Goal: Information Seeking & Learning: Learn about a topic

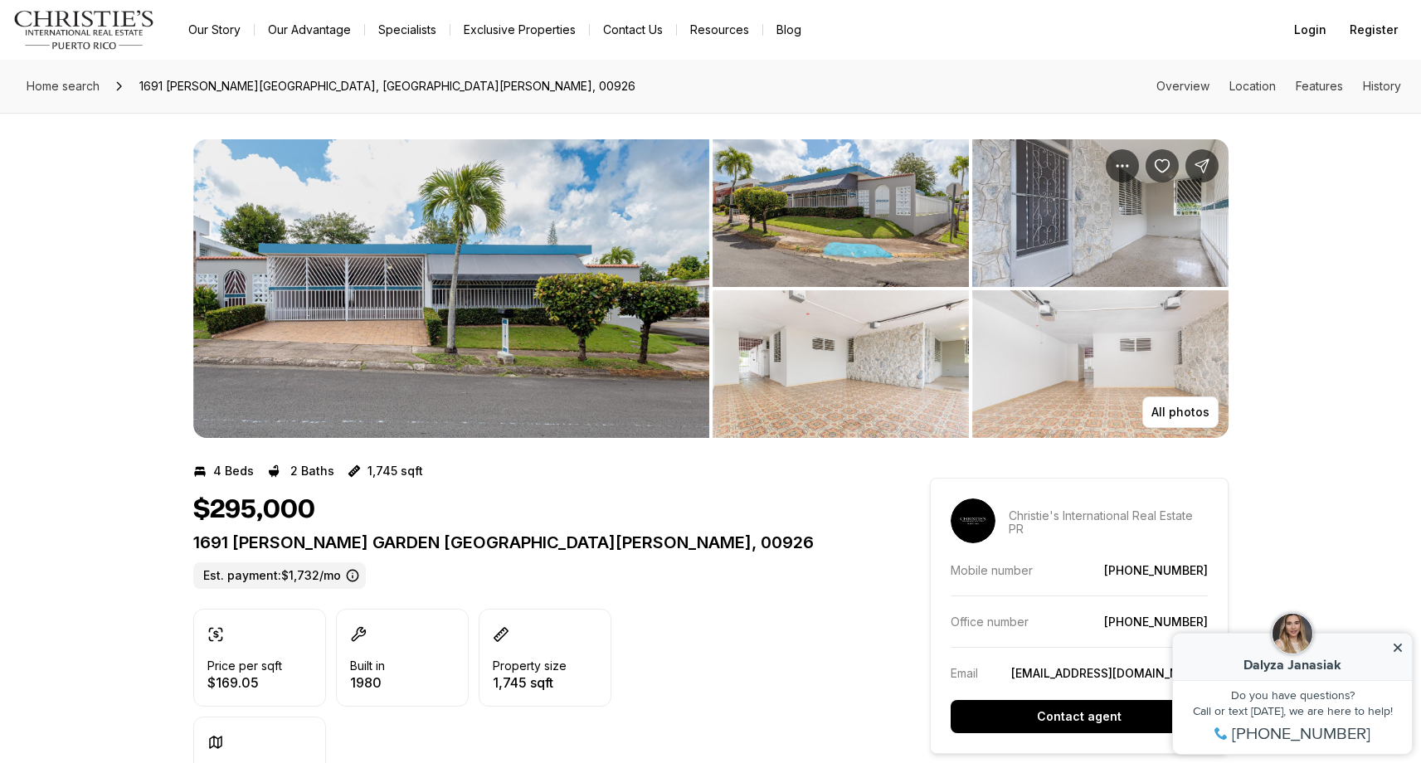
click at [592, 365] on img "View image gallery" at bounding box center [451, 288] width 516 height 299
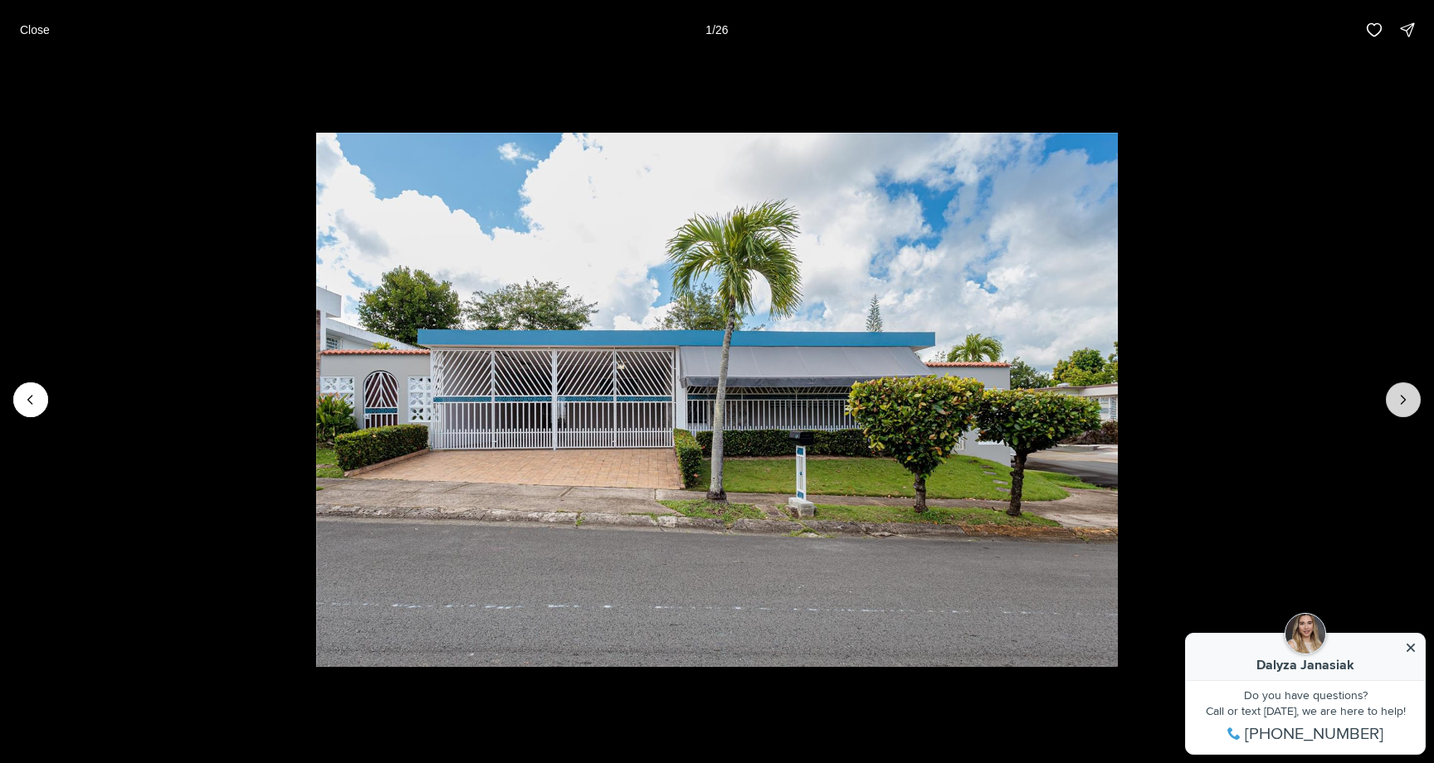
click at [1408, 410] on button "Next slide" at bounding box center [1403, 399] width 35 height 35
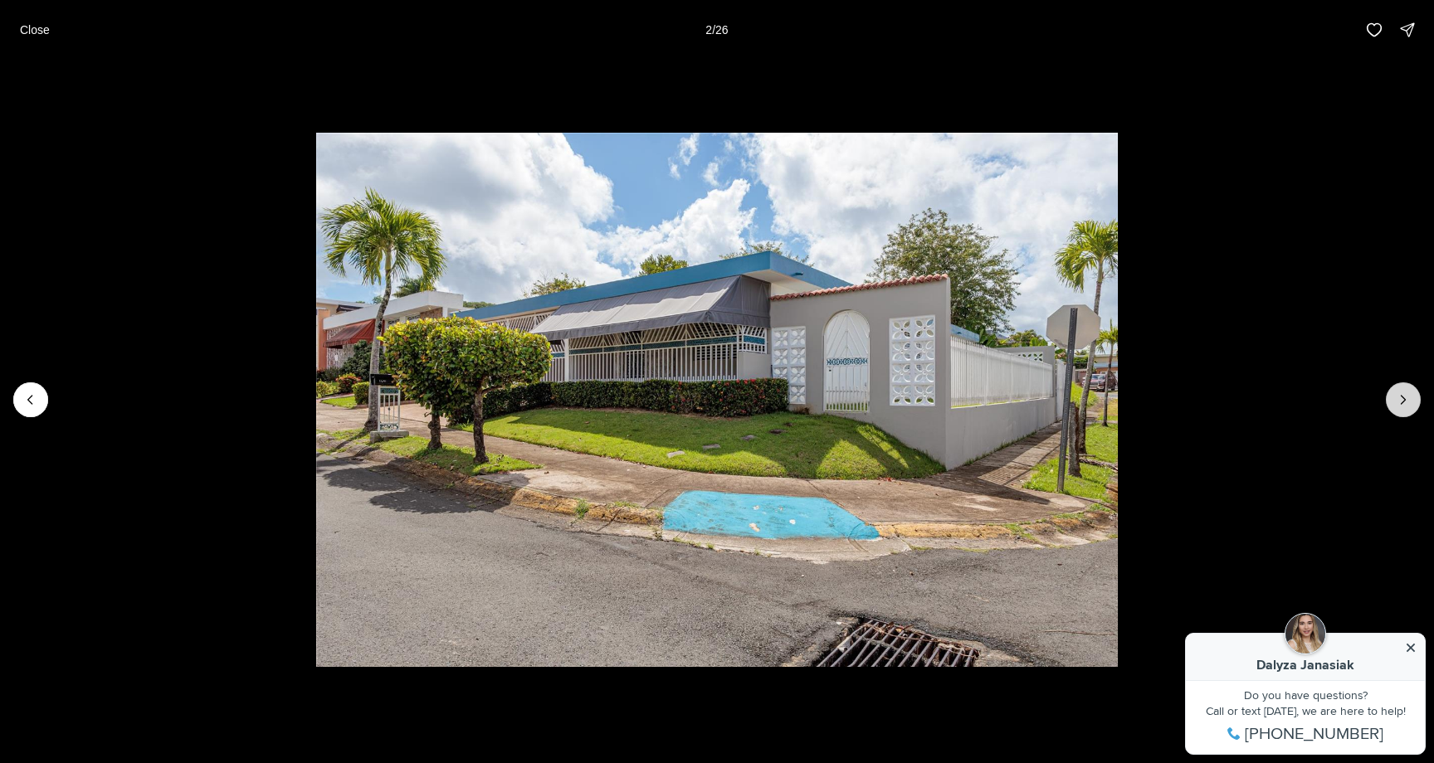
click at [1408, 410] on button "Next slide" at bounding box center [1403, 399] width 35 height 35
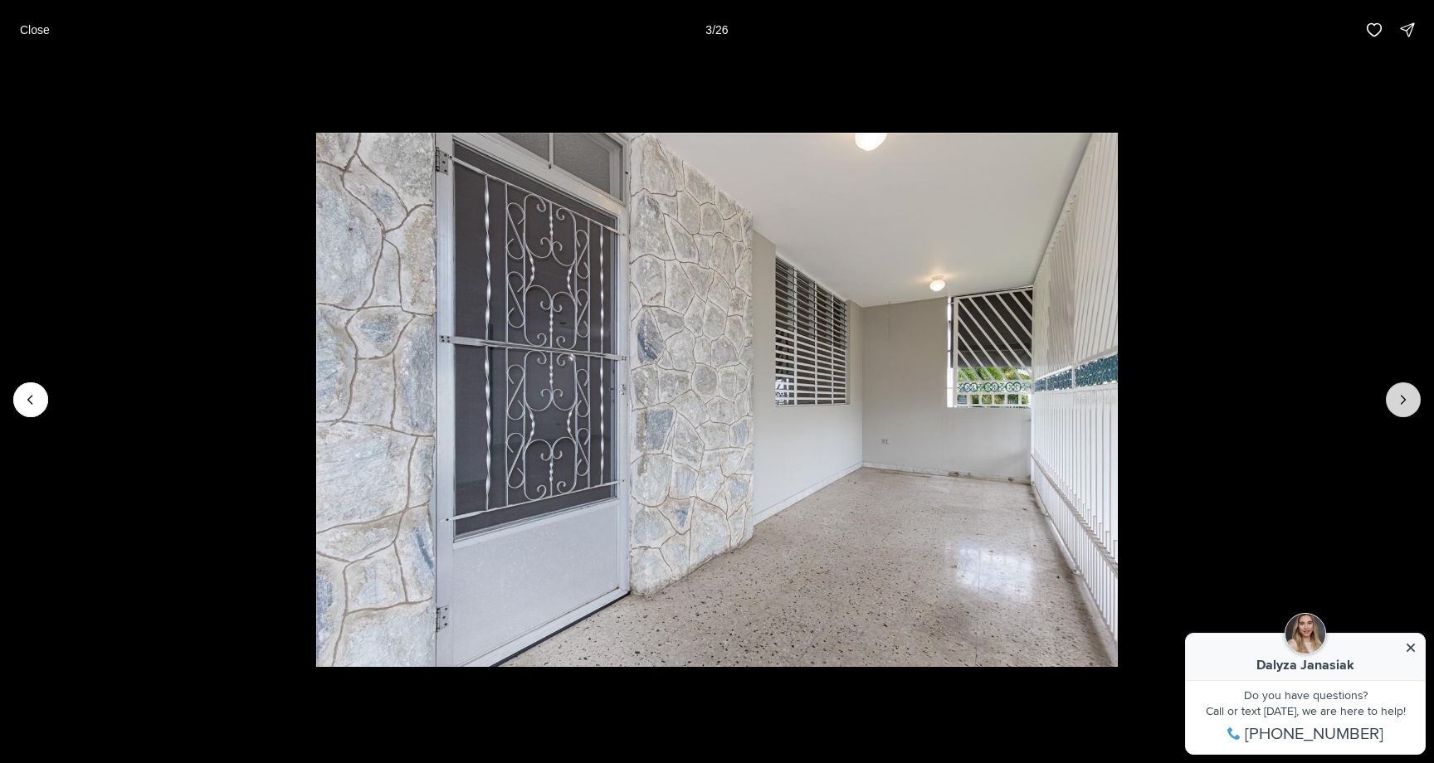
click at [1408, 410] on button "Next slide" at bounding box center [1403, 399] width 35 height 35
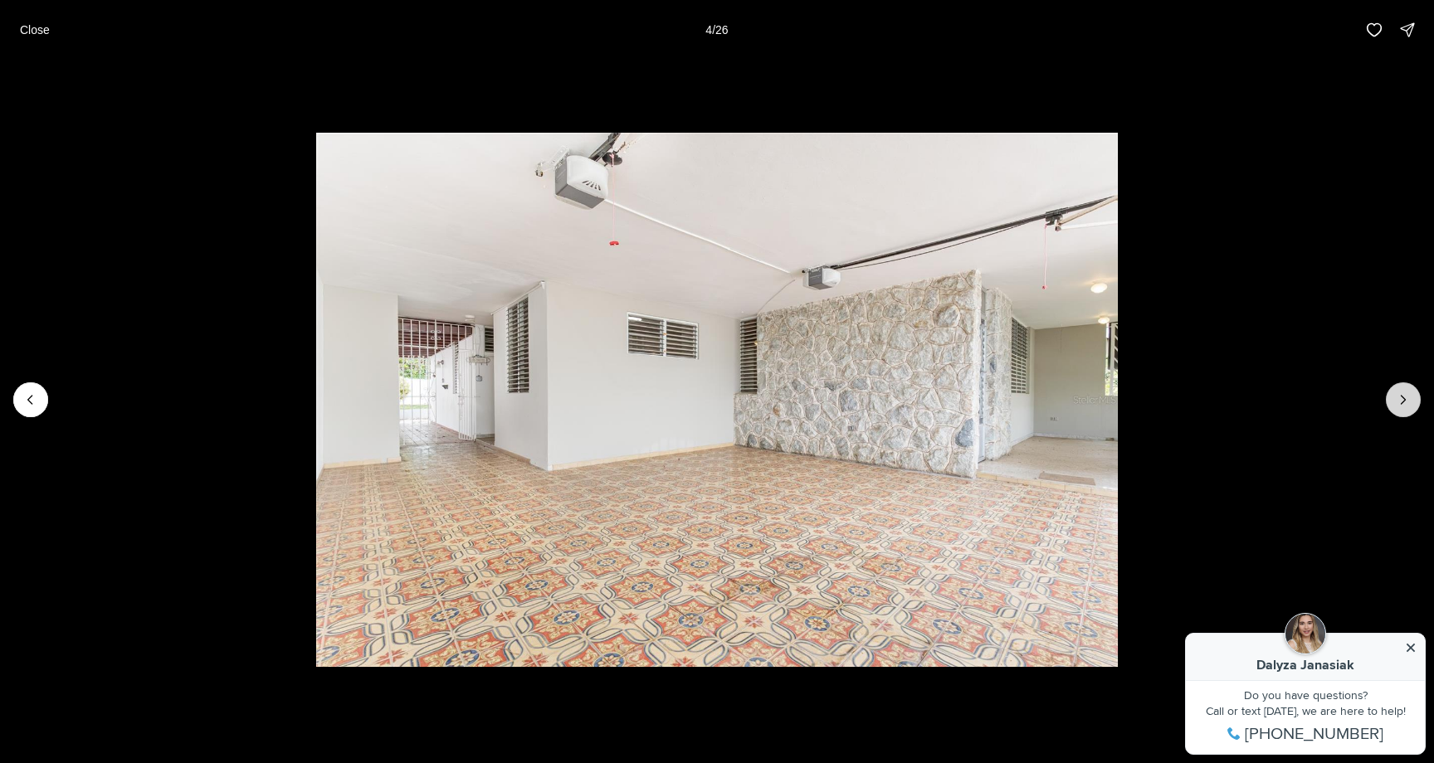
click at [1408, 410] on button "Next slide" at bounding box center [1403, 399] width 35 height 35
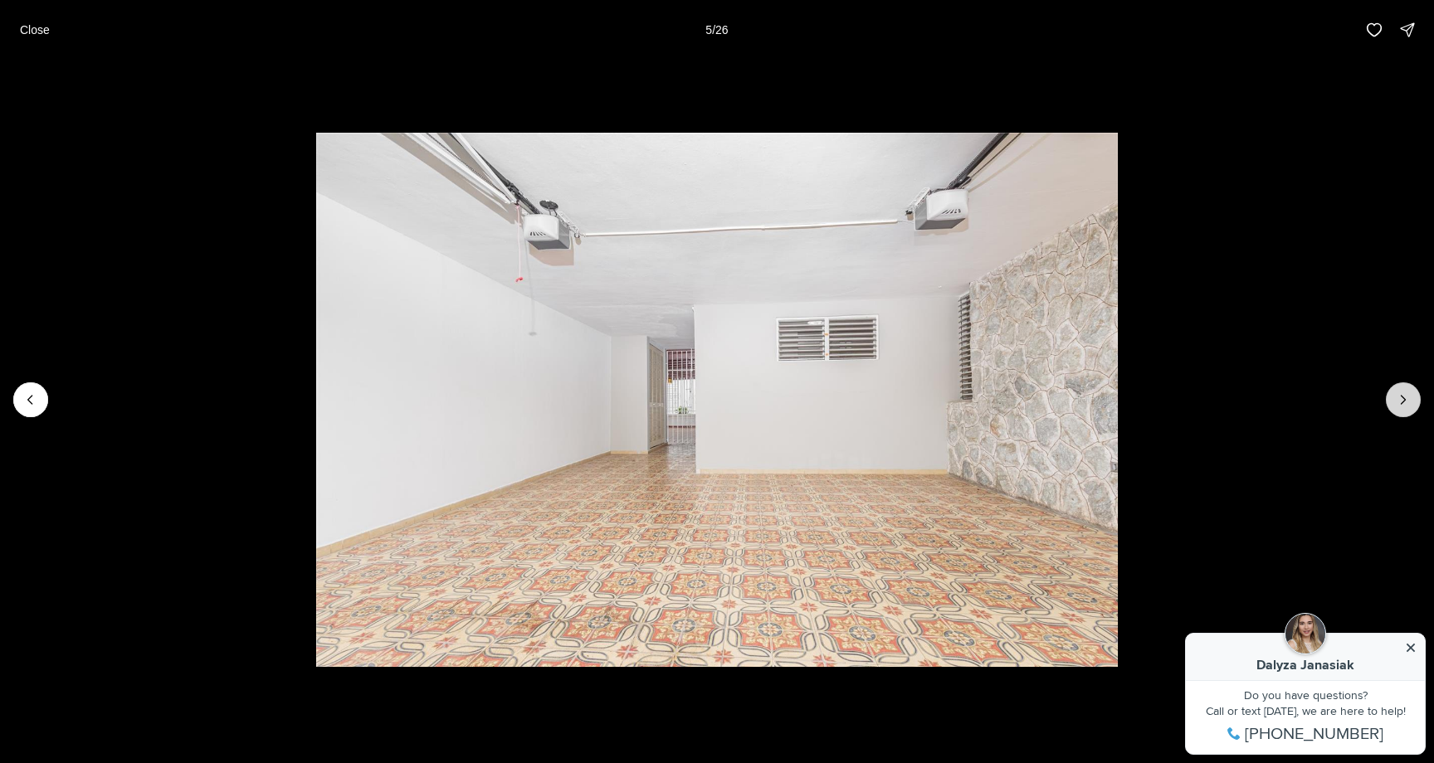
click at [1408, 410] on button "Next slide" at bounding box center [1403, 399] width 35 height 35
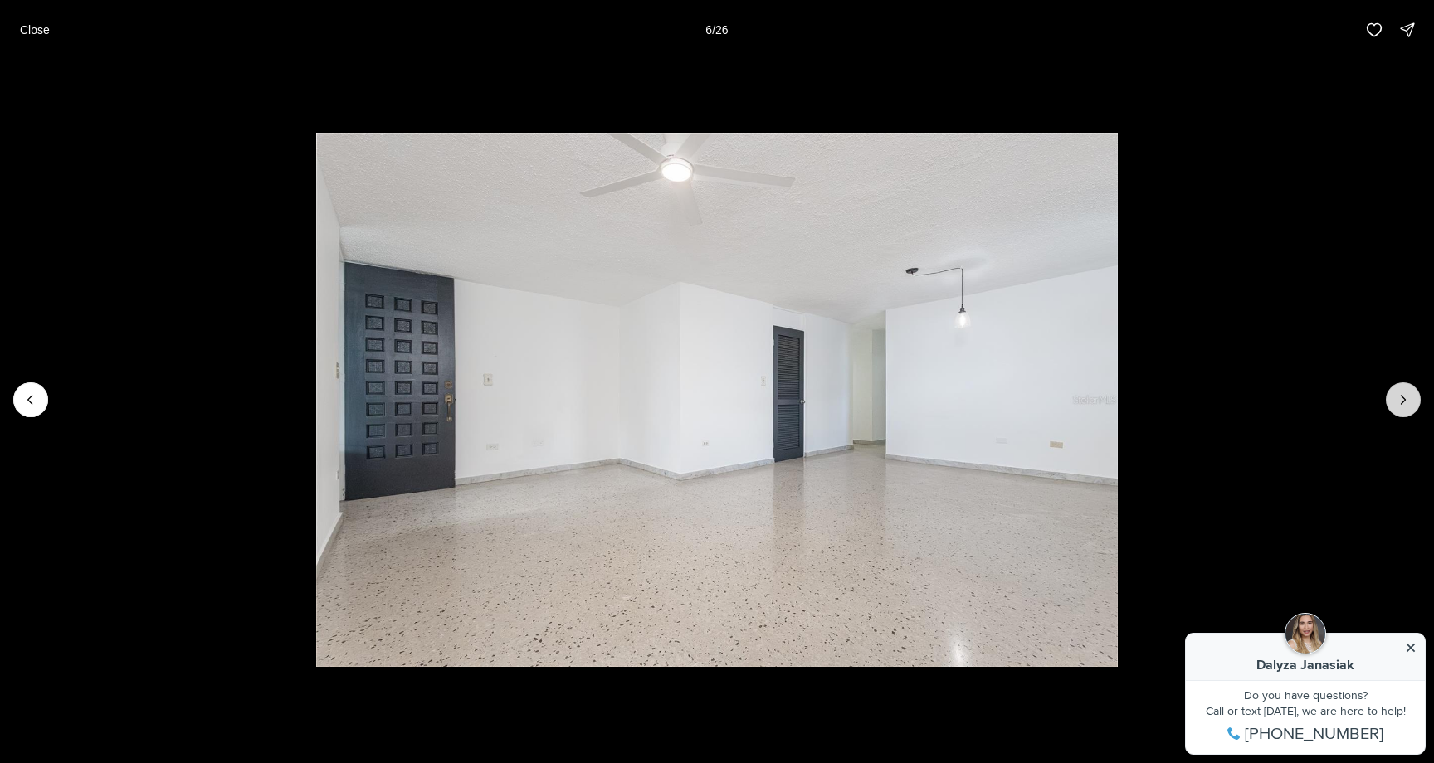
click at [1408, 410] on button "Next slide" at bounding box center [1403, 399] width 35 height 35
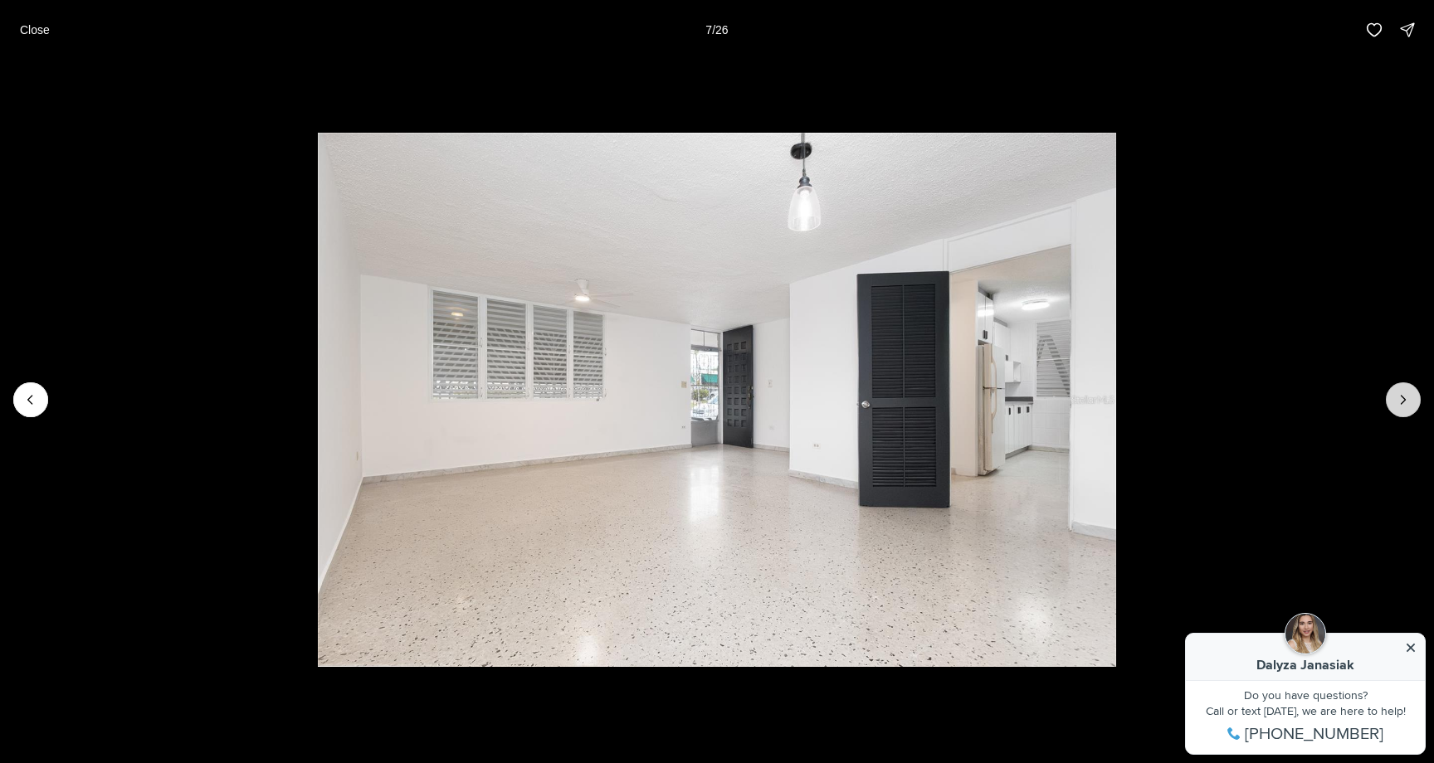
click at [1408, 410] on button "Next slide" at bounding box center [1403, 399] width 35 height 35
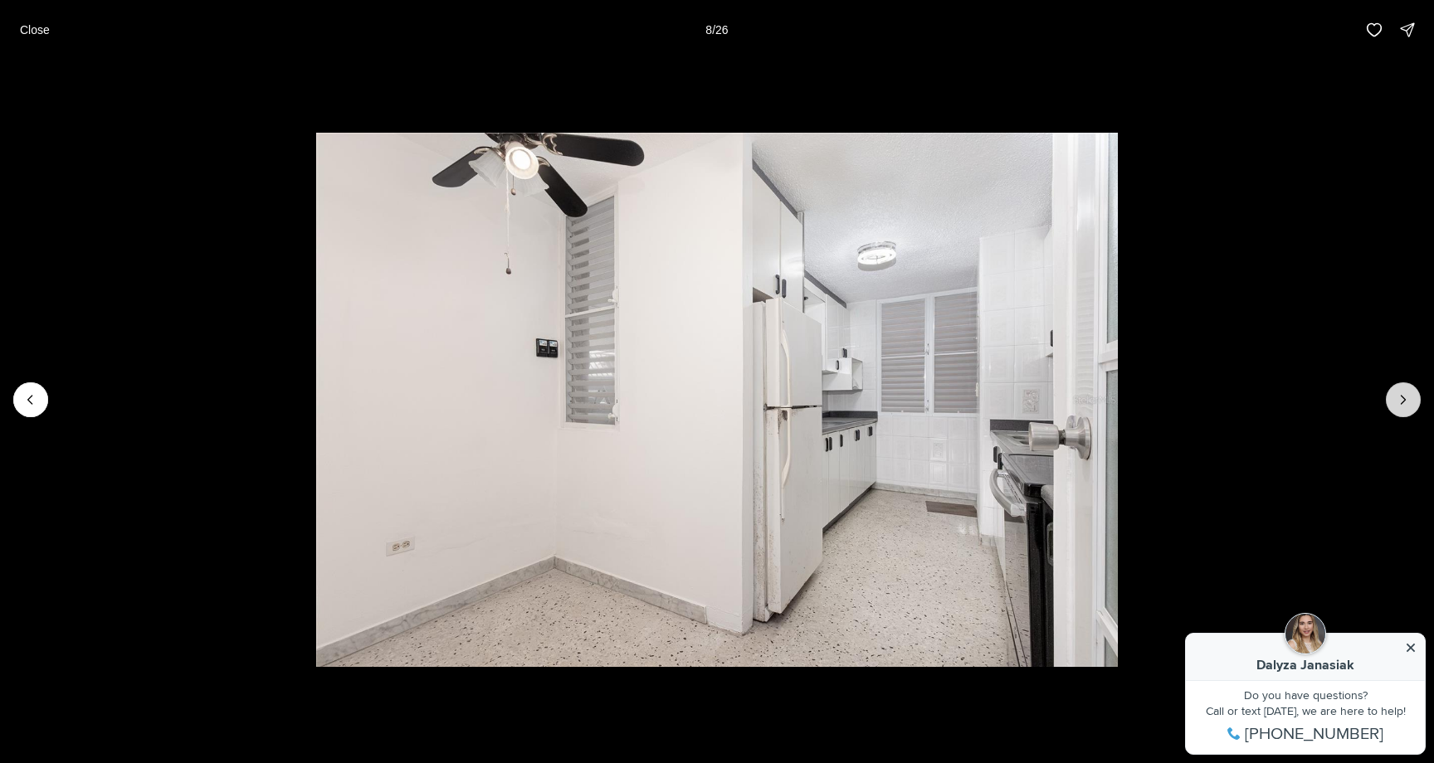
click at [1408, 410] on button "Next slide" at bounding box center [1403, 399] width 35 height 35
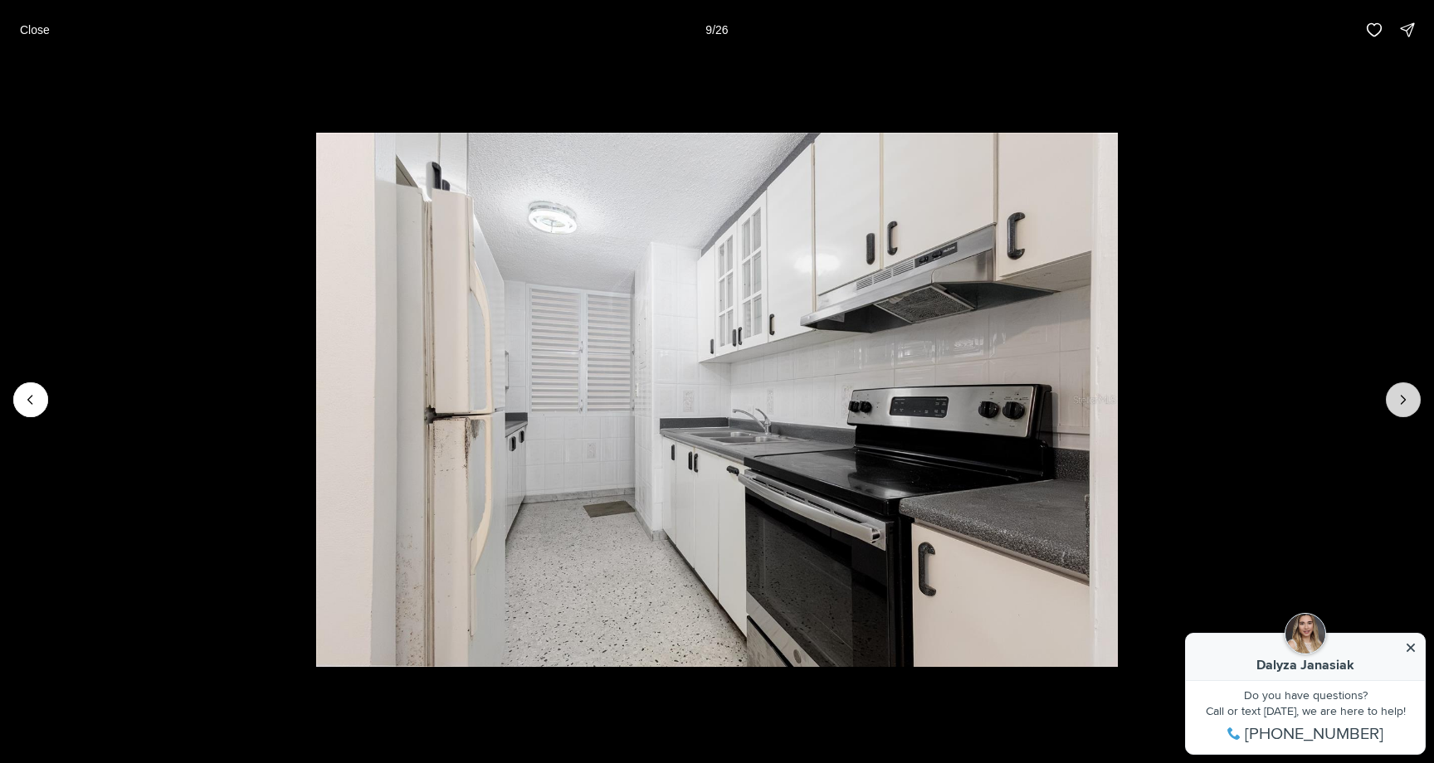
click at [1408, 410] on button "Next slide" at bounding box center [1403, 399] width 35 height 35
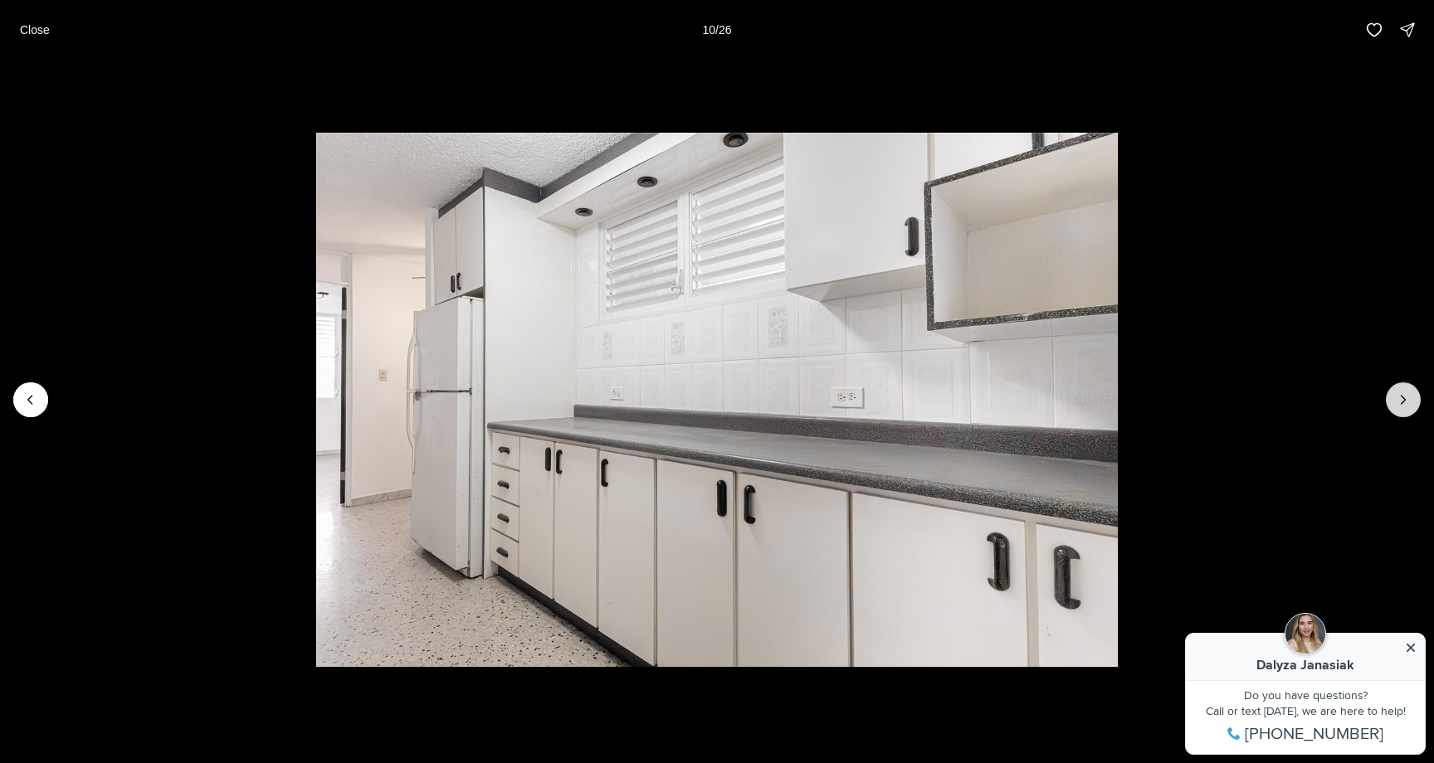
click at [1408, 410] on button "Next slide" at bounding box center [1403, 399] width 35 height 35
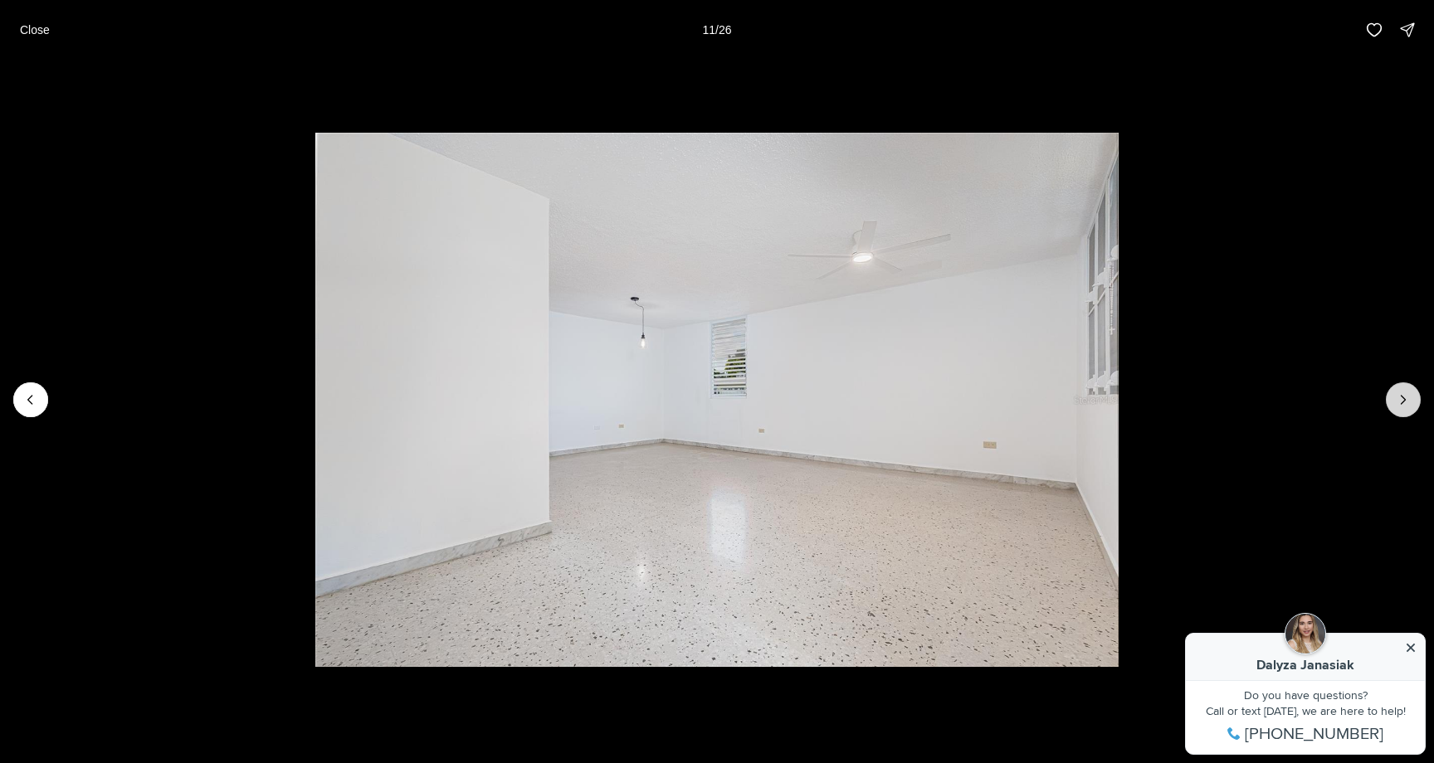
click at [1408, 410] on button "Next slide" at bounding box center [1403, 399] width 35 height 35
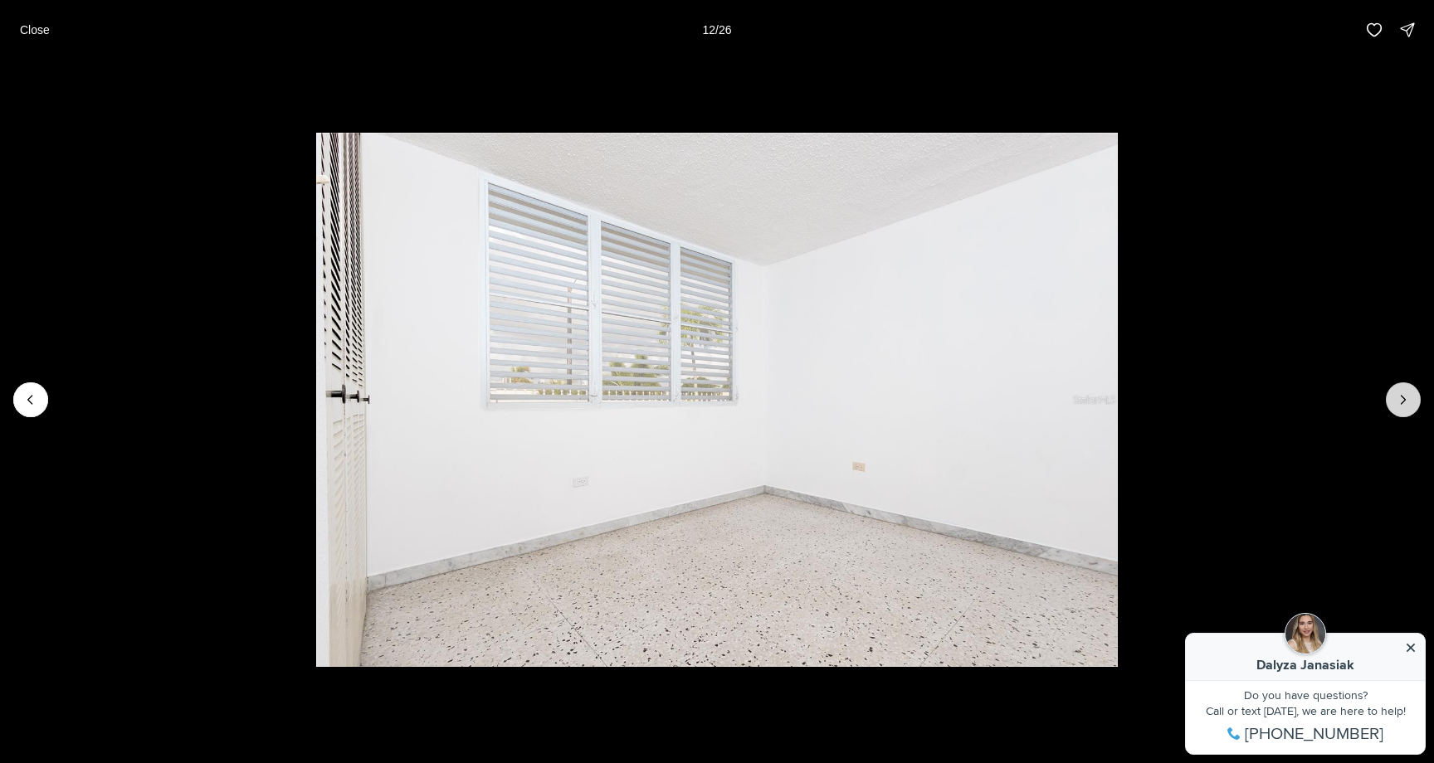
click at [1408, 410] on button "Next slide" at bounding box center [1403, 399] width 35 height 35
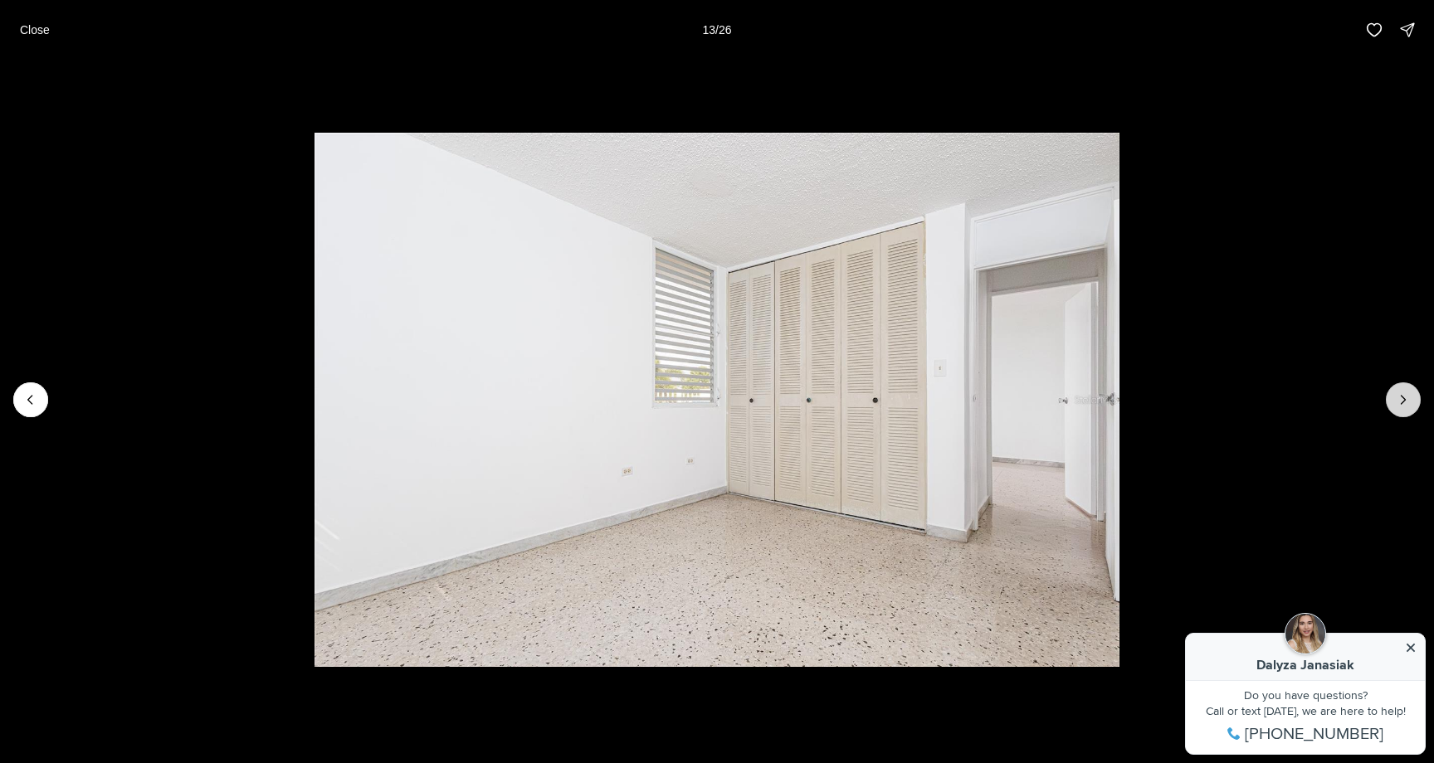
click at [1408, 410] on button "Next slide" at bounding box center [1403, 399] width 35 height 35
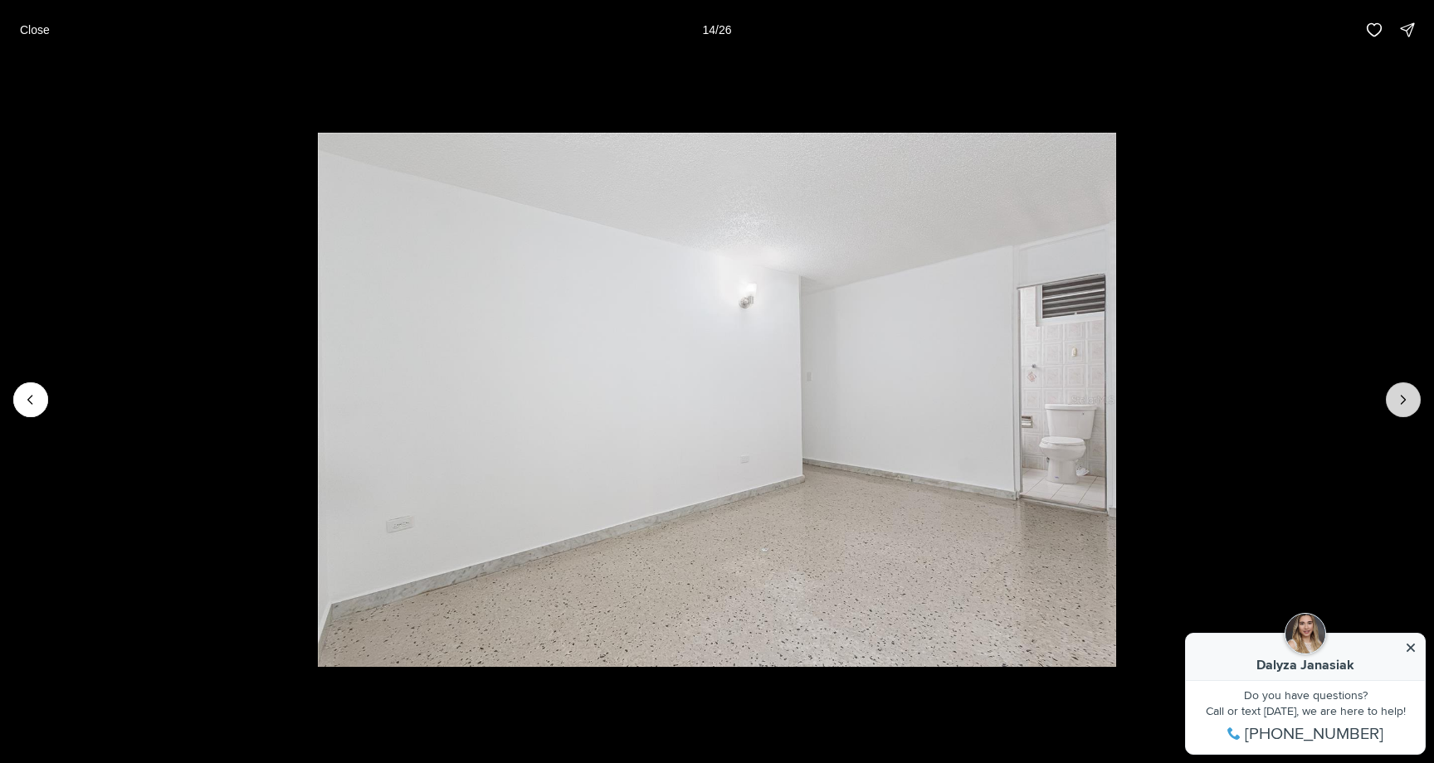
click at [1408, 410] on button "Next slide" at bounding box center [1403, 399] width 35 height 35
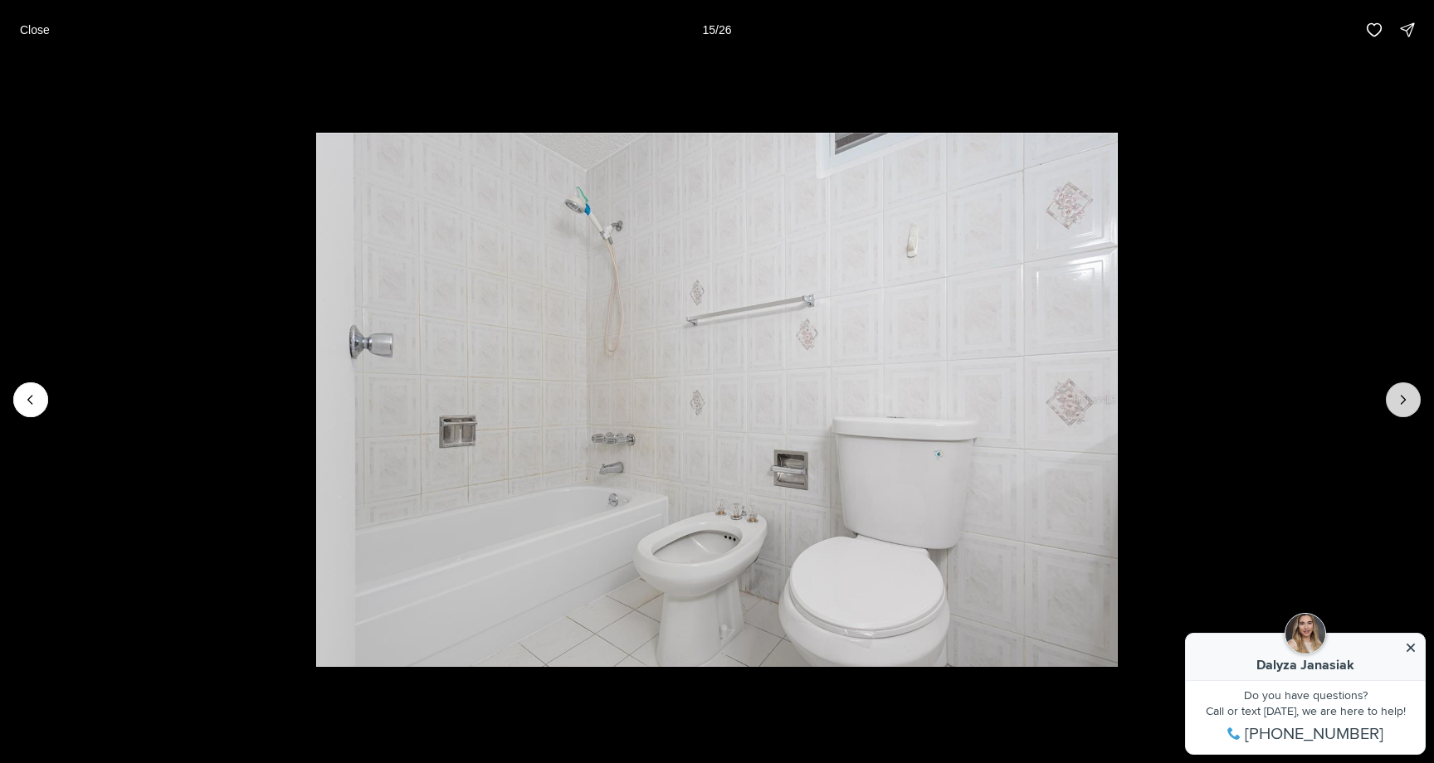
click at [1408, 410] on button "Next slide" at bounding box center [1403, 399] width 35 height 35
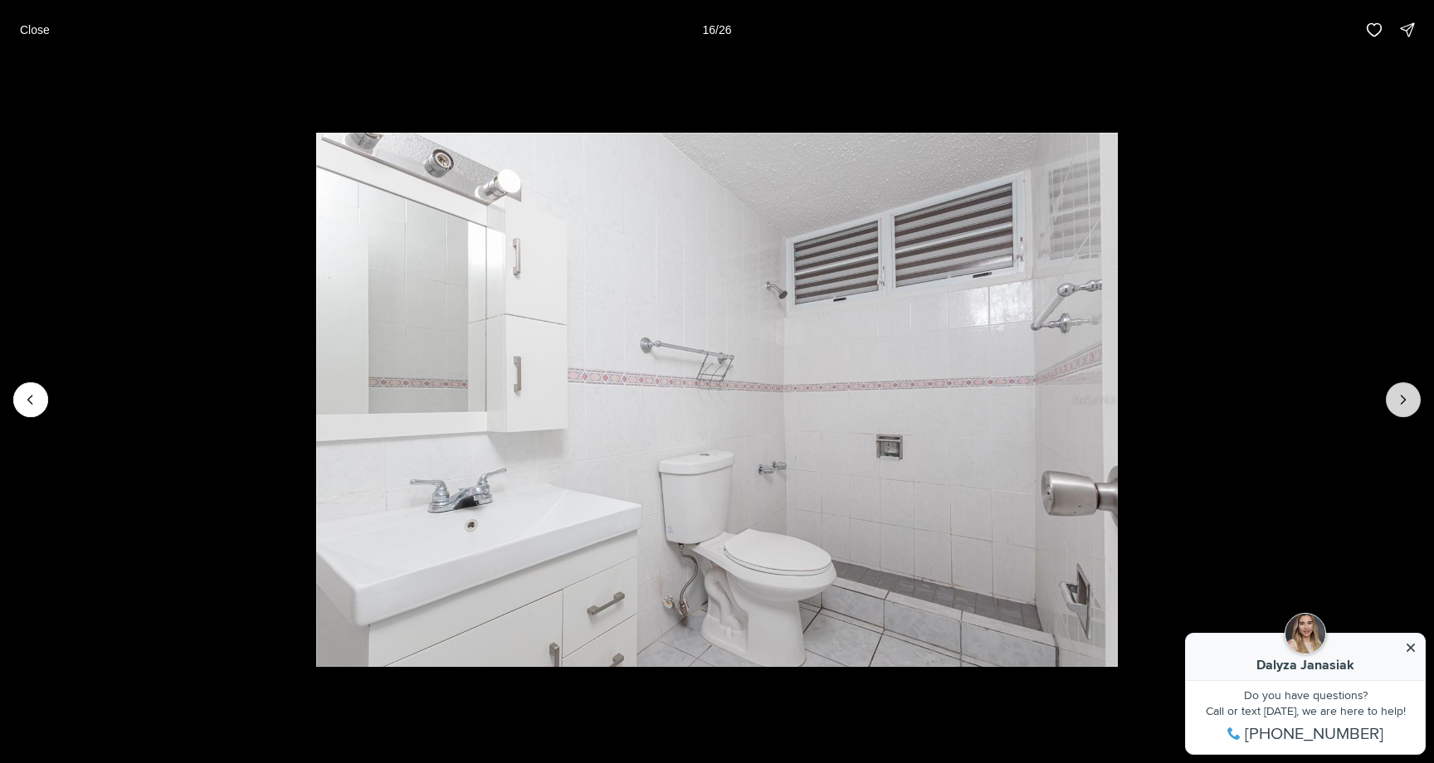
click at [1408, 410] on button "Next slide" at bounding box center [1403, 399] width 35 height 35
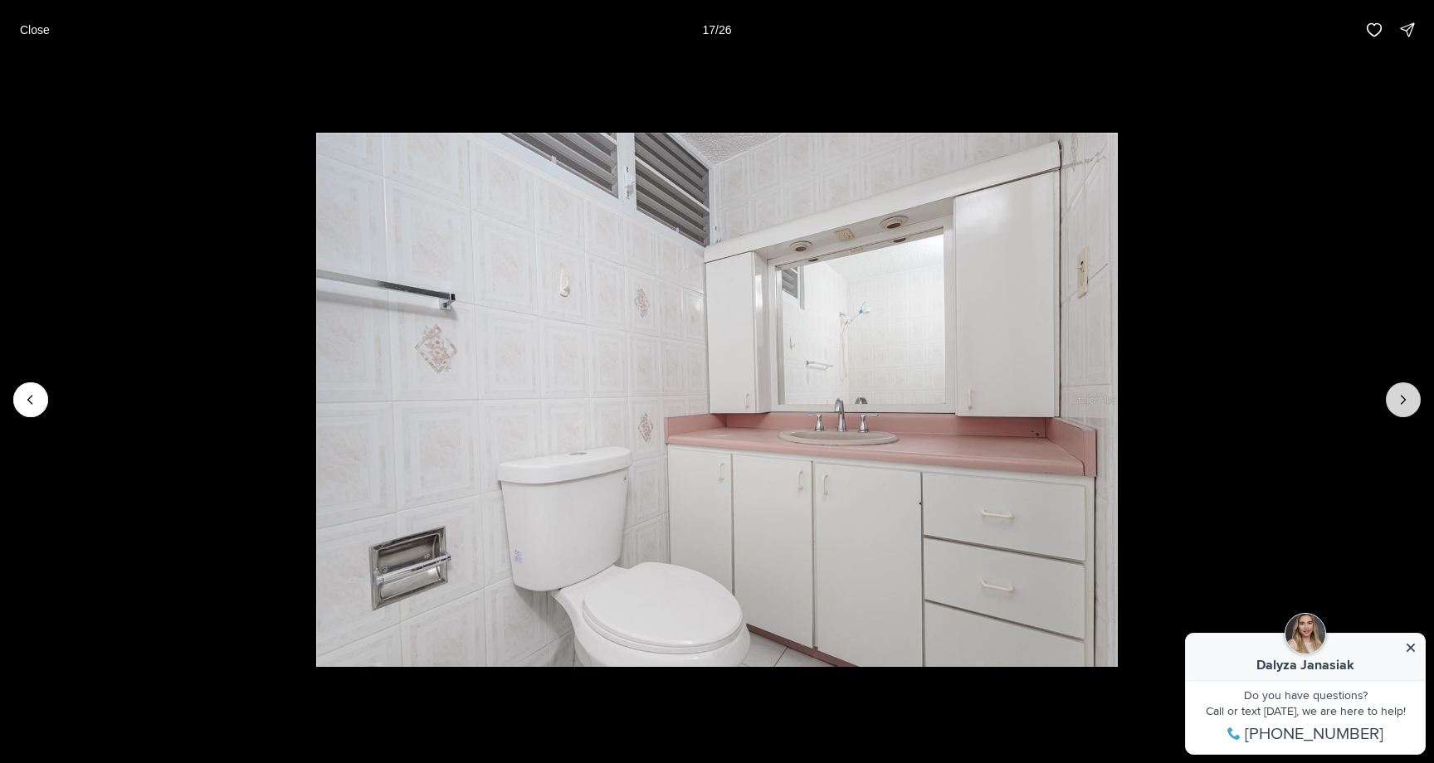
click at [1408, 410] on button "Next slide" at bounding box center [1403, 399] width 35 height 35
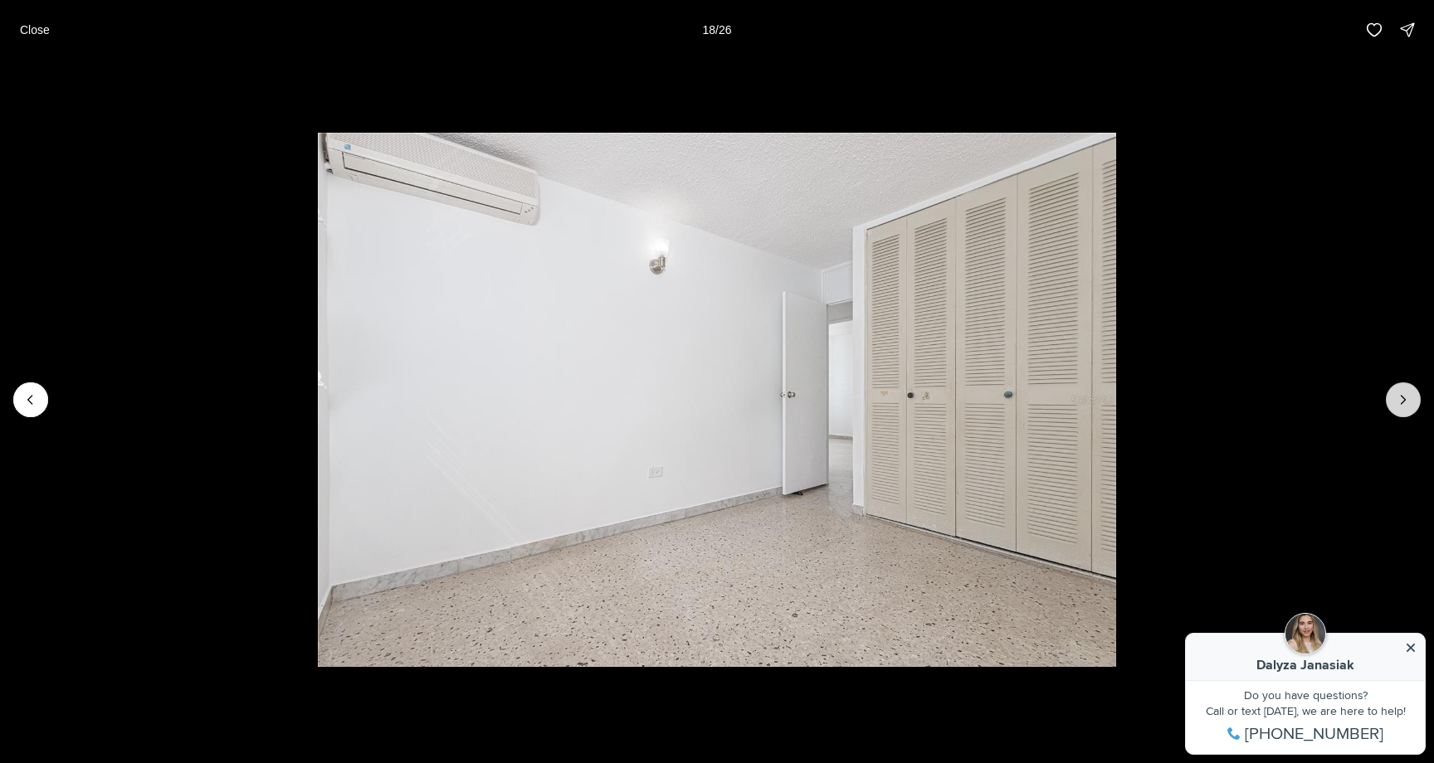
click at [1408, 410] on button "Next slide" at bounding box center [1403, 399] width 35 height 35
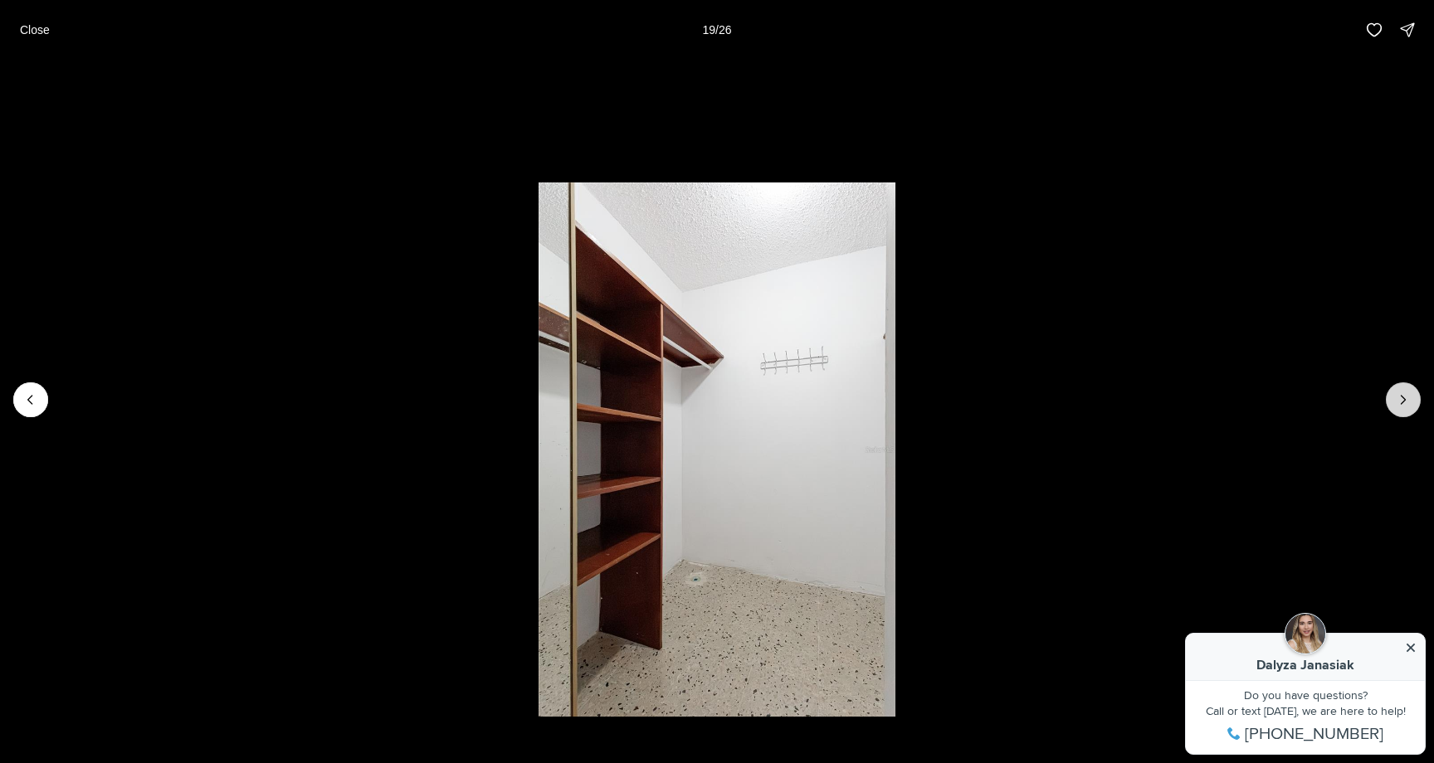
click at [1408, 410] on button "Next slide" at bounding box center [1403, 399] width 35 height 35
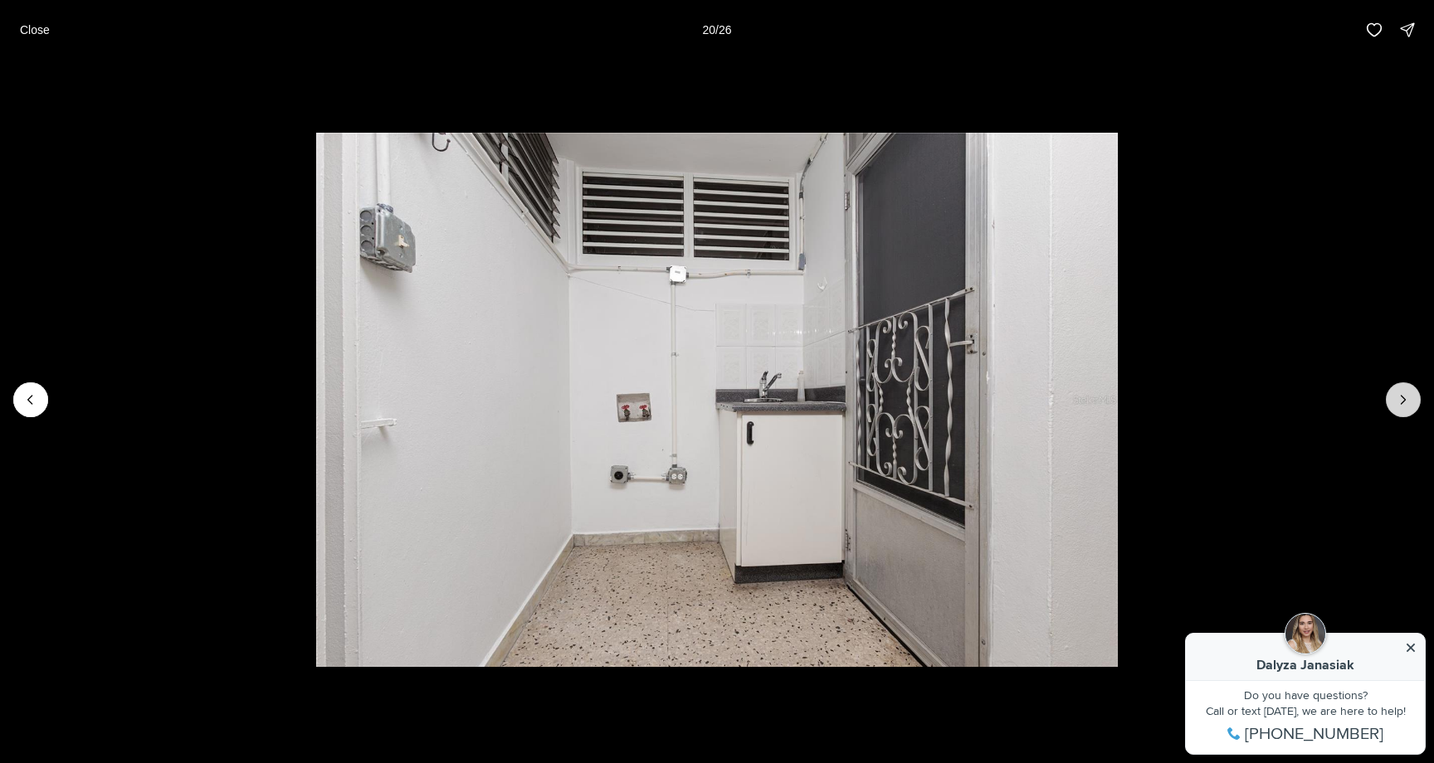
click at [1408, 410] on button "Next slide" at bounding box center [1403, 399] width 35 height 35
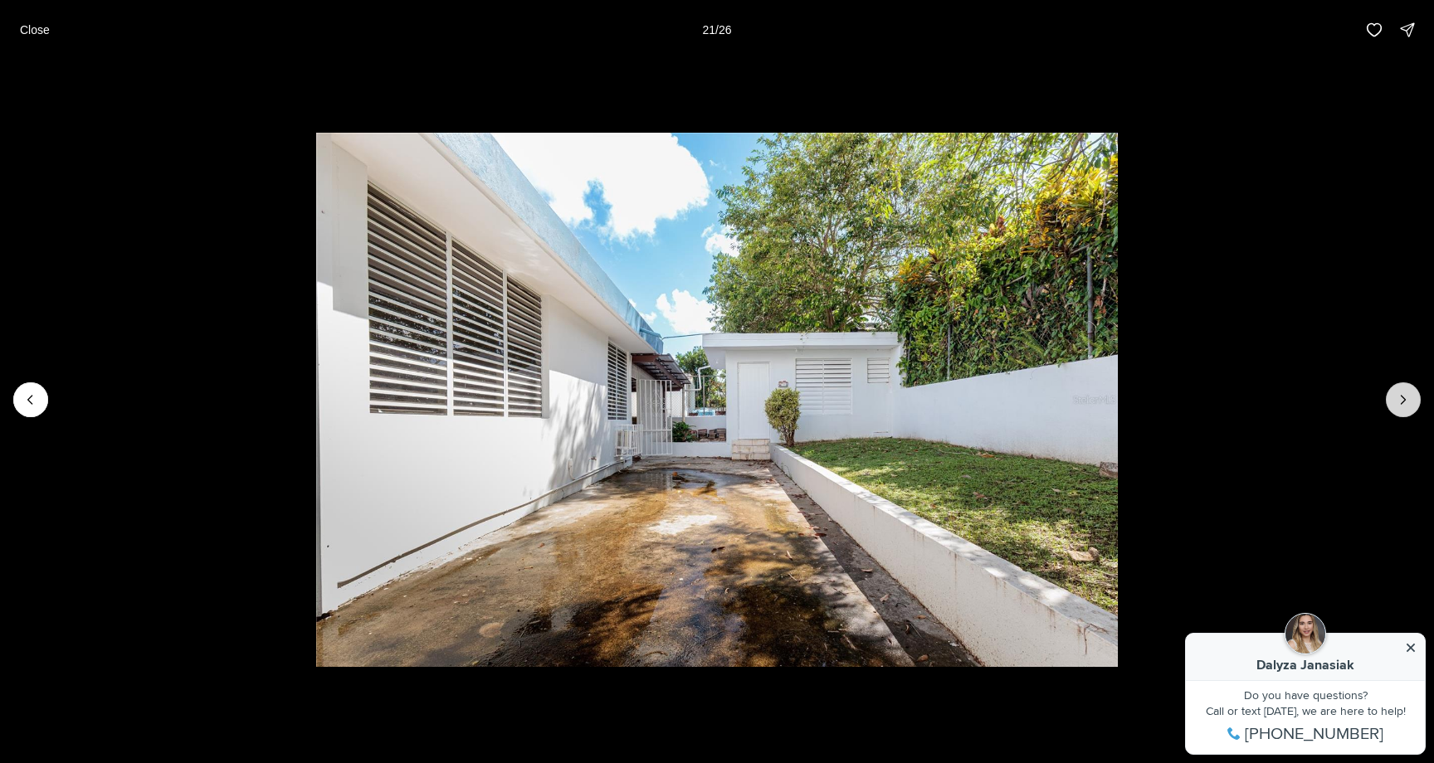
click at [1408, 410] on button "Next slide" at bounding box center [1403, 399] width 35 height 35
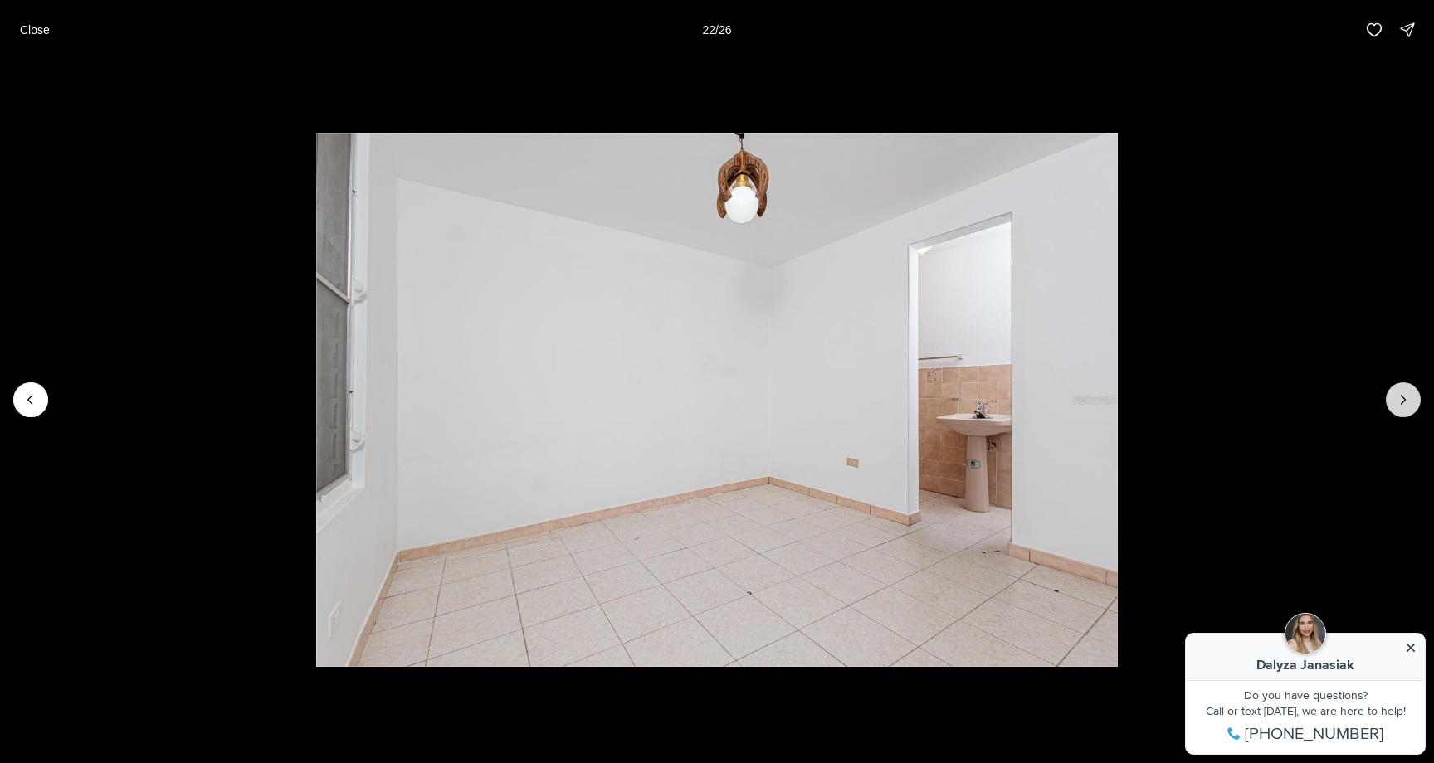
click at [1408, 410] on button "Next slide" at bounding box center [1403, 399] width 35 height 35
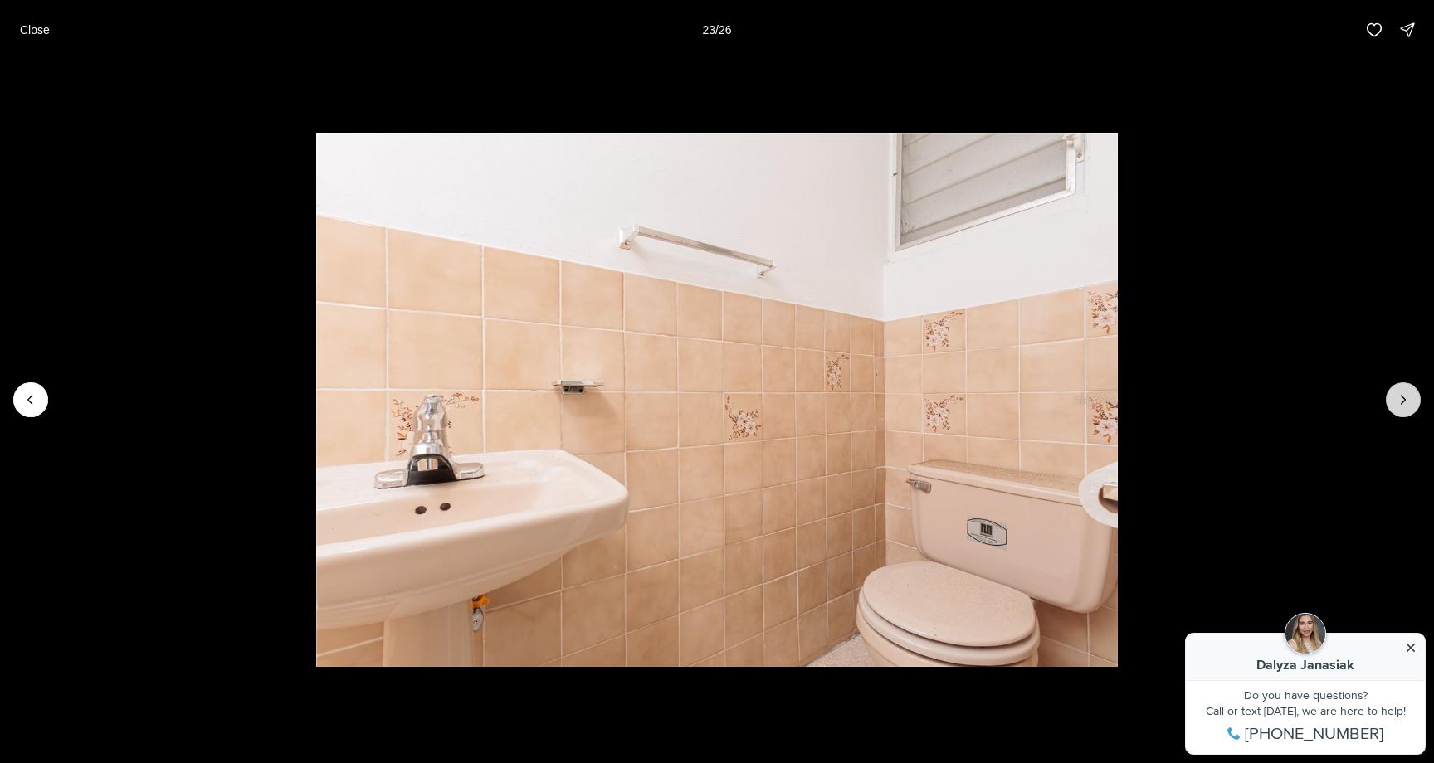
click at [1408, 410] on button "Next slide" at bounding box center [1403, 399] width 35 height 35
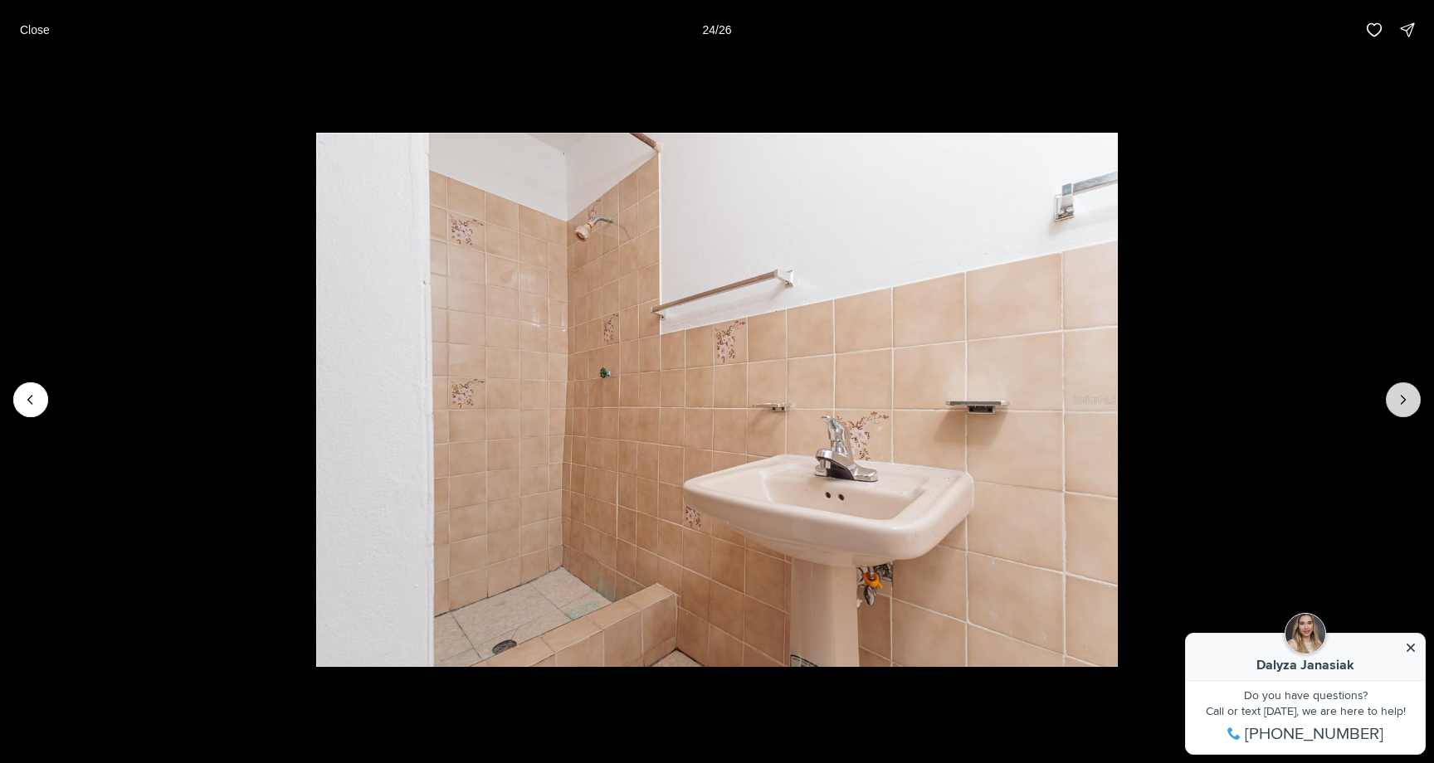
click at [1408, 410] on button "Next slide" at bounding box center [1403, 399] width 35 height 35
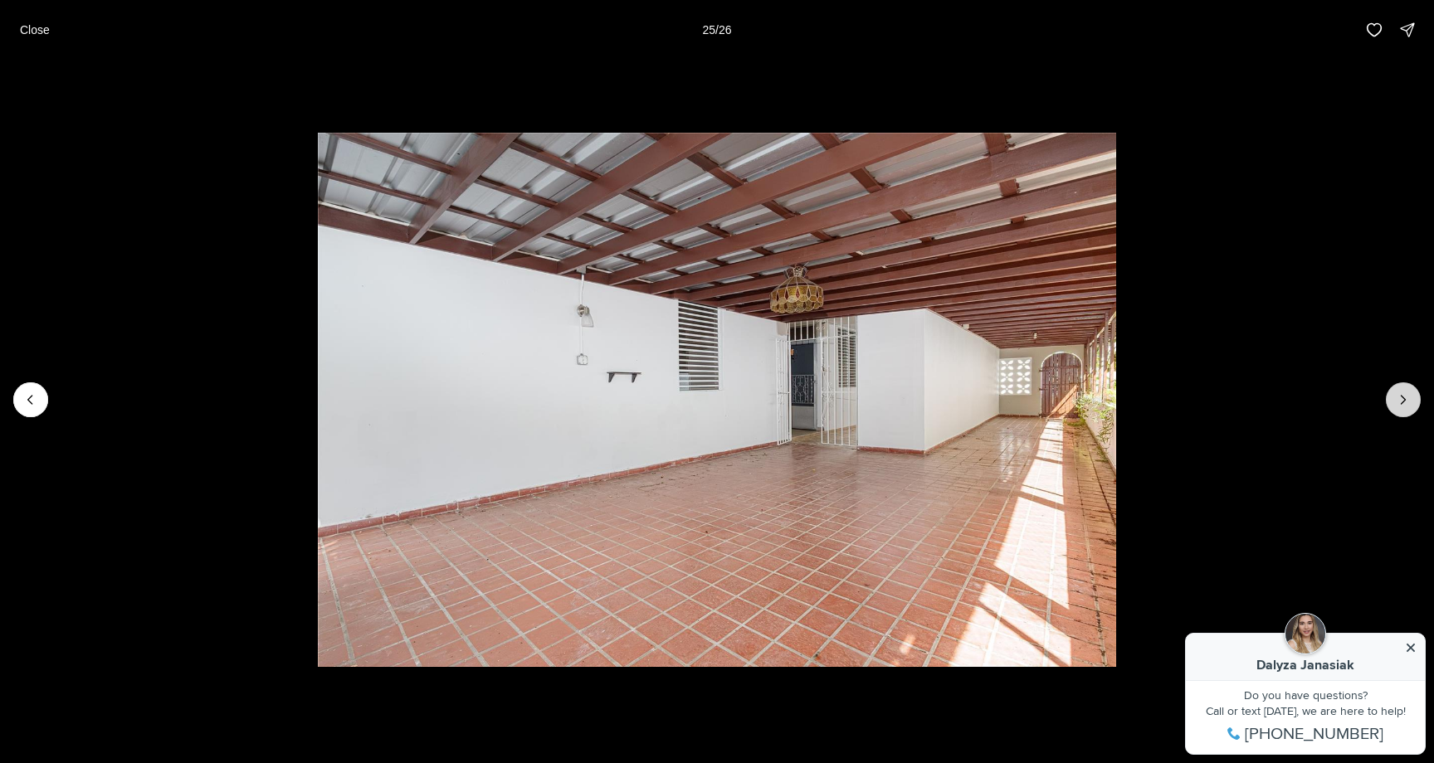
click at [1408, 410] on button "Next slide" at bounding box center [1403, 399] width 35 height 35
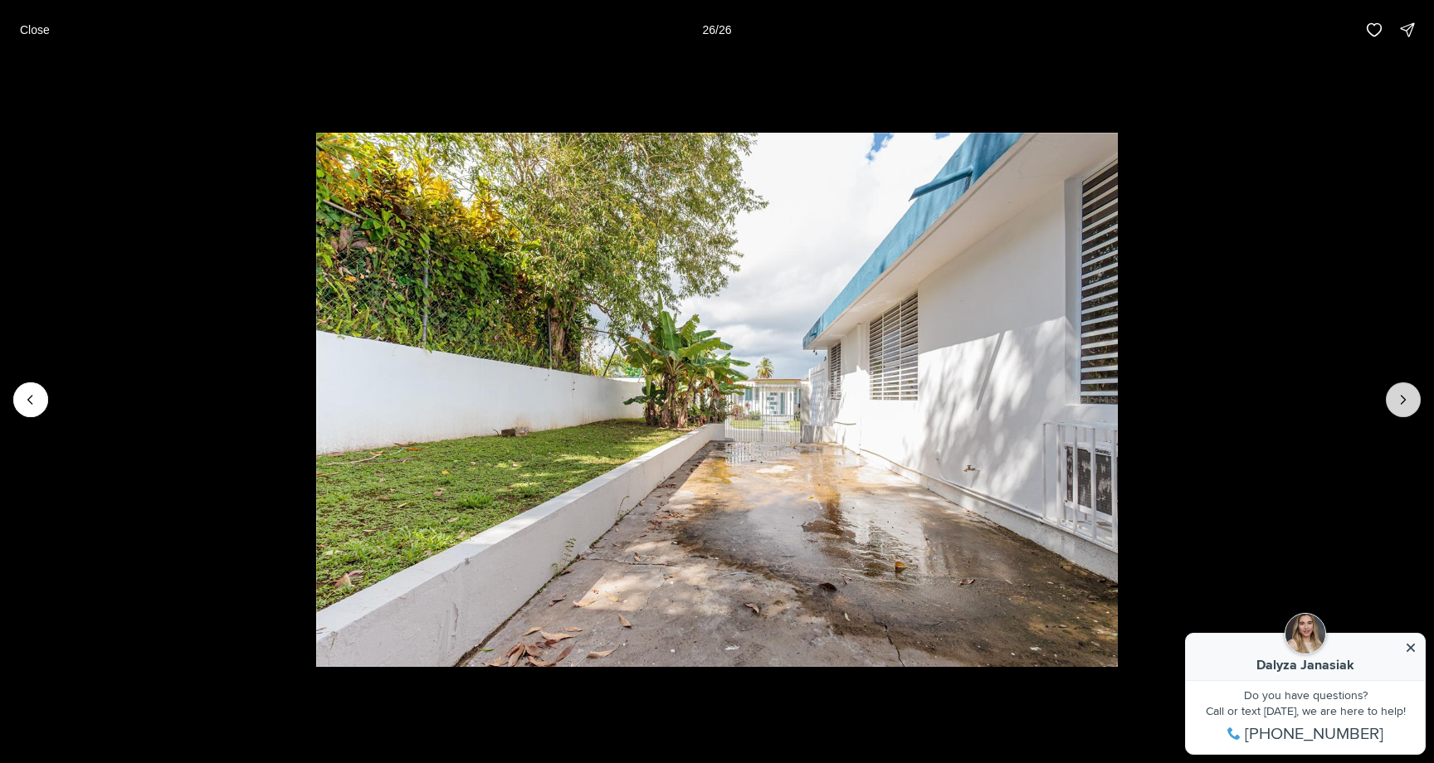
click at [1408, 410] on div at bounding box center [1403, 399] width 35 height 35
click at [41, 34] on p "Close" at bounding box center [35, 29] width 30 height 13
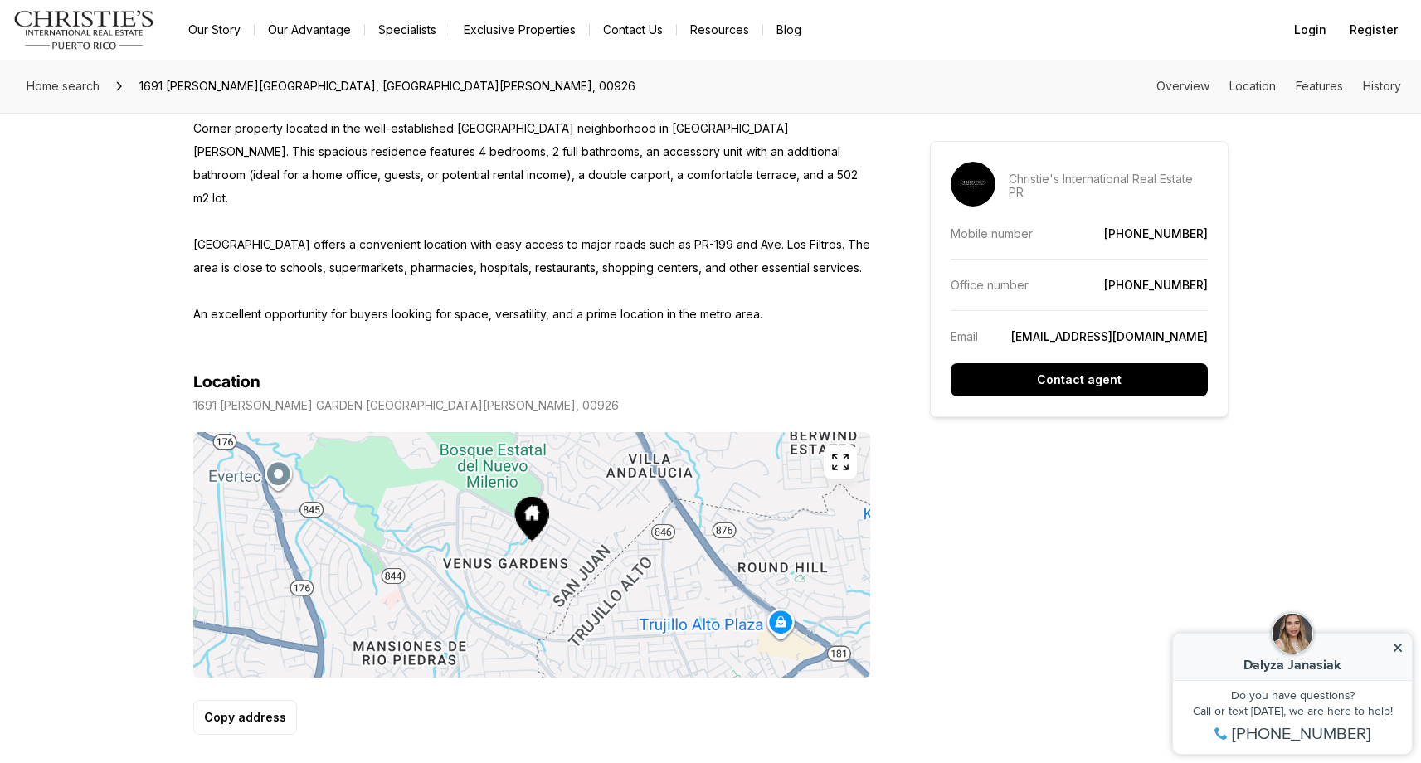
scroll to position [829, 0]
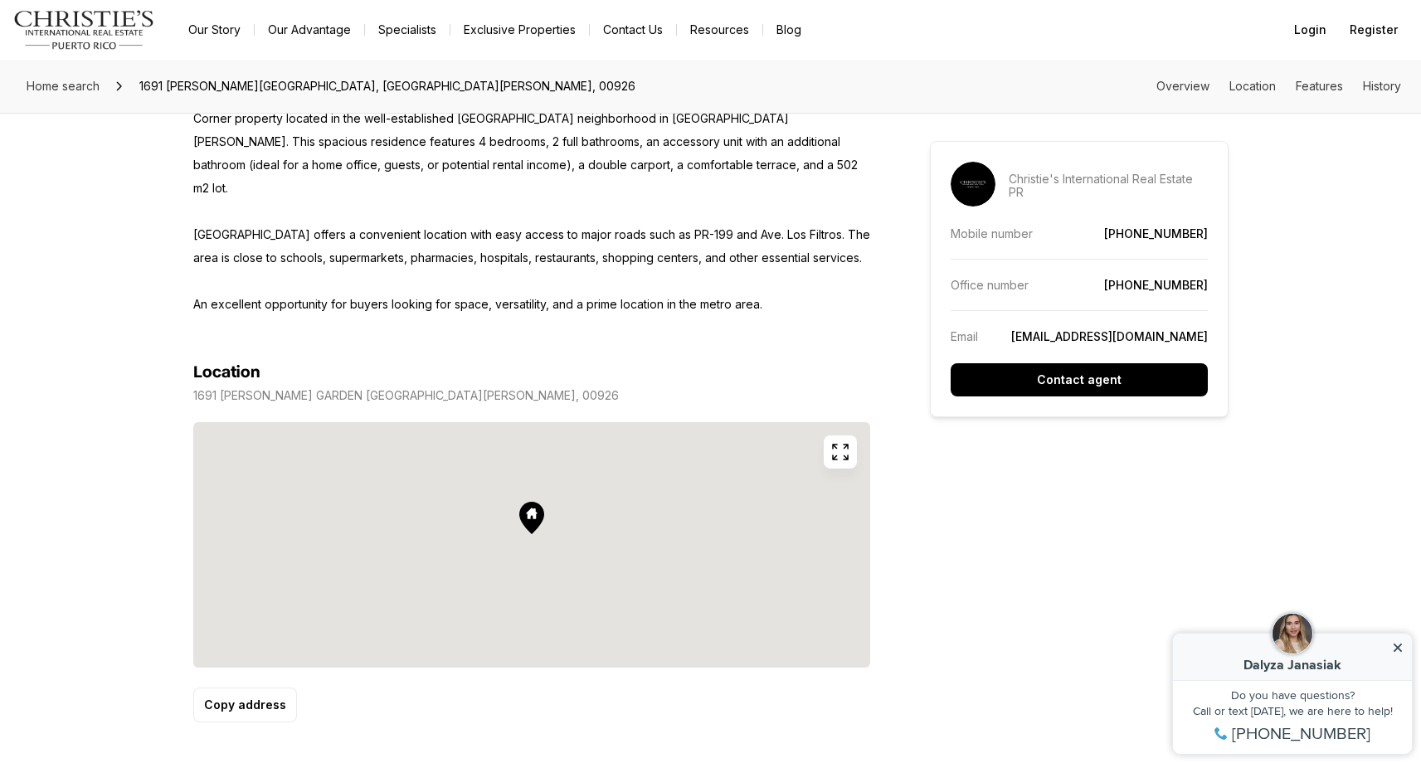
drag, startPoint x: 536, startPoint y: 496, endPoint x: 558, endPoint y: 512, distance: 26.7
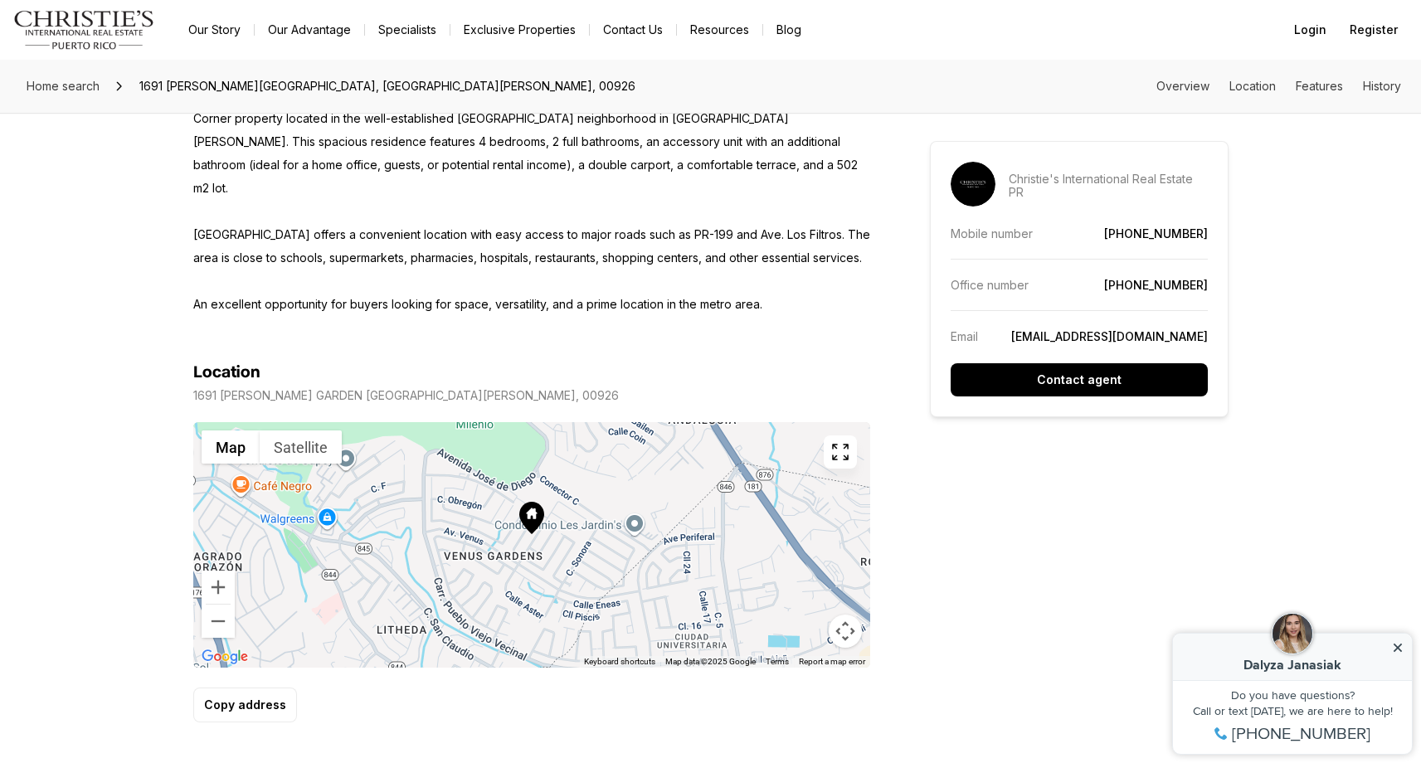
click at [850, 436] on button "button" at bounding box center [840, 452] width 33 height 33
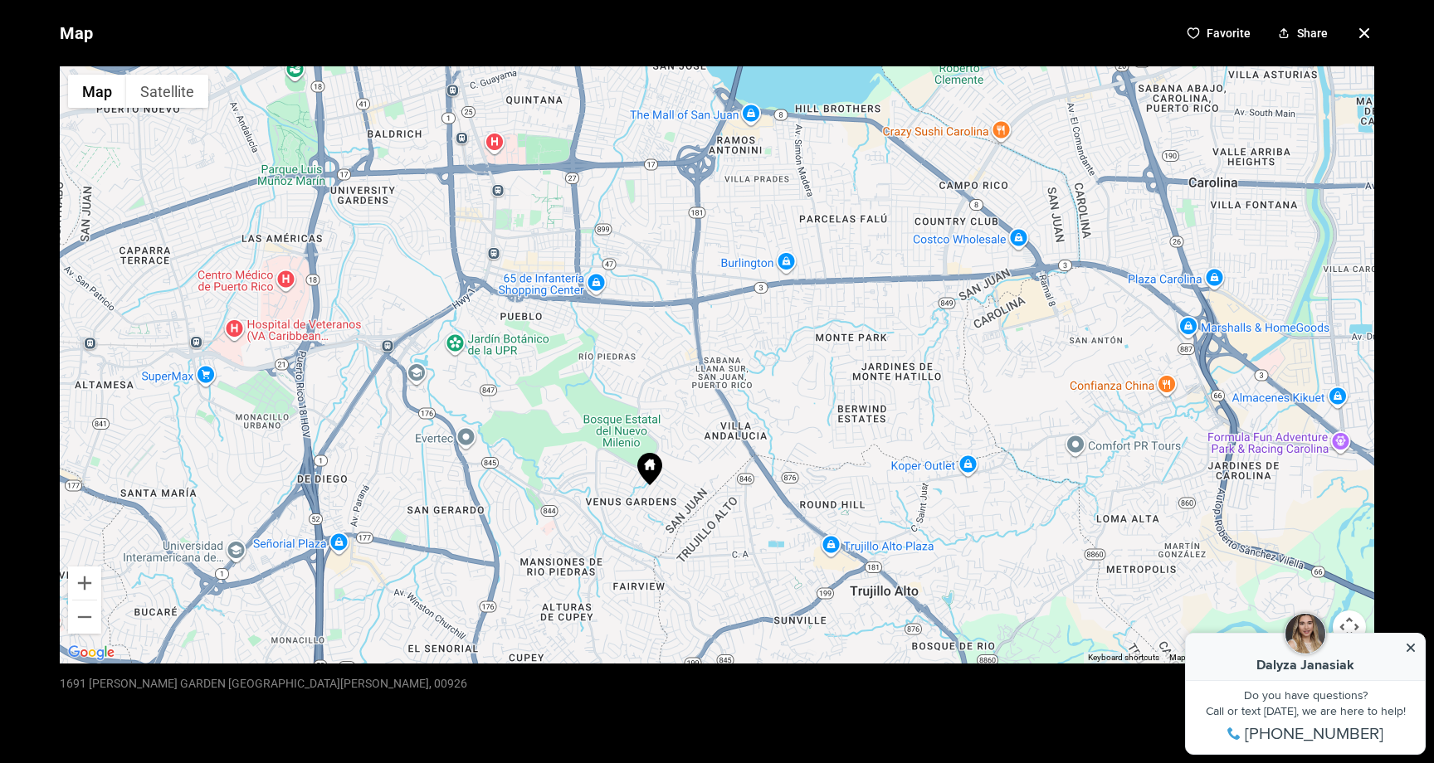
drag, startPoint x: 757, startPoint y: 370, endPoint x: 745, endPoint y: 462, distance: 92.9
click at [747, 465] on div at bounding box center [717, 364] width 1314 height 597
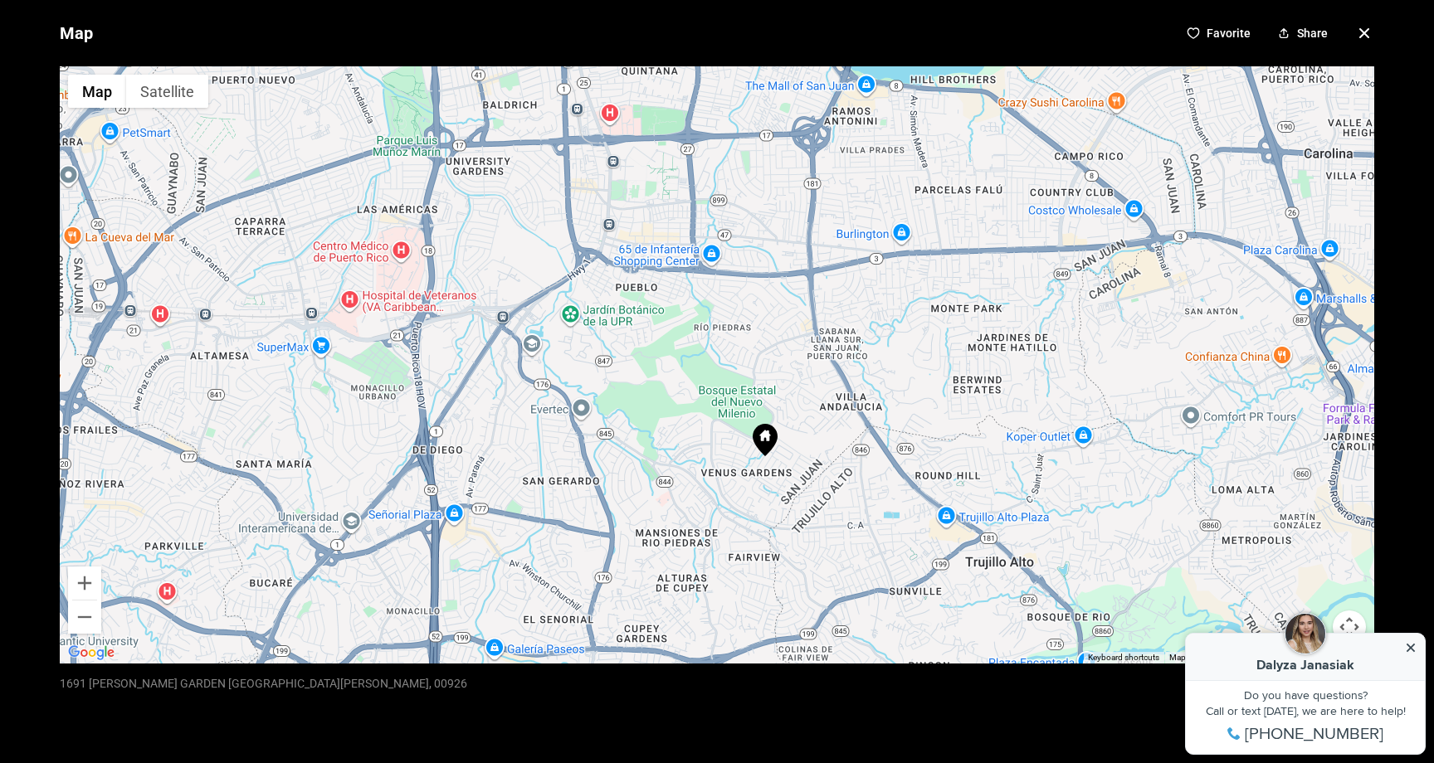
drag, startPoint x: 669, startPoint y: 533, endPoint x: 792, endPoint y: 514, distance: 124.3
click at [792, 515] on div at bounding box center [717, 364] width 1314 height 597
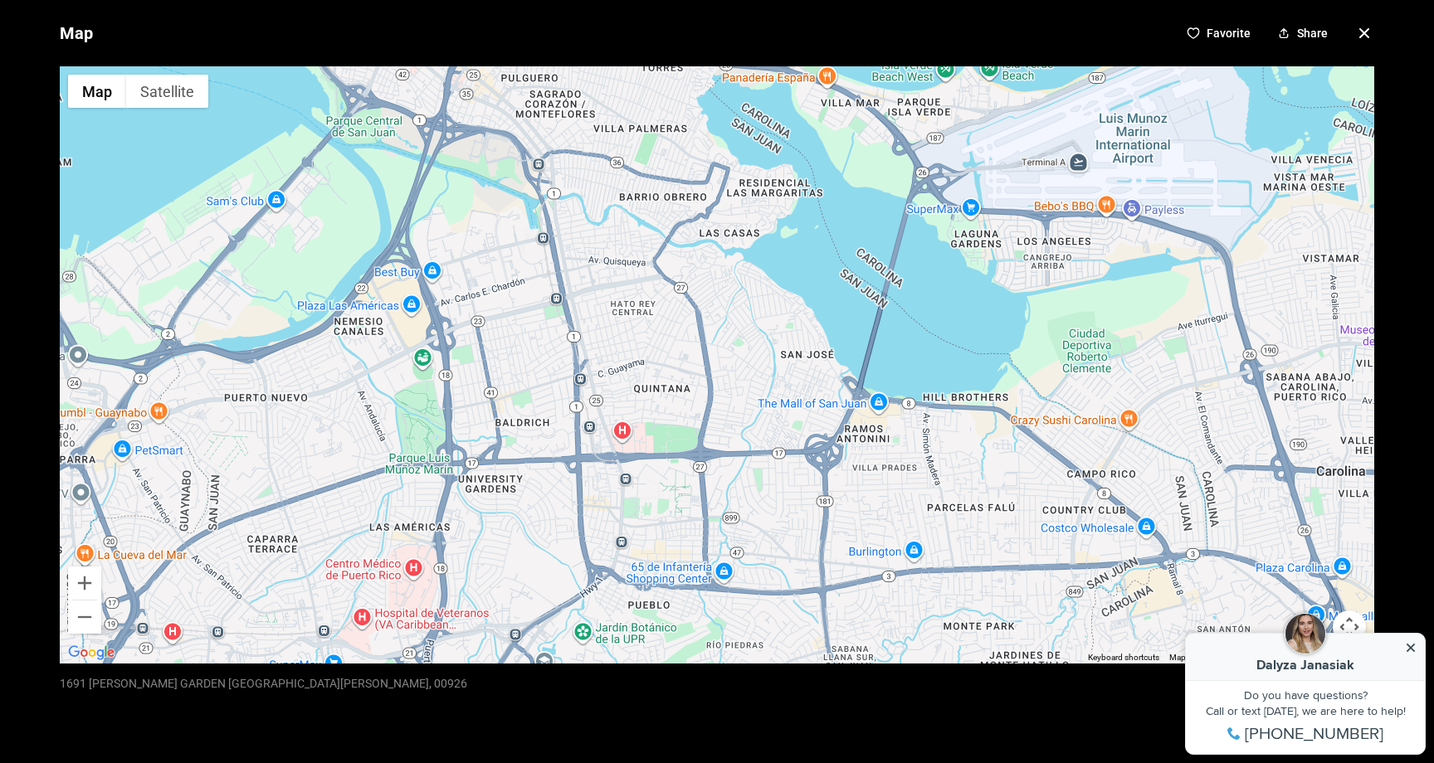
drag, startPoint x: 689, startPoint y: 348, endPoint x: 699, endPoint y: 667, distance: 318.8
click at [699, 667] on div "Map Favorite Share ← Move left → Move right ↑ Move up ↓ Move down + Zoom in - Z…" at bounding box center [717, 381] width 1434 height 763
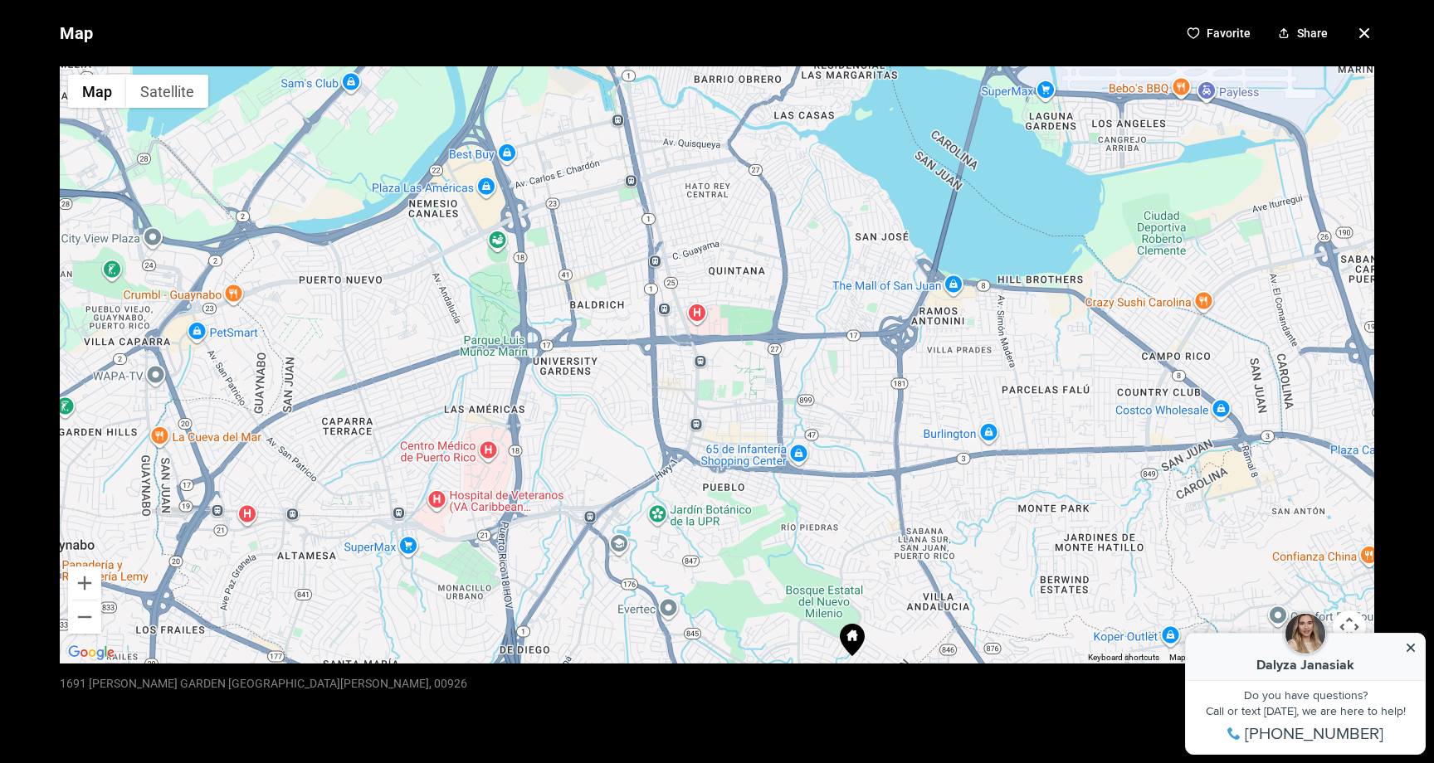
drag, startPoint x: 712, startPoint y: 563, endPoint x: 787, endPoint y: 447, distance: 137.4
click at [787, 447] on div at bounding box center [717, 364] width 1314 height 597
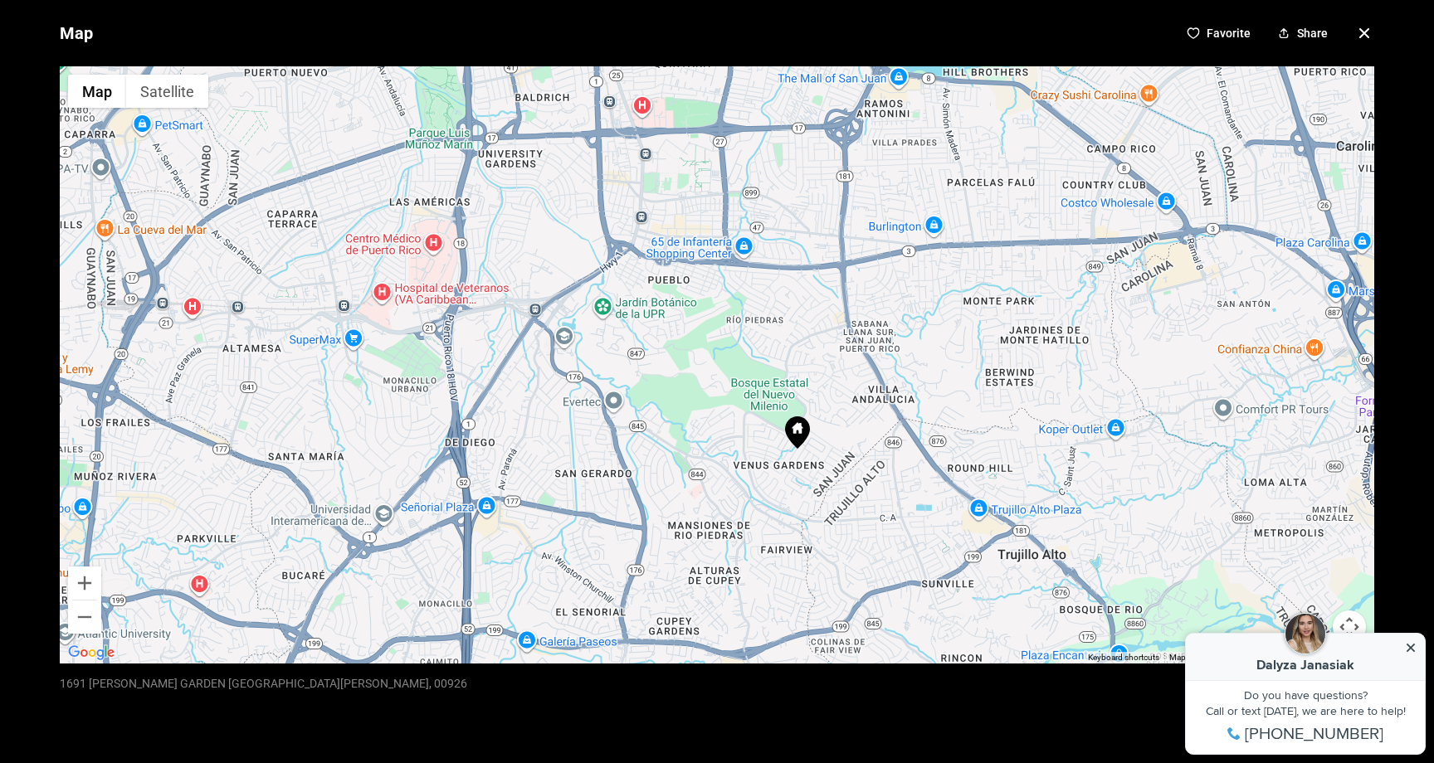
drag, startPoint x: 793, startPoint y: 467, endPoint x: 740, endPoint y: 261, distance: 212.5
click at [740, 261] on div at bounding box center [717, 364] width 1314 height 597
click at [1354, 33] on icon "button" at bounding box center [1364, 33] width 20 height 20
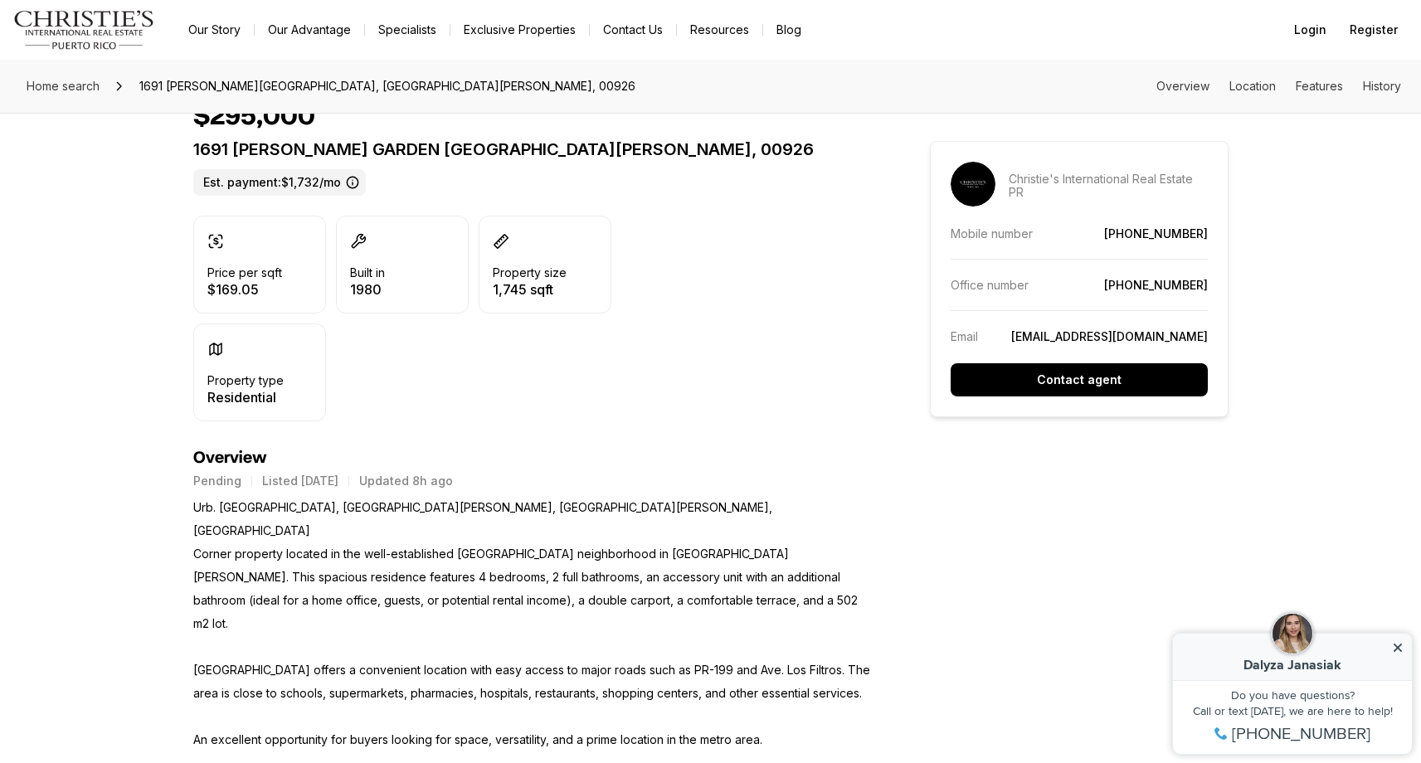
scroll to position [0, 0]
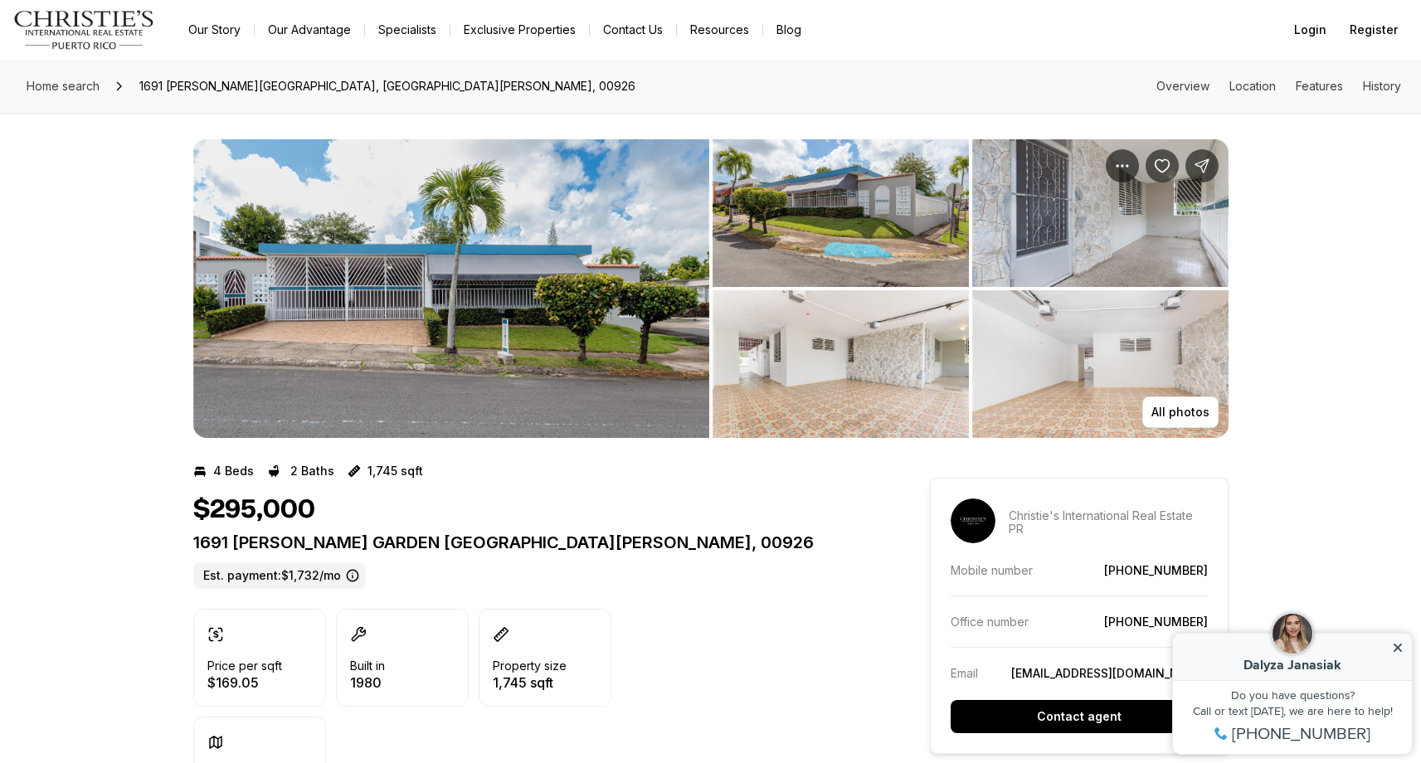
click at [832, 224] on img "View image gallery" at bounding box center [841, 213] width 256 height 148
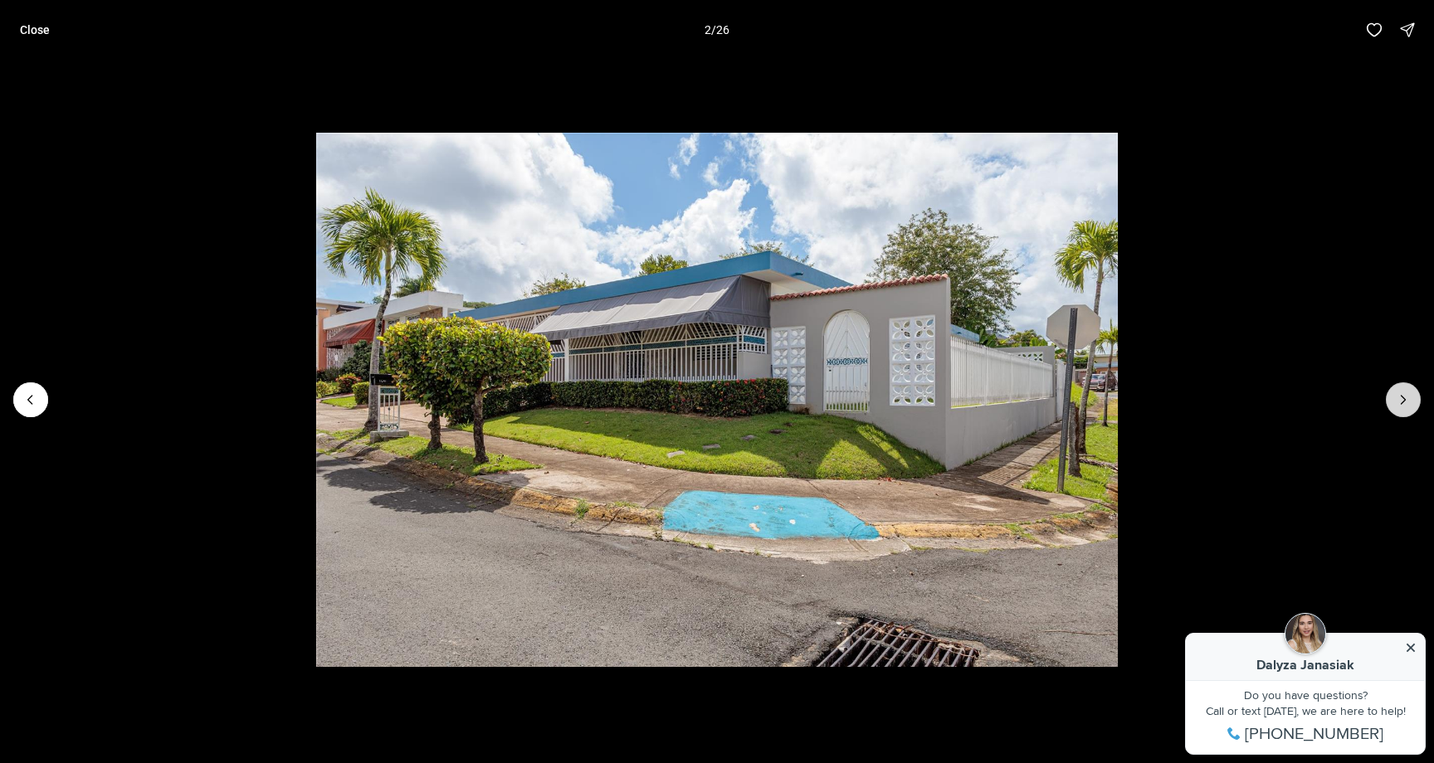
click at [1400, 399] on icon "Next slide" at bounding box center [1403, 400] width 17 height 17
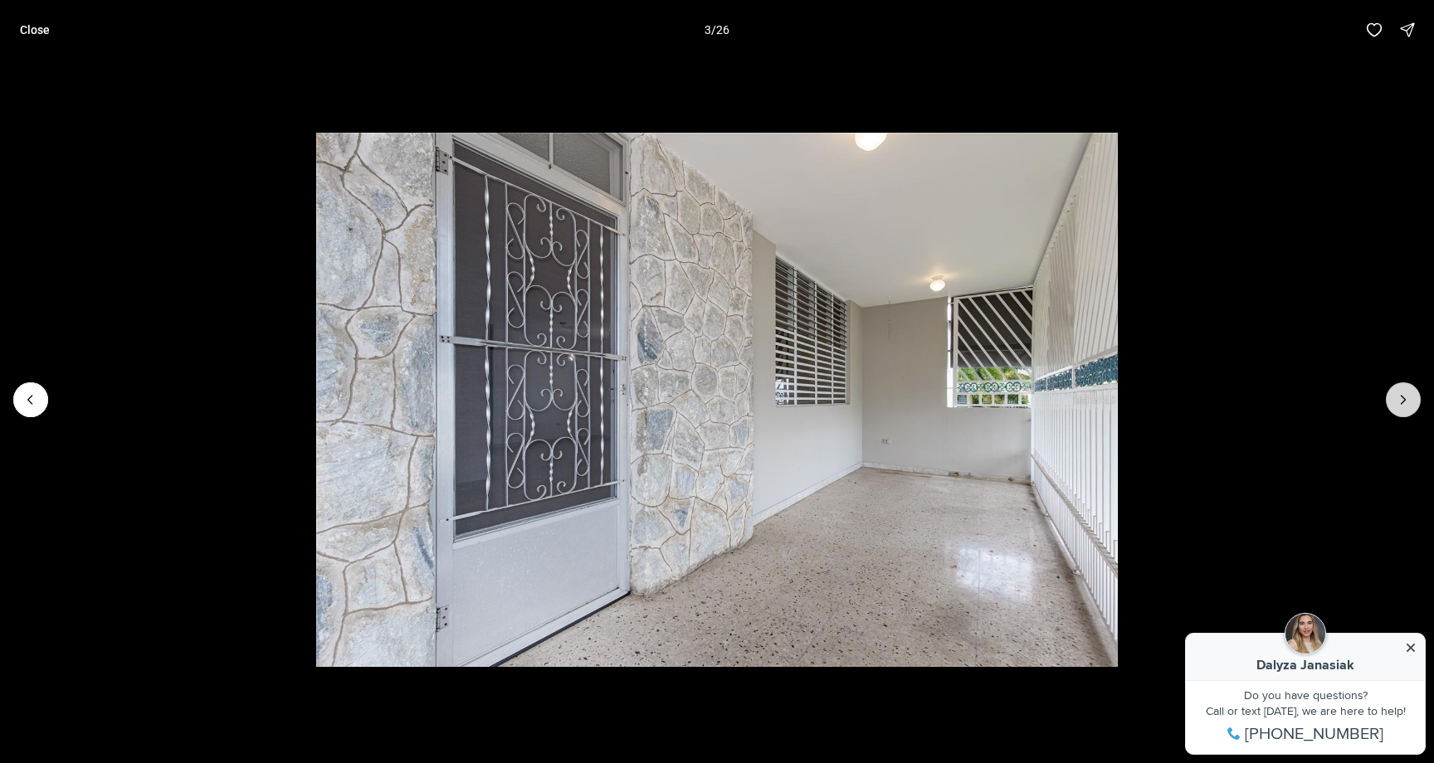
click at [1400, 399] on icon "Next slide" at bounding box center [1403, 400] width 17 height 17
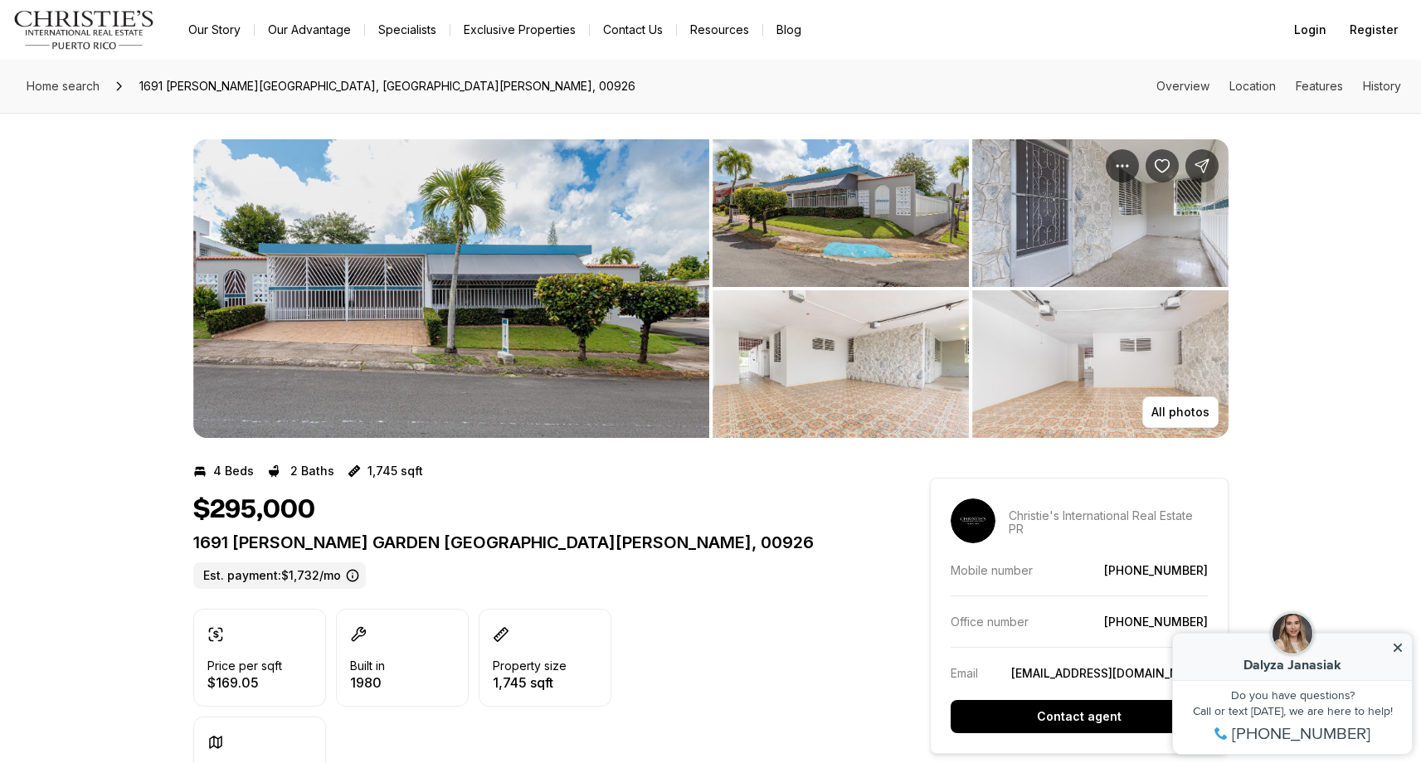
click at [573, 290] on img "View image gallery" at bounding box center [451, 288] width 516 height 299
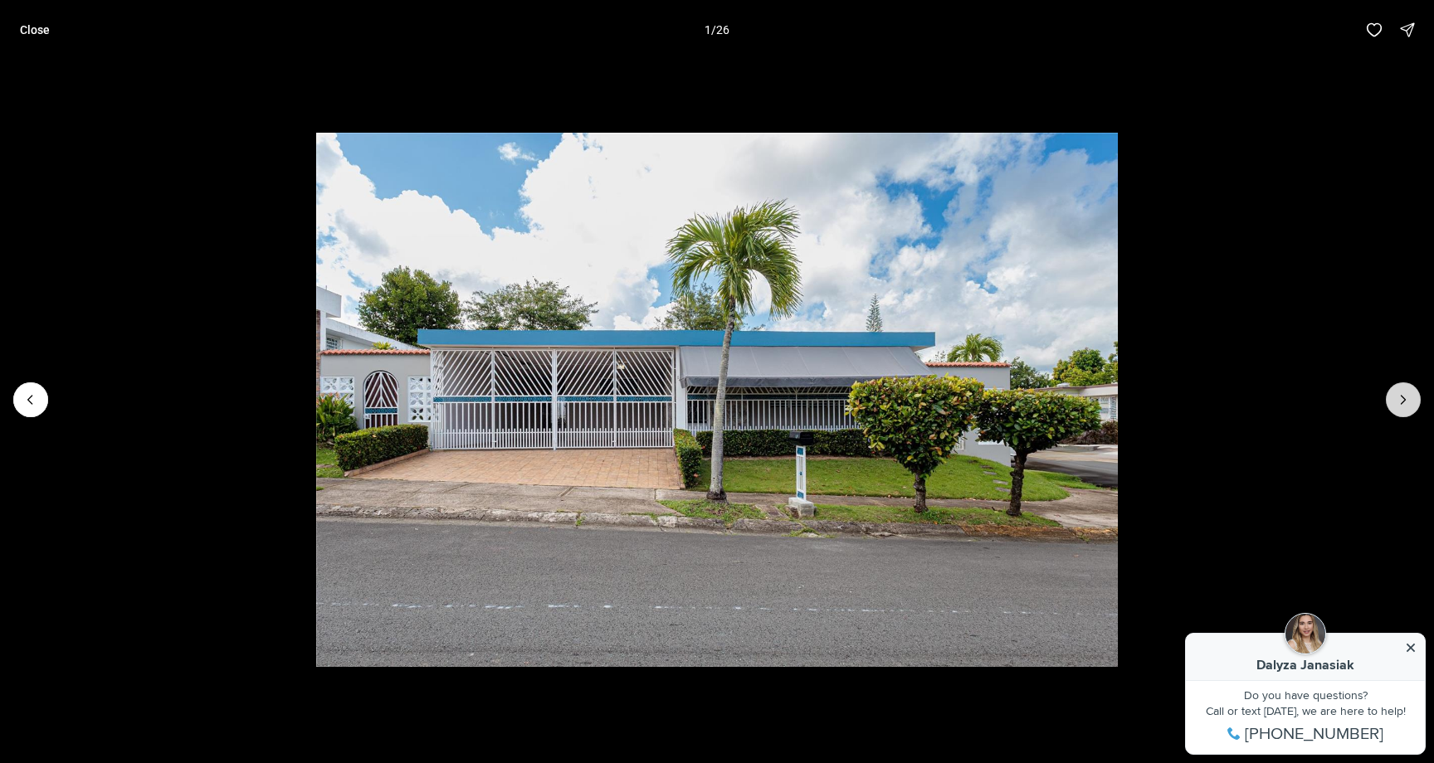
click at [1389, 399] on button "Next slide" at bounding box center [1403, 399] width 35 height 35
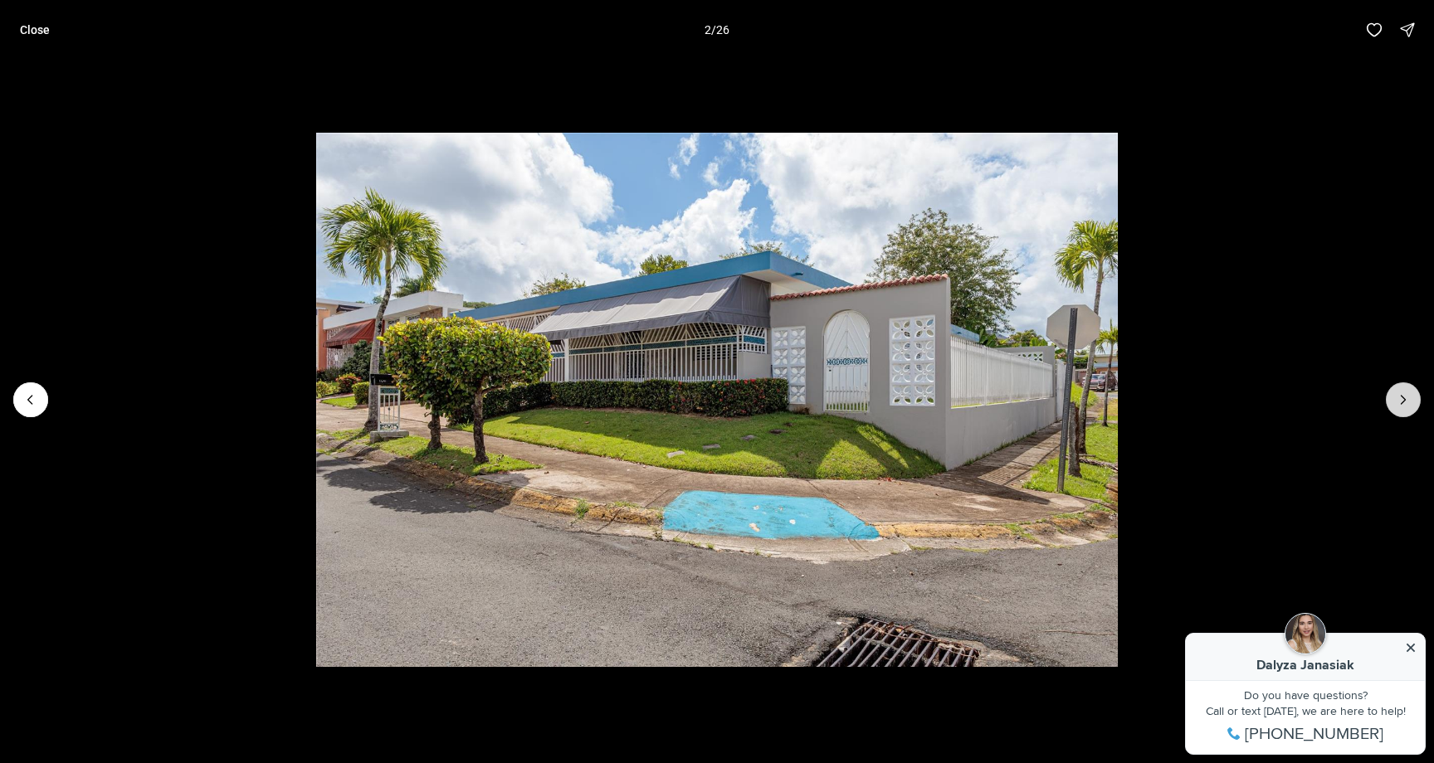
click at [1389, 399] on button "Next slide" at bounding box center [1403, 399] width 35 height 35
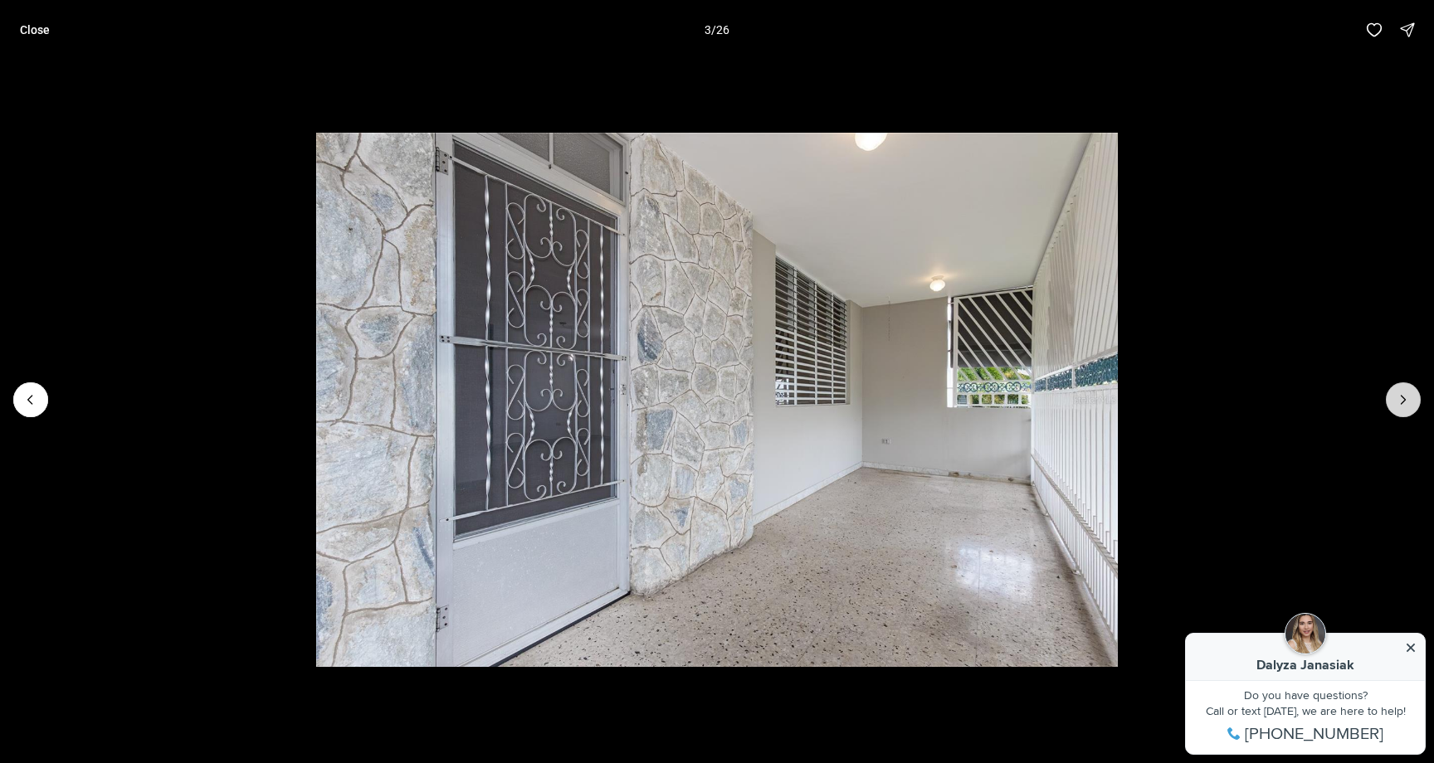
click at [1389, 399] on button "Next slide" at bounding box center [1403, 399] width 35 height 35
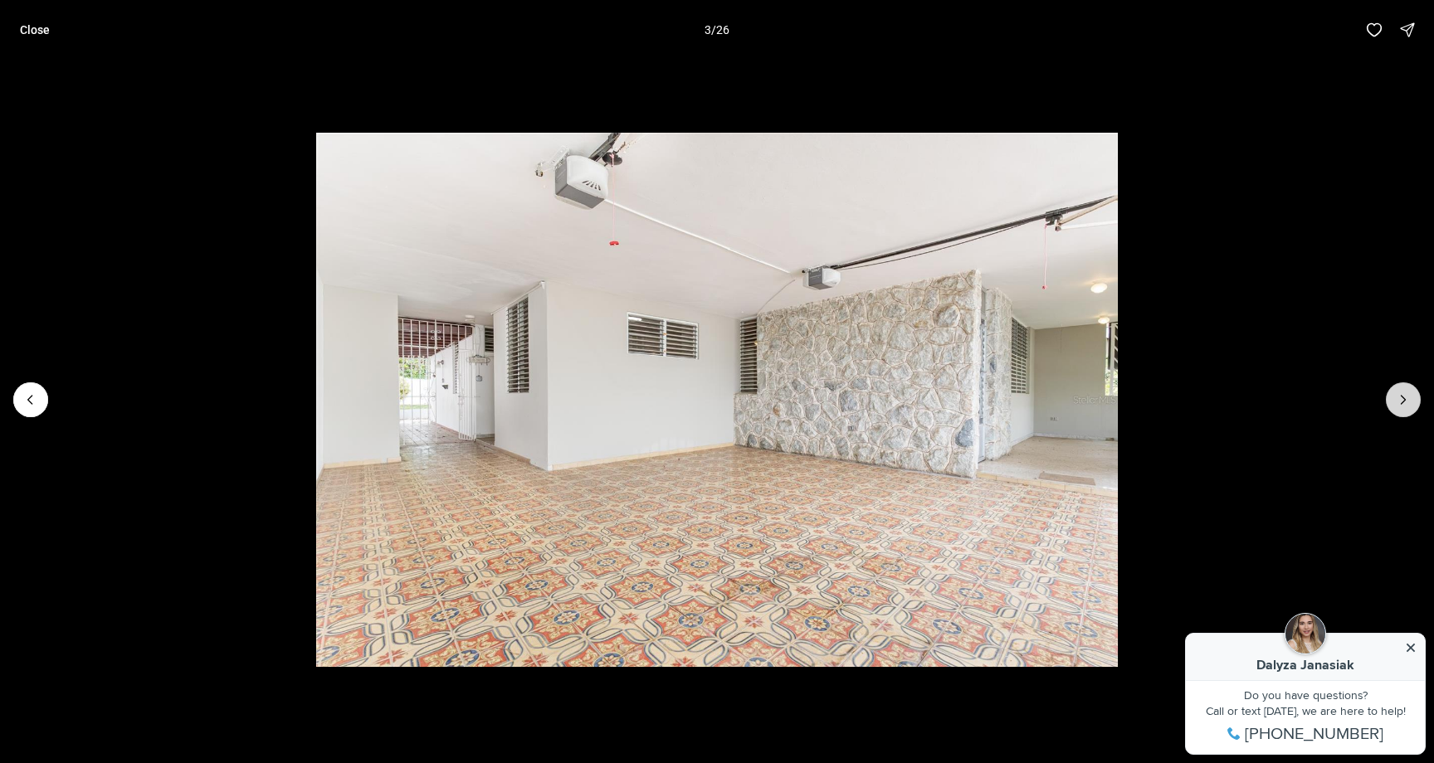
click at [1389, 399] on button "Next slide" at bounding box center [1403, 399] width 35 height 35
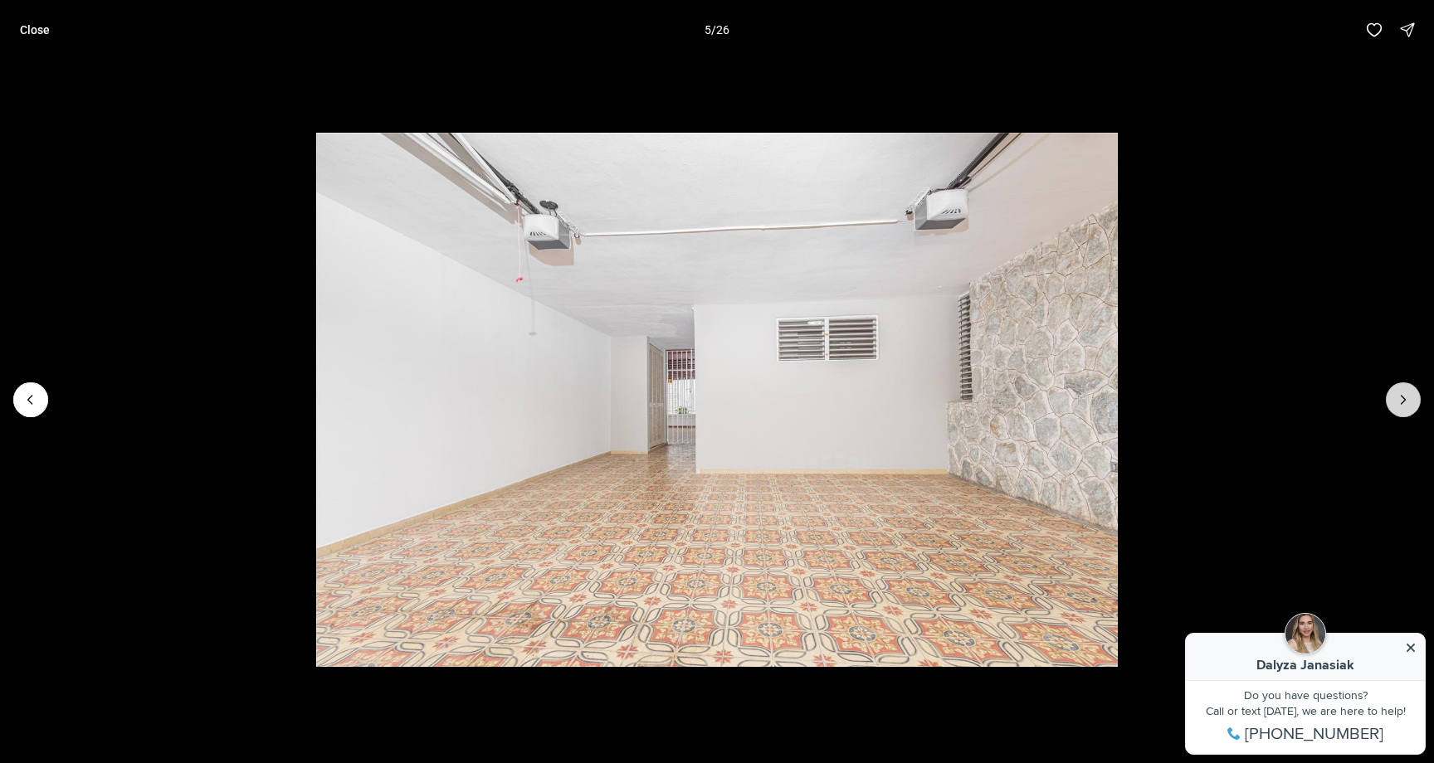
click at [1389, 399] on button "Next slide" at bounding box center [1403, 399] width 35 height 35
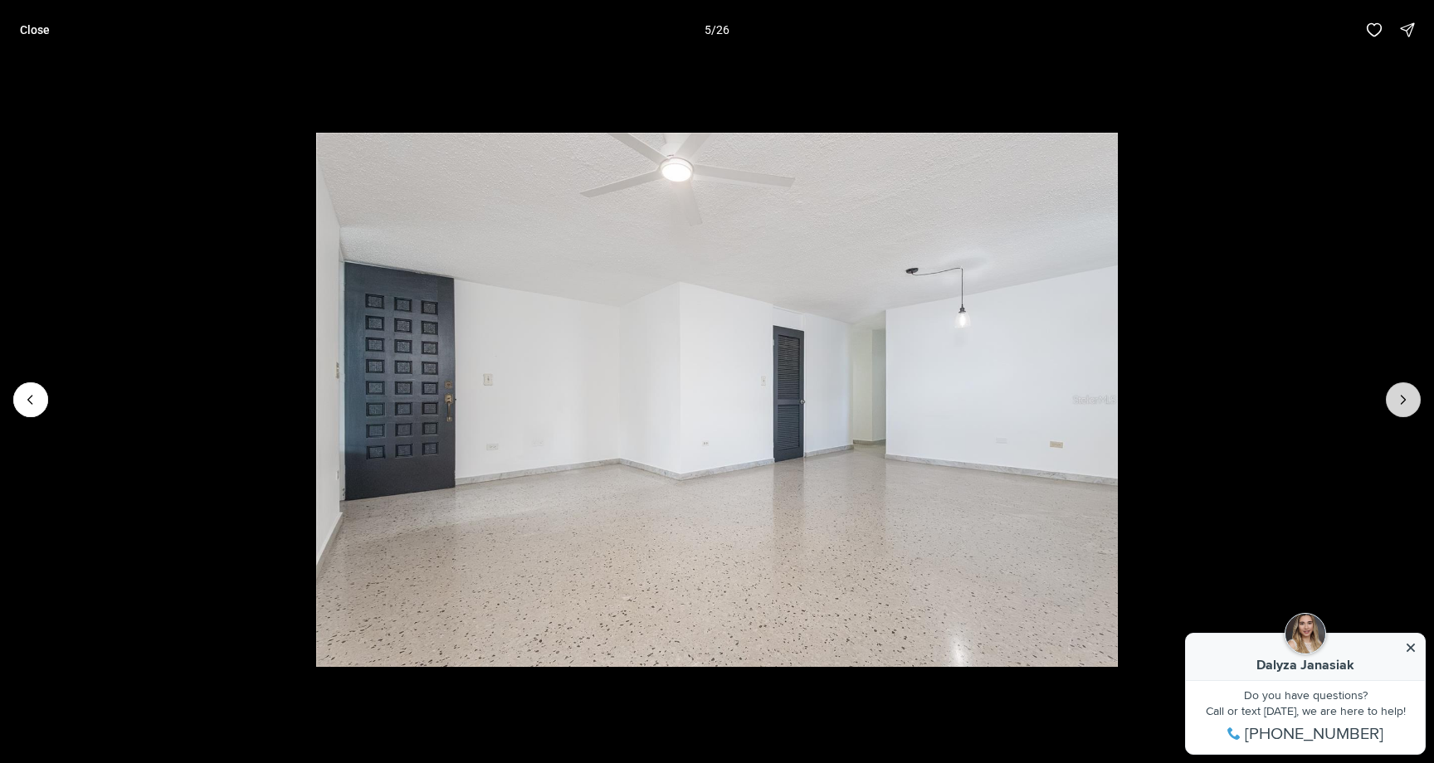
click at [1389, 399] on button "Next slide" at bounding box center [1403, 399] width 35 height 35
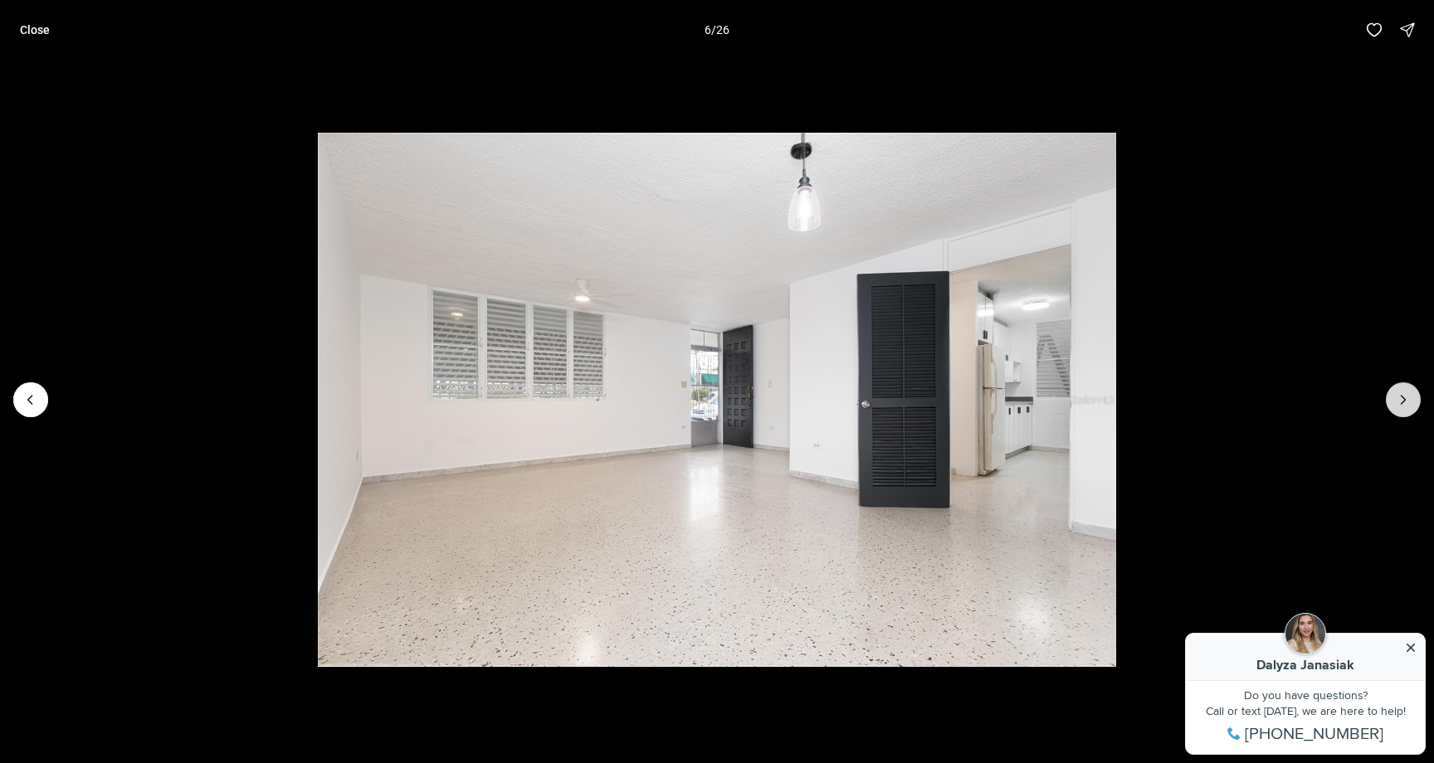
click at [1389, 399] on button "Next slide" at bounding box center [1403, 399] width 35 height 35
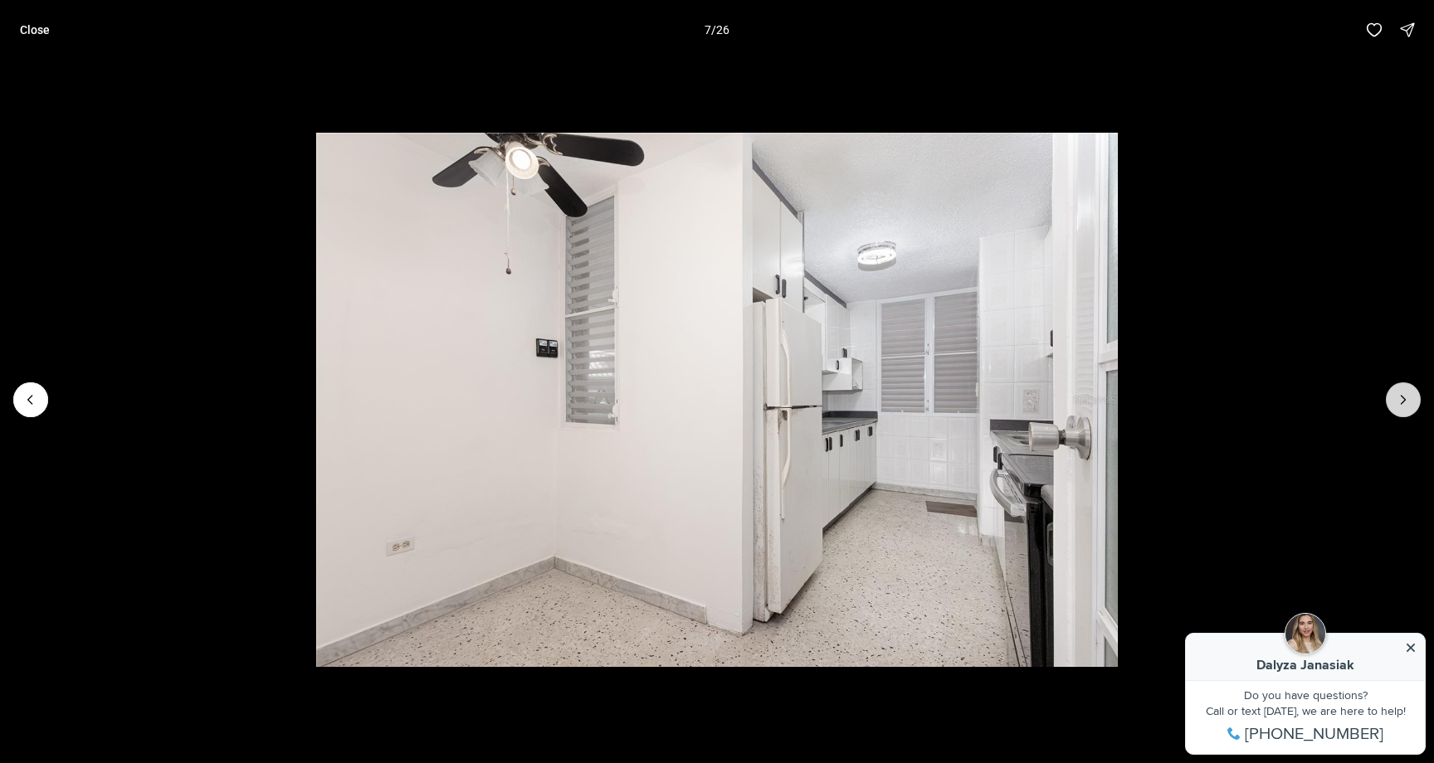
click at [1389, 399] on button "Next slide" at bounding box center [1403, 399] width 35 height 35
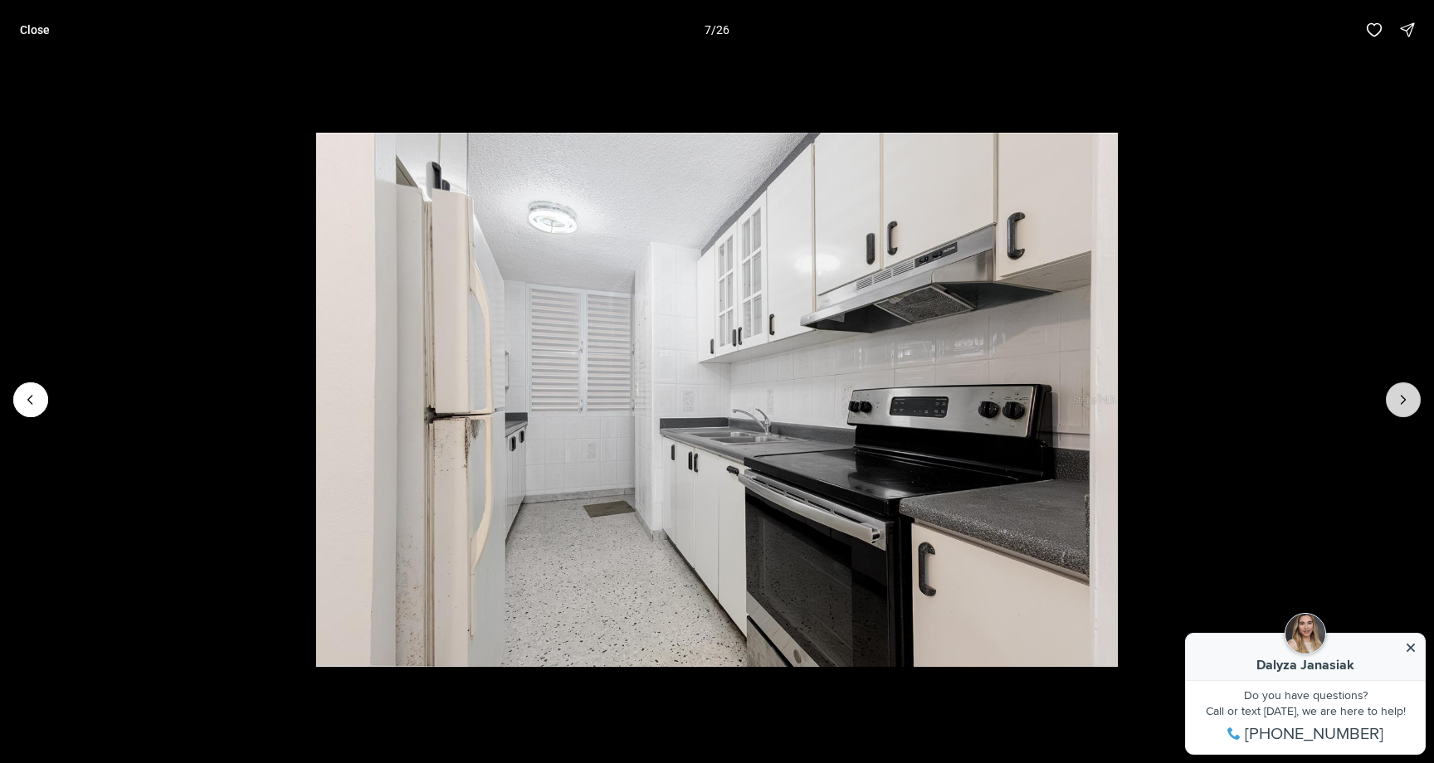
click at [1389, 399] on button "Next slide" at bounding box center [1403, 399] width 35 height 35
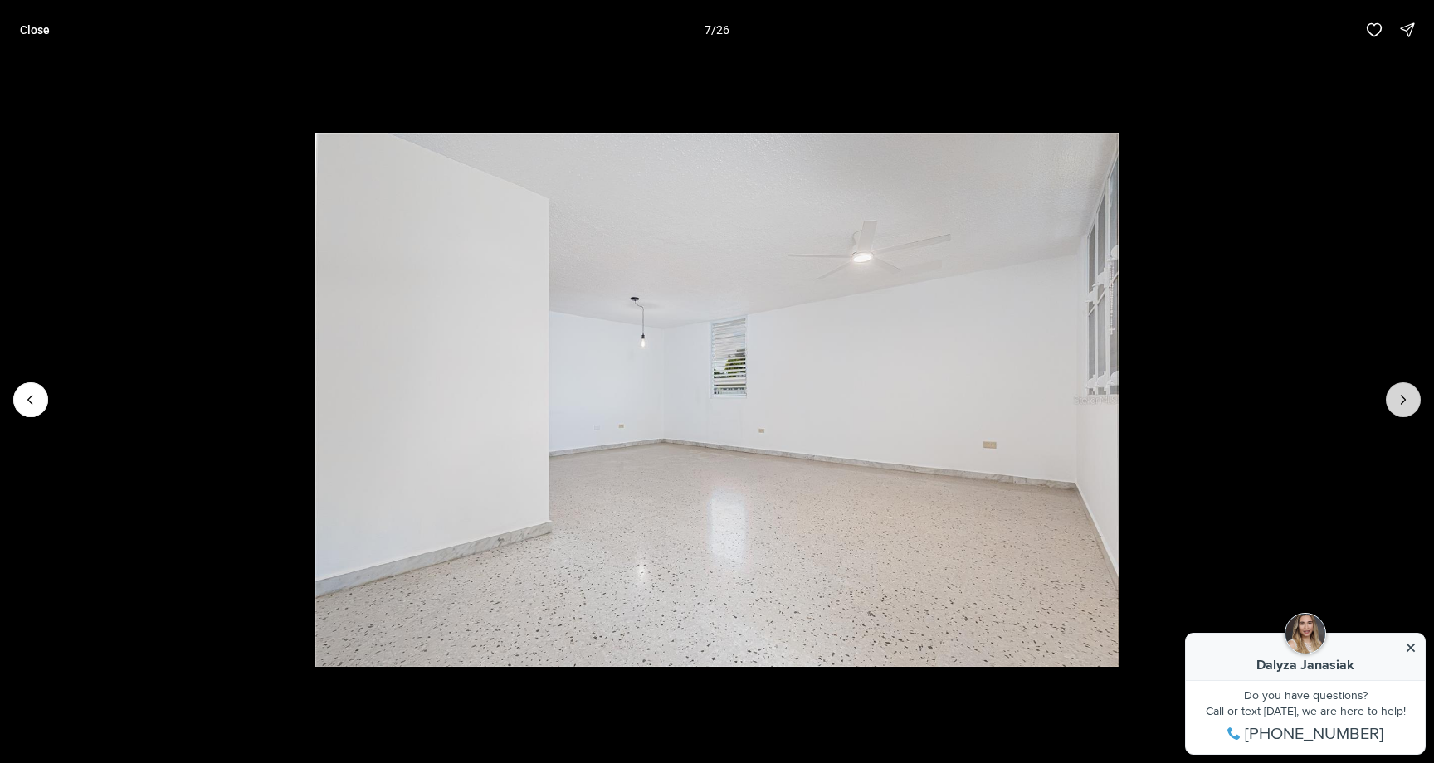
click at [1389, 399] on button "Next slide" at bounding box center [1403, 399] width 35 height 35
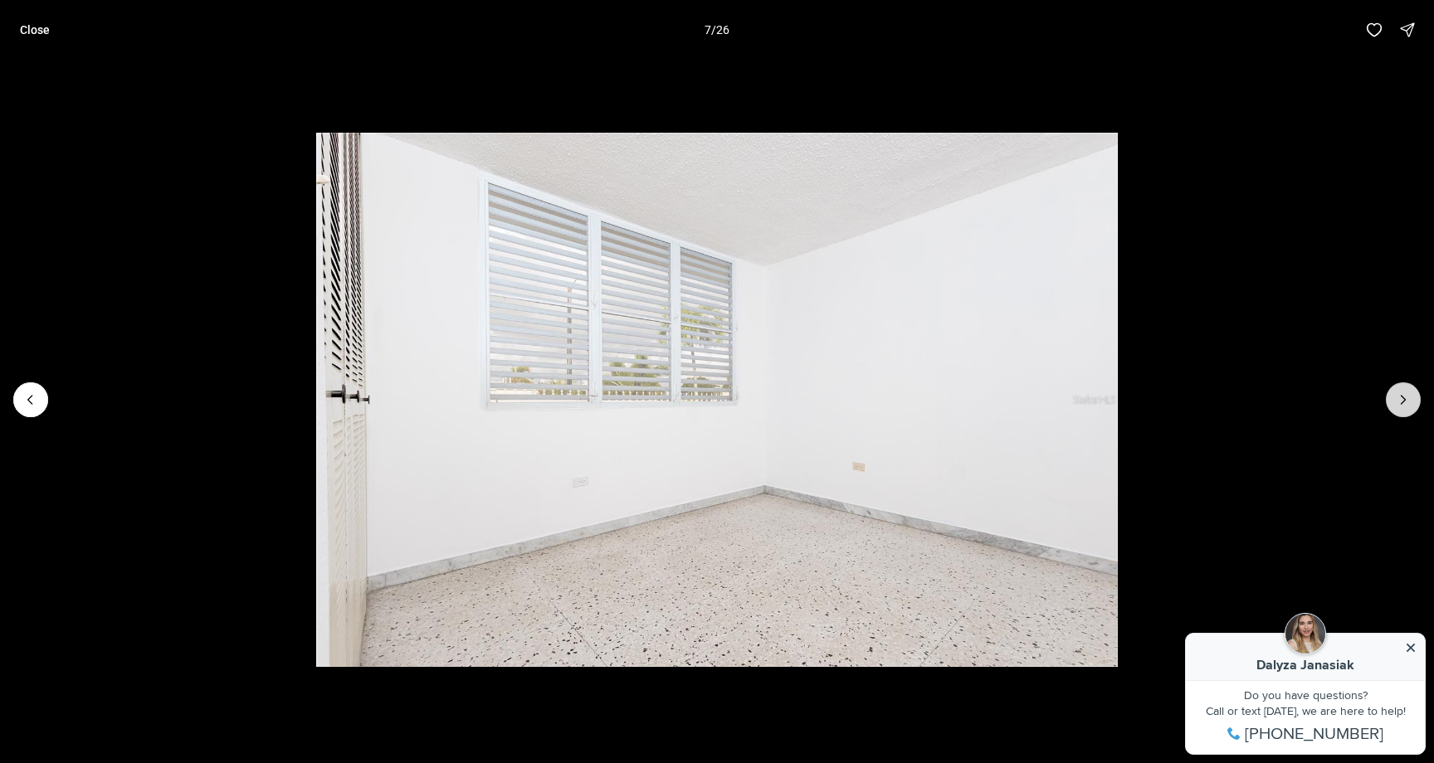
click at [1389, 399] on button "Next slide" at bounding box center [1403, 399] width 35 height 35
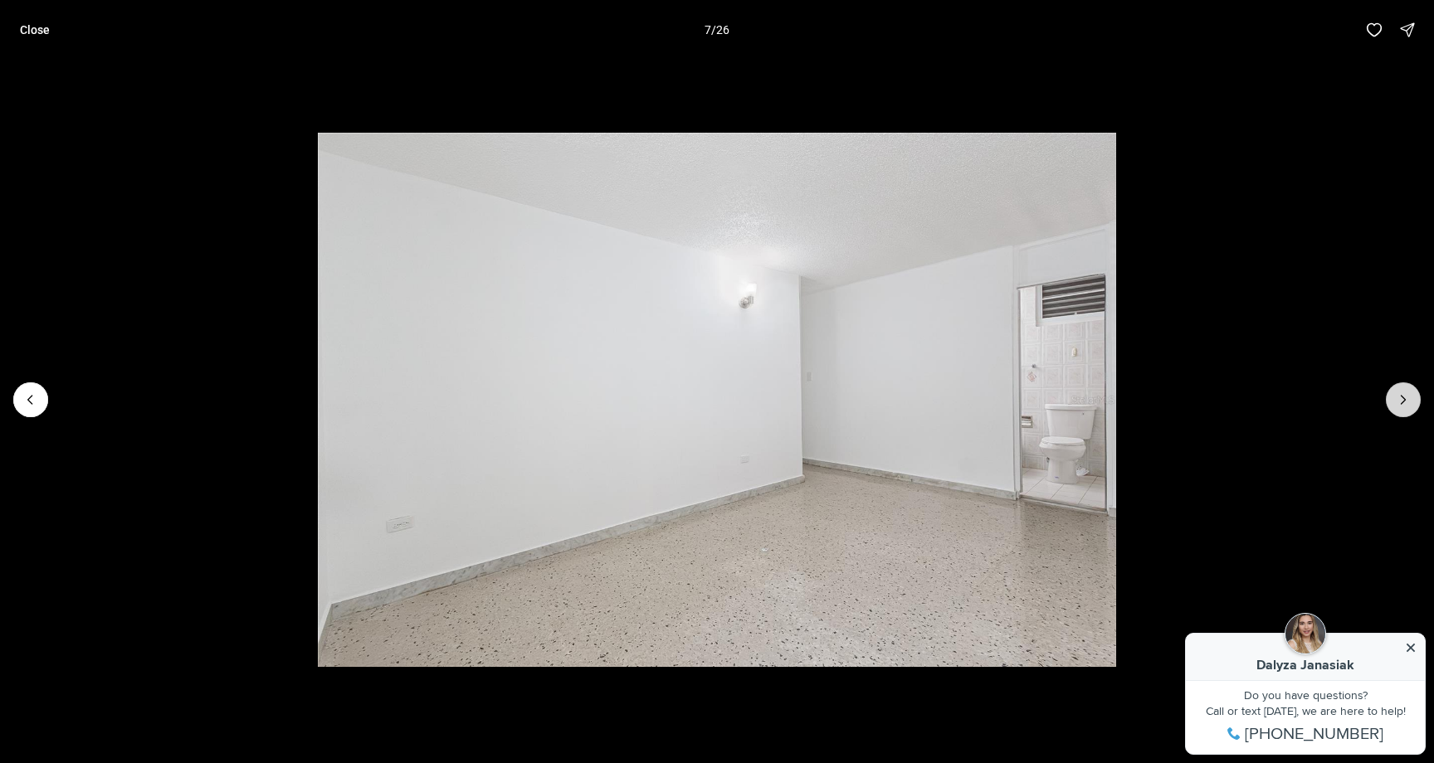
click at [1389, 399] on button "Next slide" at bounding box center [1403, 399] width 35 height 35
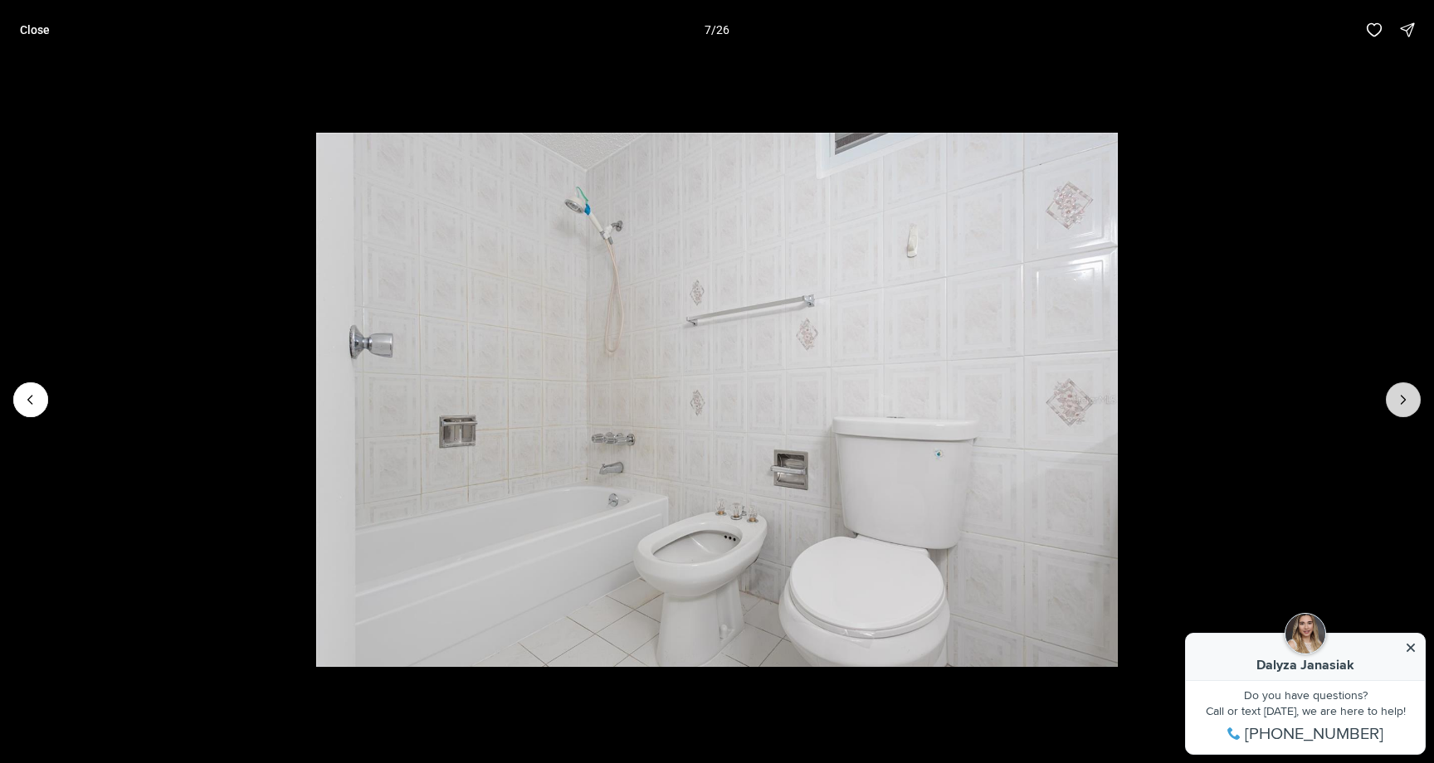
click at [1389, 399] on button "Next slide" at bounding box center [1403, 399] width 35 height 35
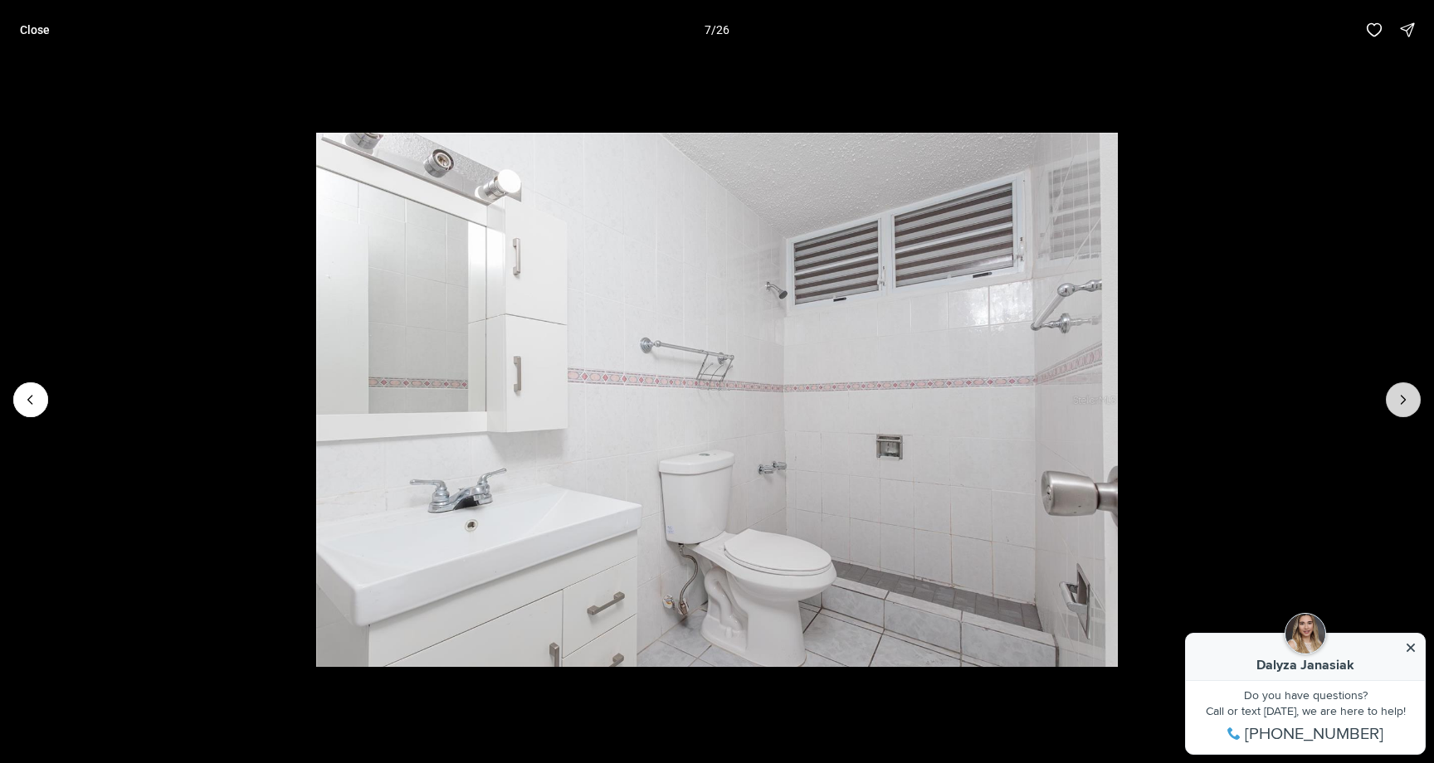
click at [1389, 399] on button "Next slide" at bounding box center [1403, 399] width 35 height 35
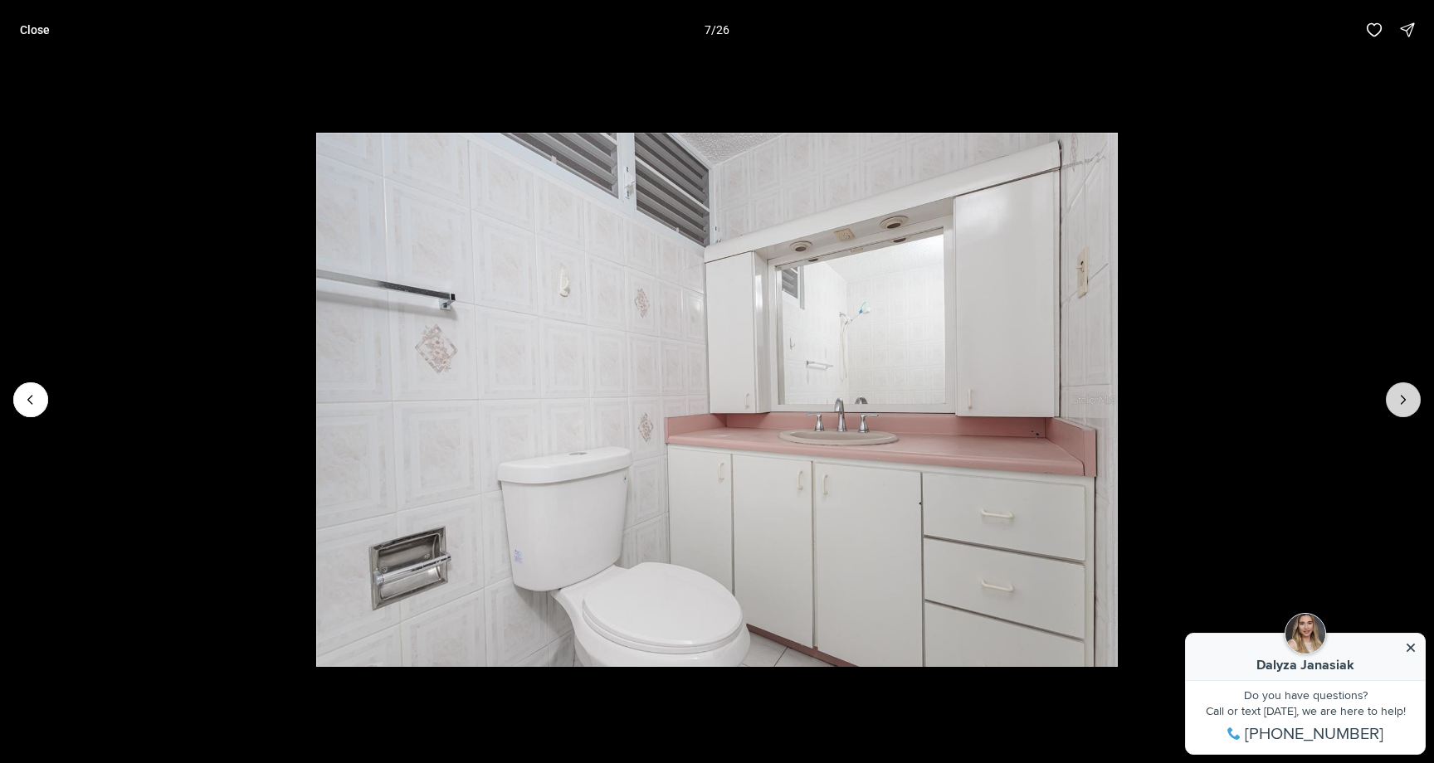
click at [1389, 399] on button "Next slide" at bounding box center [1403, 399] width 35 height 35
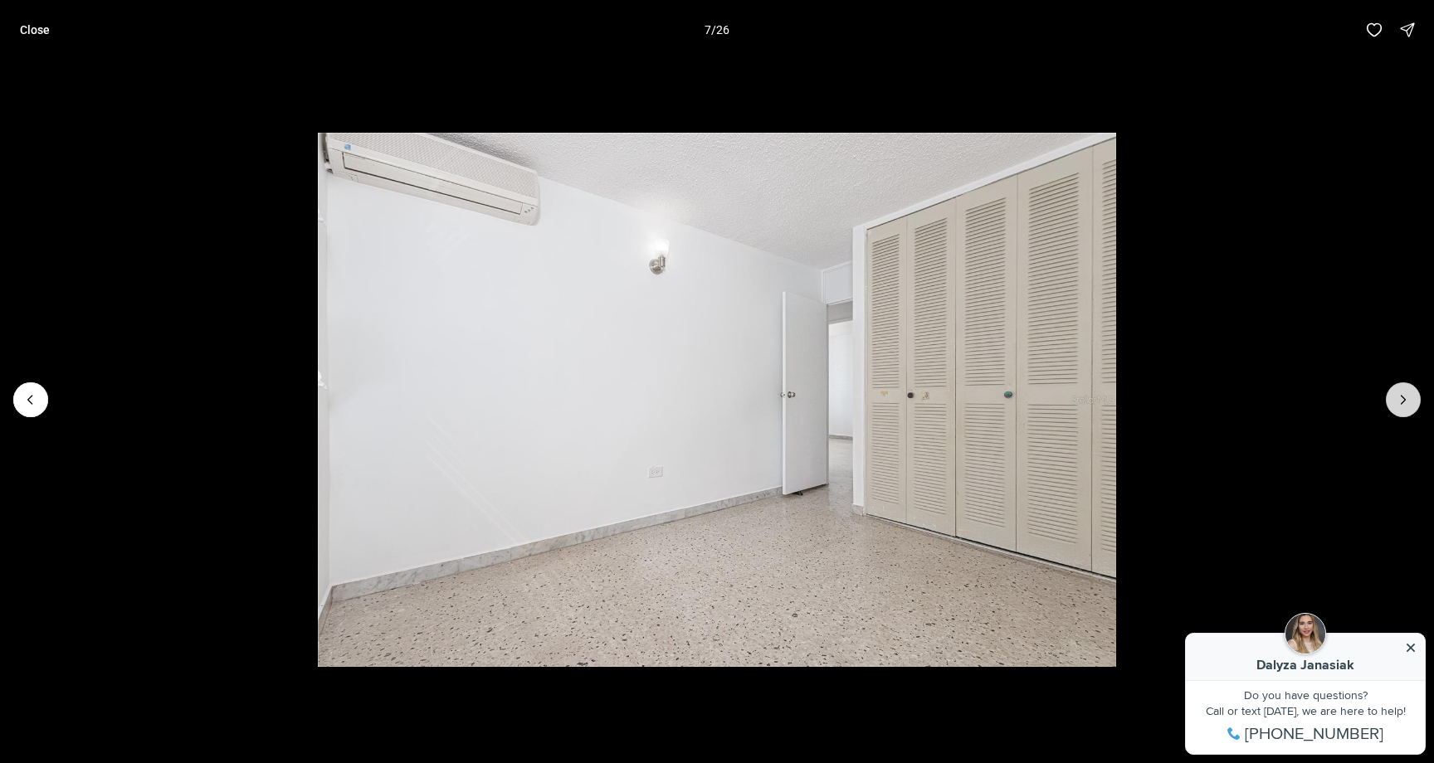
click at [1389, 399] on button "Next slide" at bounding box center [1403, 399] width 35 height 35
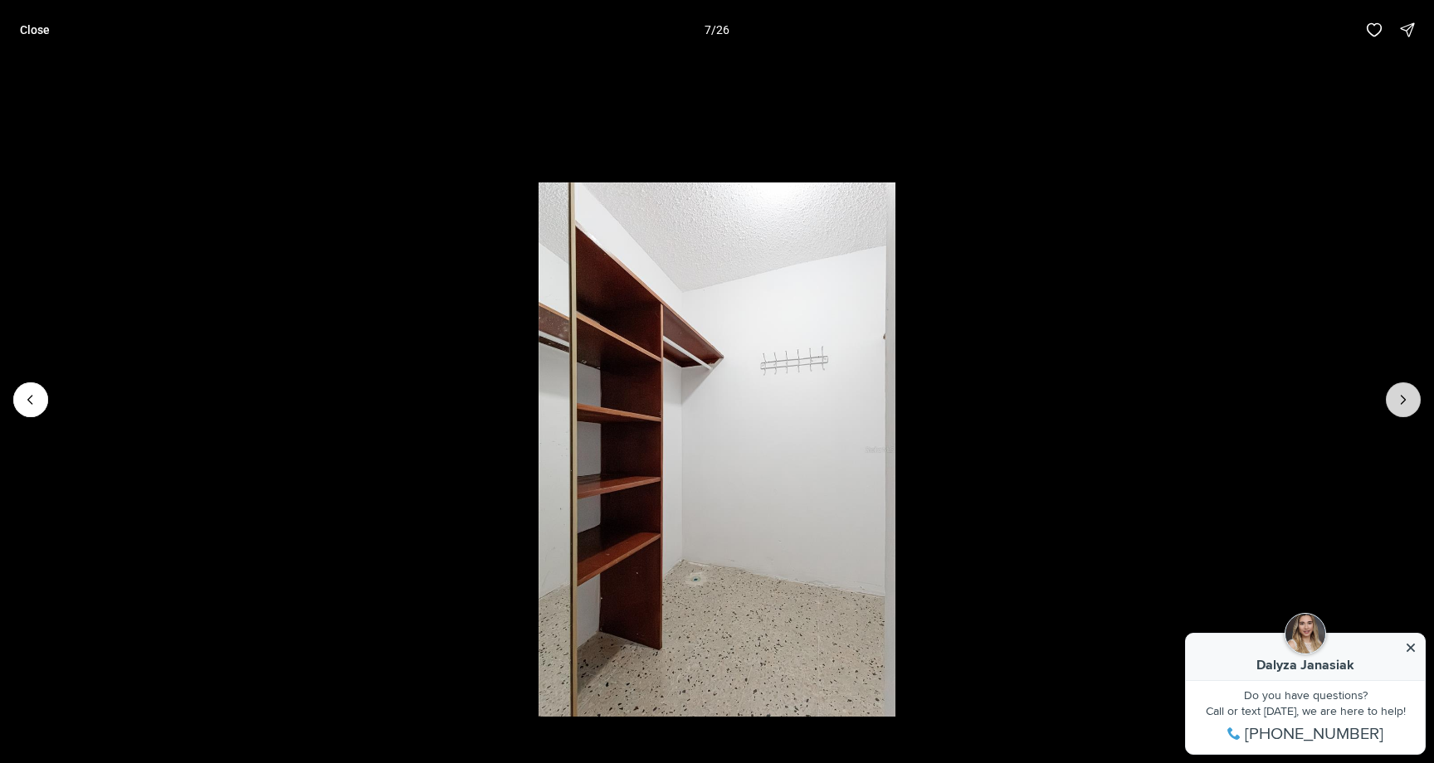
click at [1389, 399] on button "Next slide" at bounding box center [1403, 399] width 35 height 35
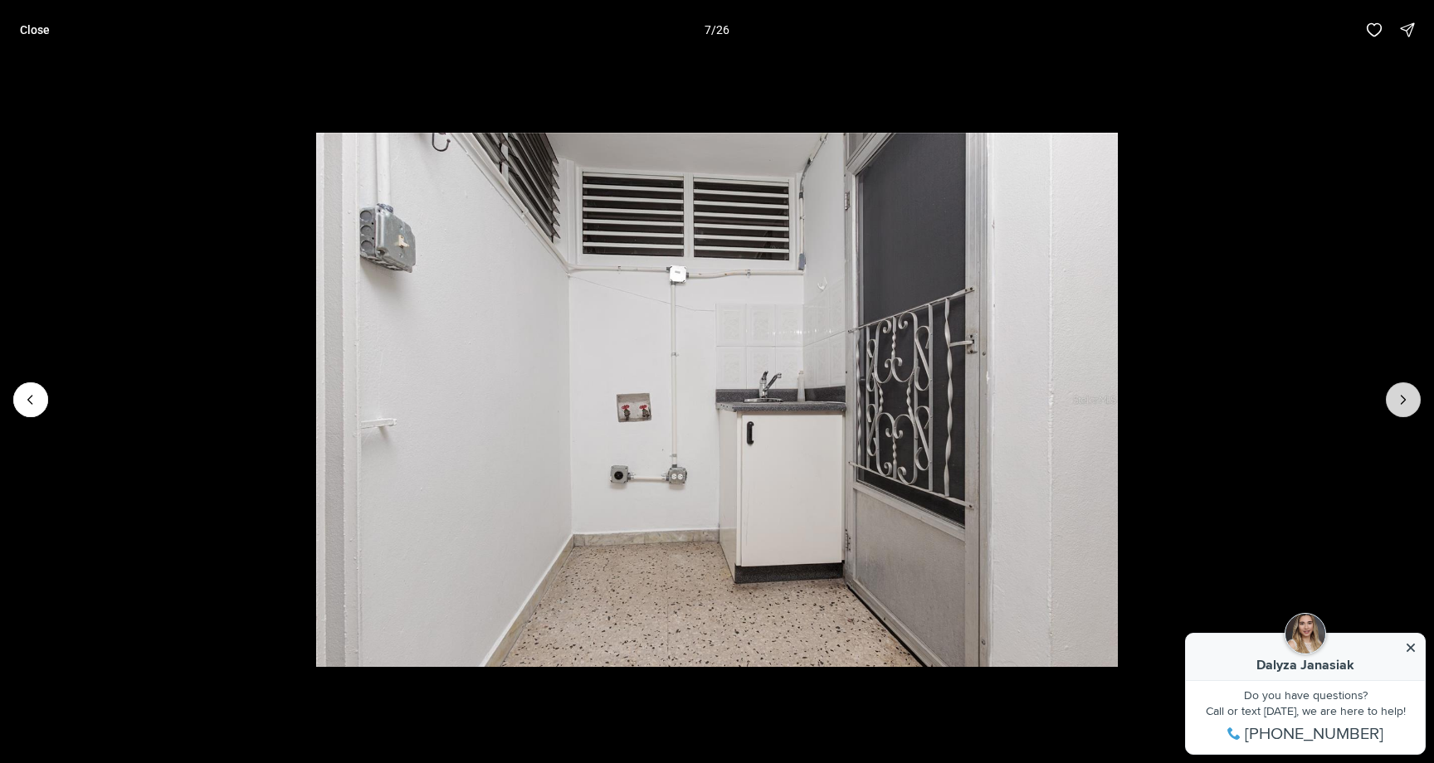
click at [1389, 399] on button "Next slide" at bounding box center [1403, 399] width 35 height 35
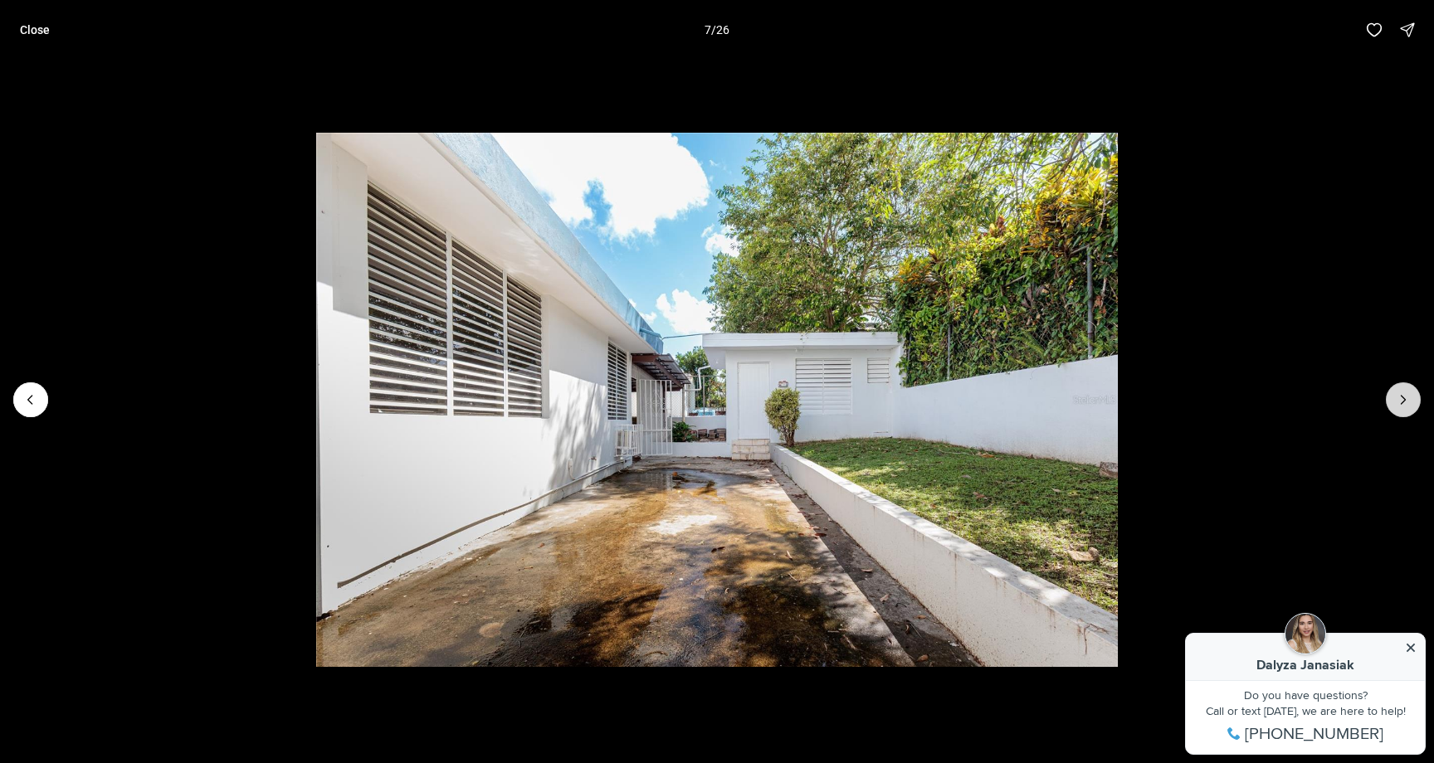
click at [1389, 399] on button "Next slide" at bounding box center [1403, 399] width 35 height 35
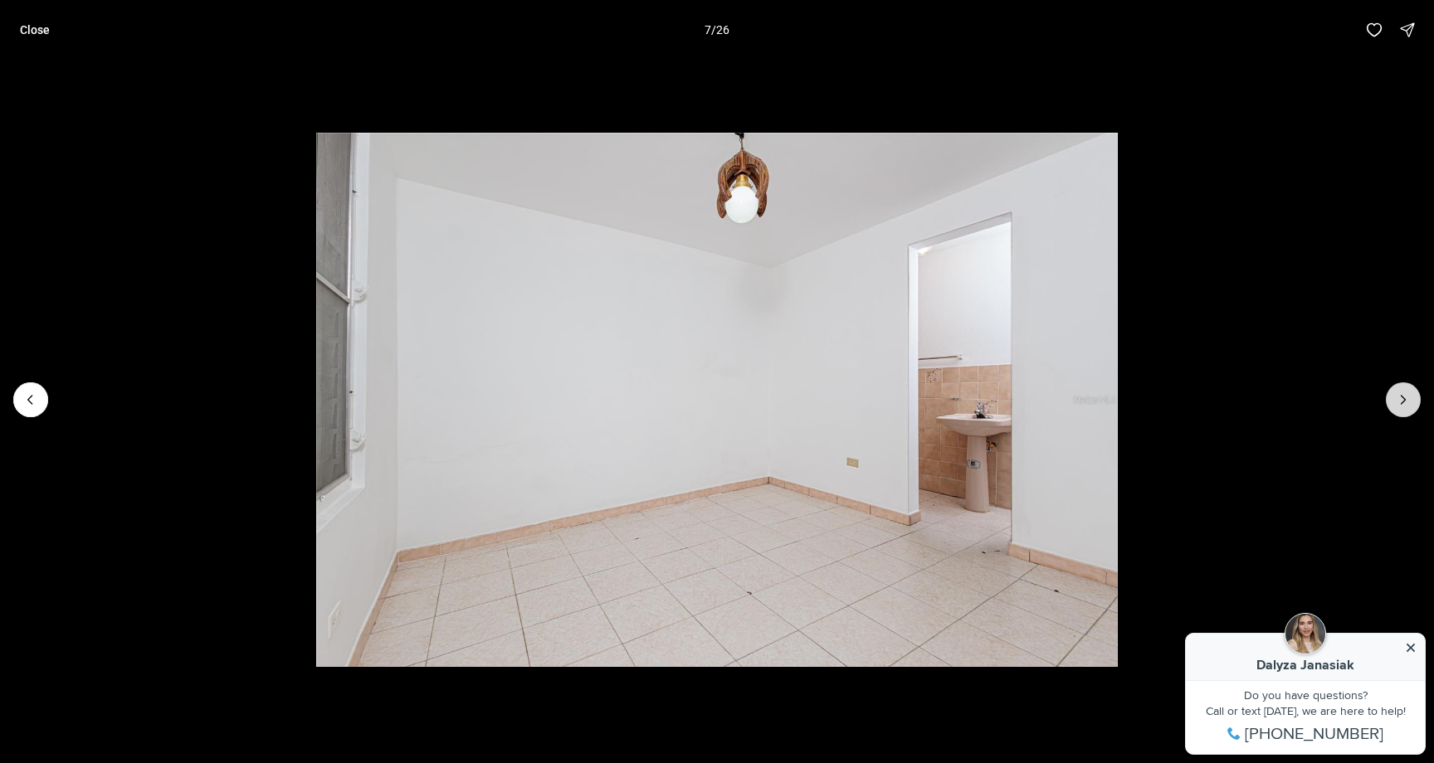
click at [1389, 399] on button "Next slide" at bounding box center [1403, 399] width 35 height 35
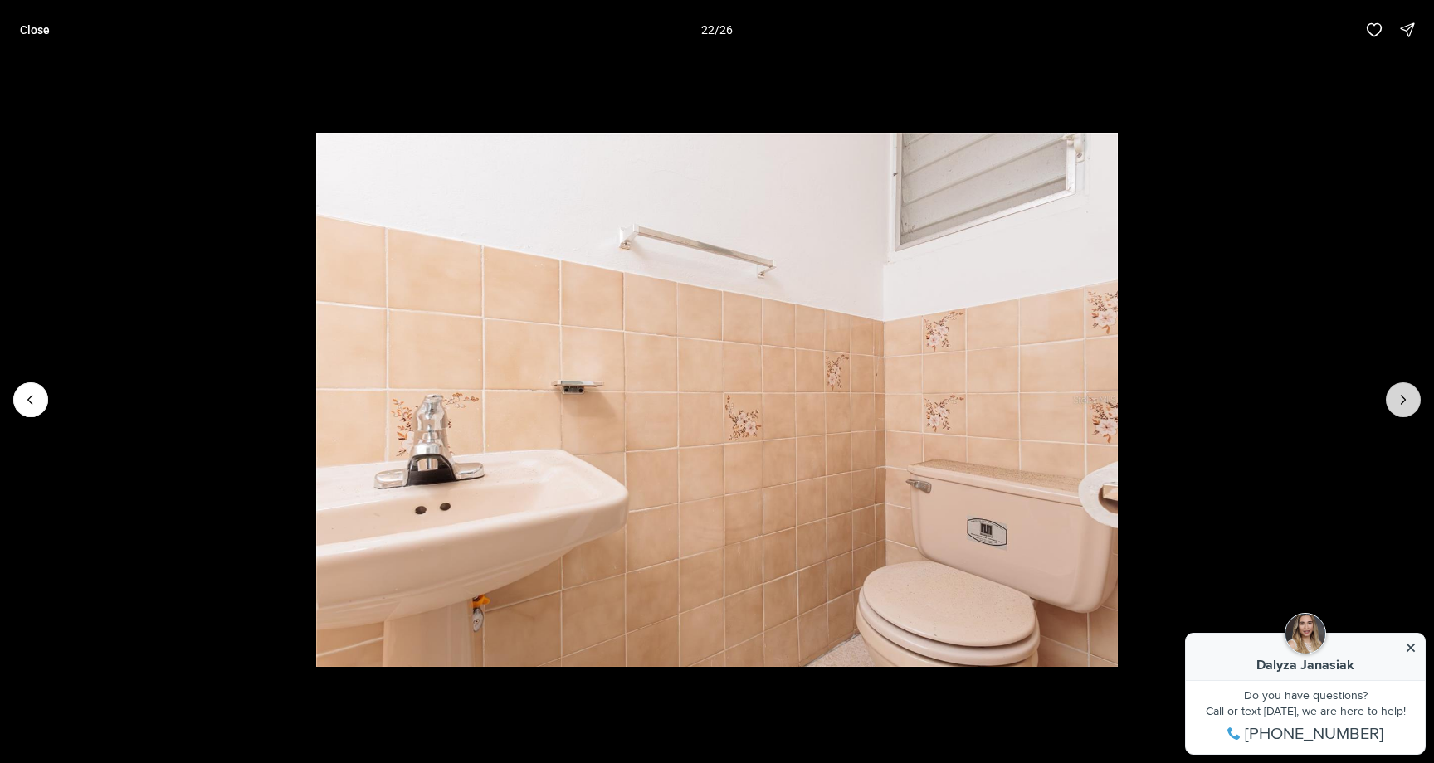
click at [1389, 399] on button "Next slide" at bounding box center [1403, 399] width 35 height 35
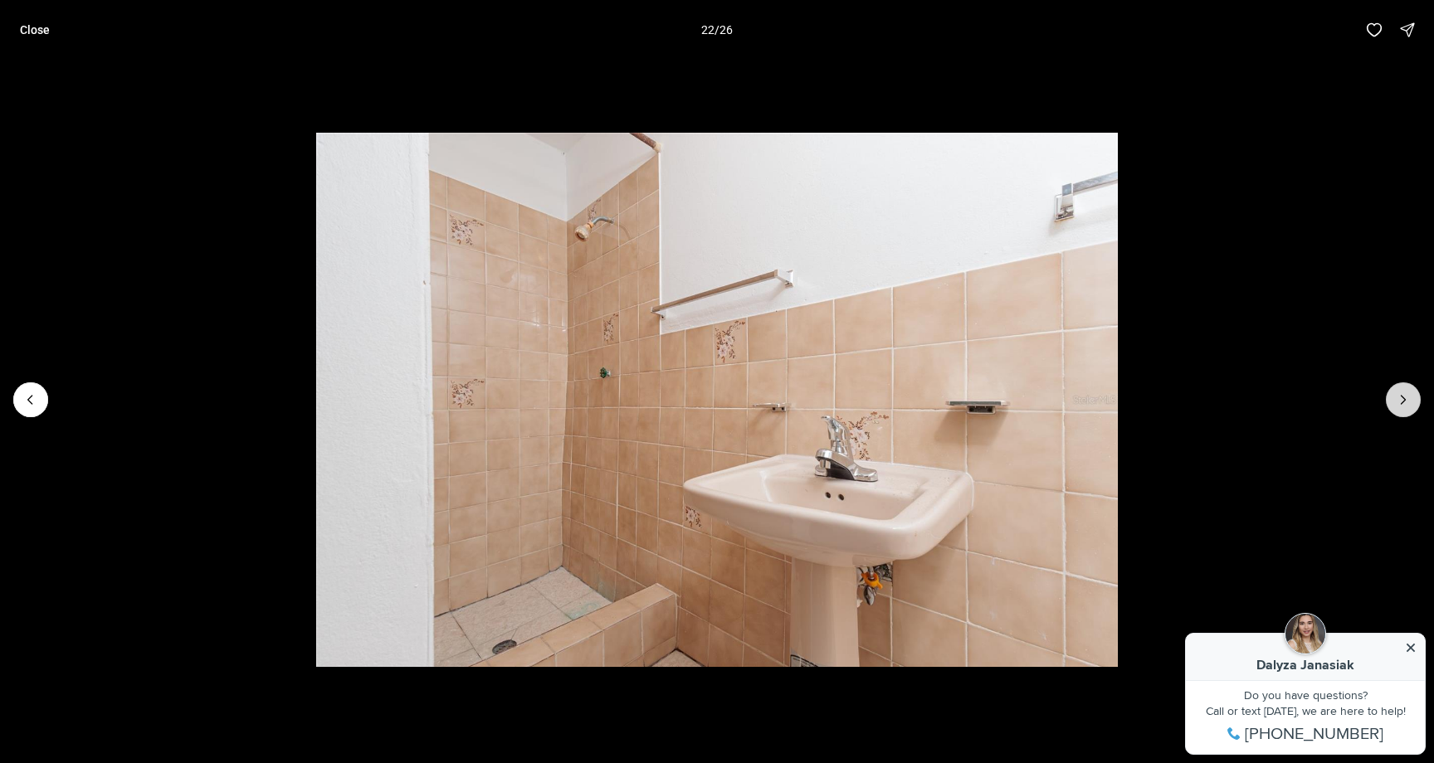
click at [1389, 399] on button "Next slide" at bounding box center [1403, 399] width 35 height 35
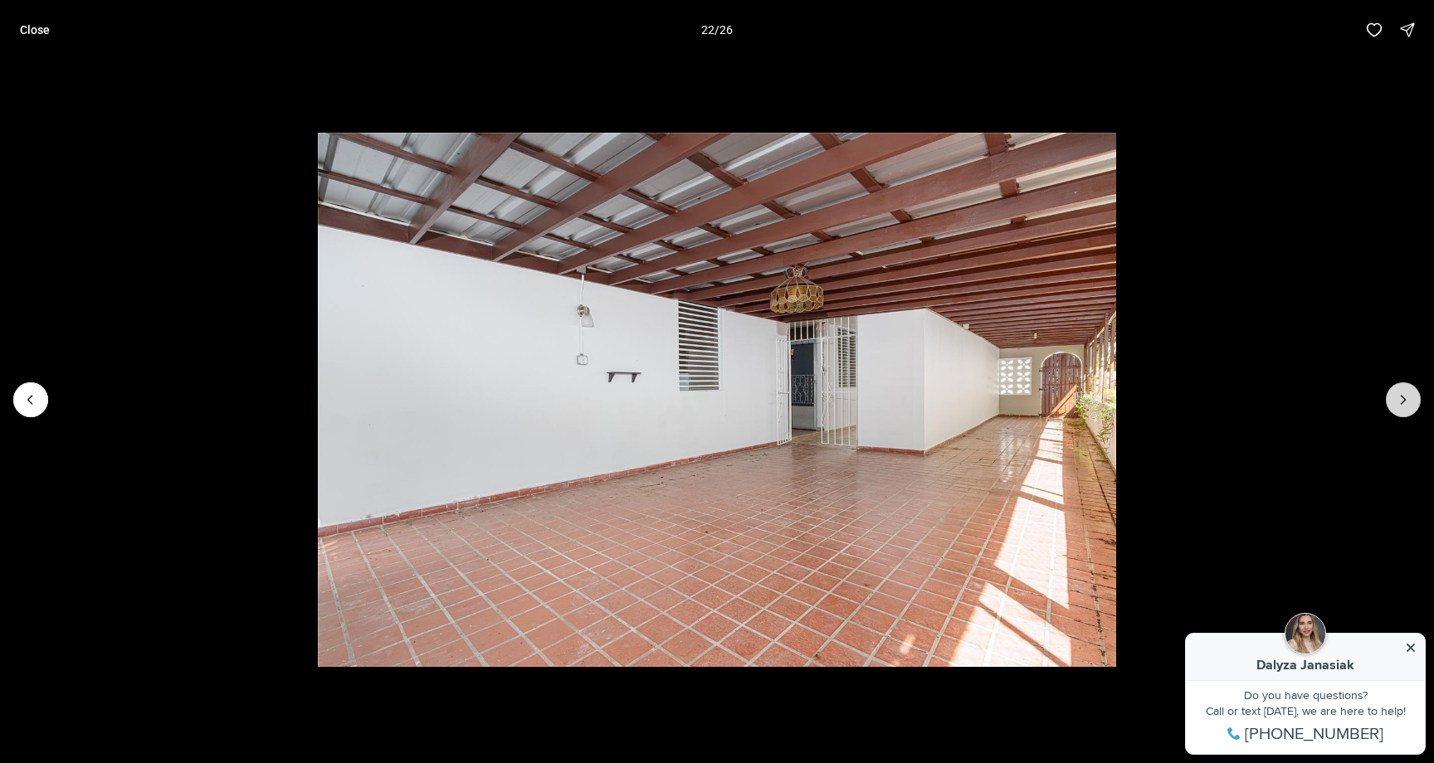
click at [1389, 399] on button "Next slide" at bounding box center [1403, 399] width 35 height 35
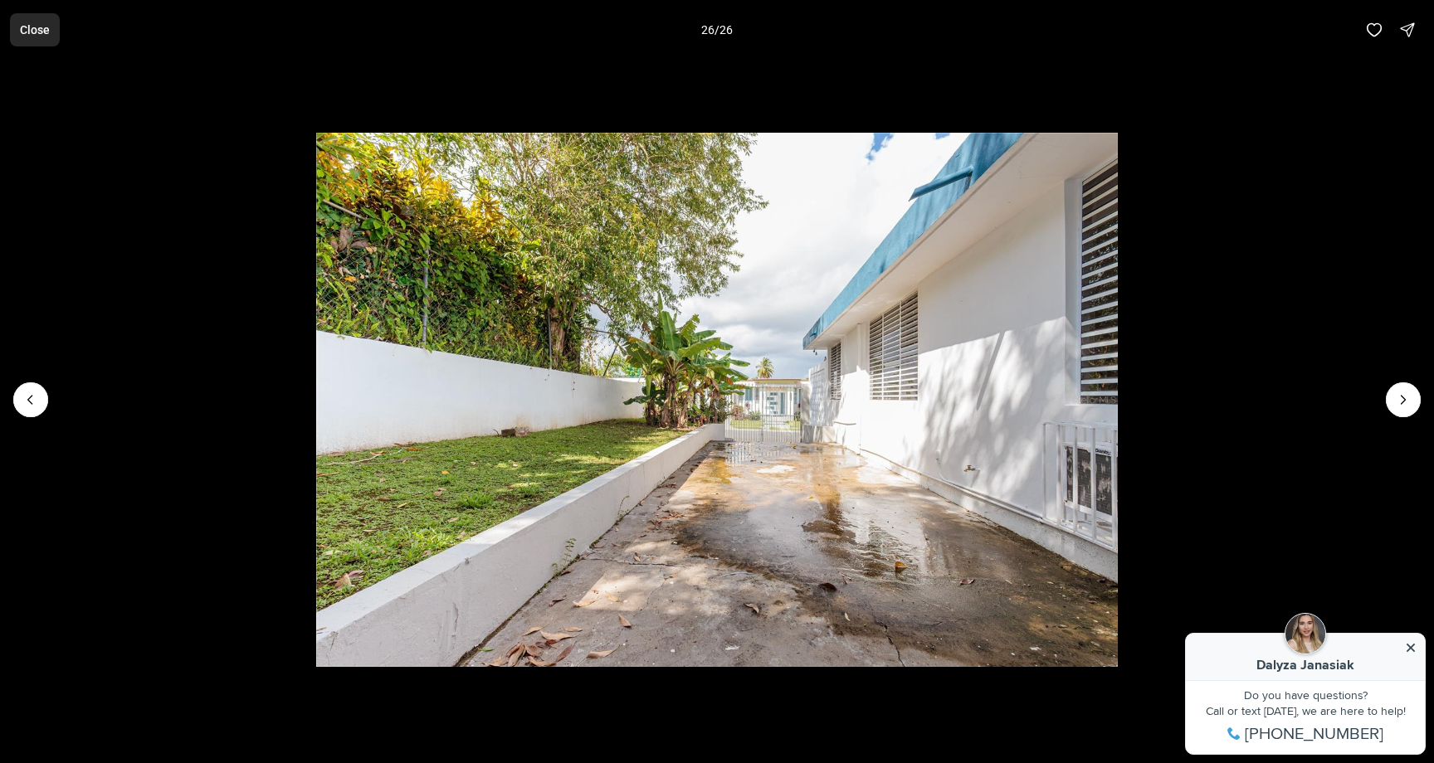
click at [30, 18] on button "Close" at bounding box center [35, 29] width 50 height 33
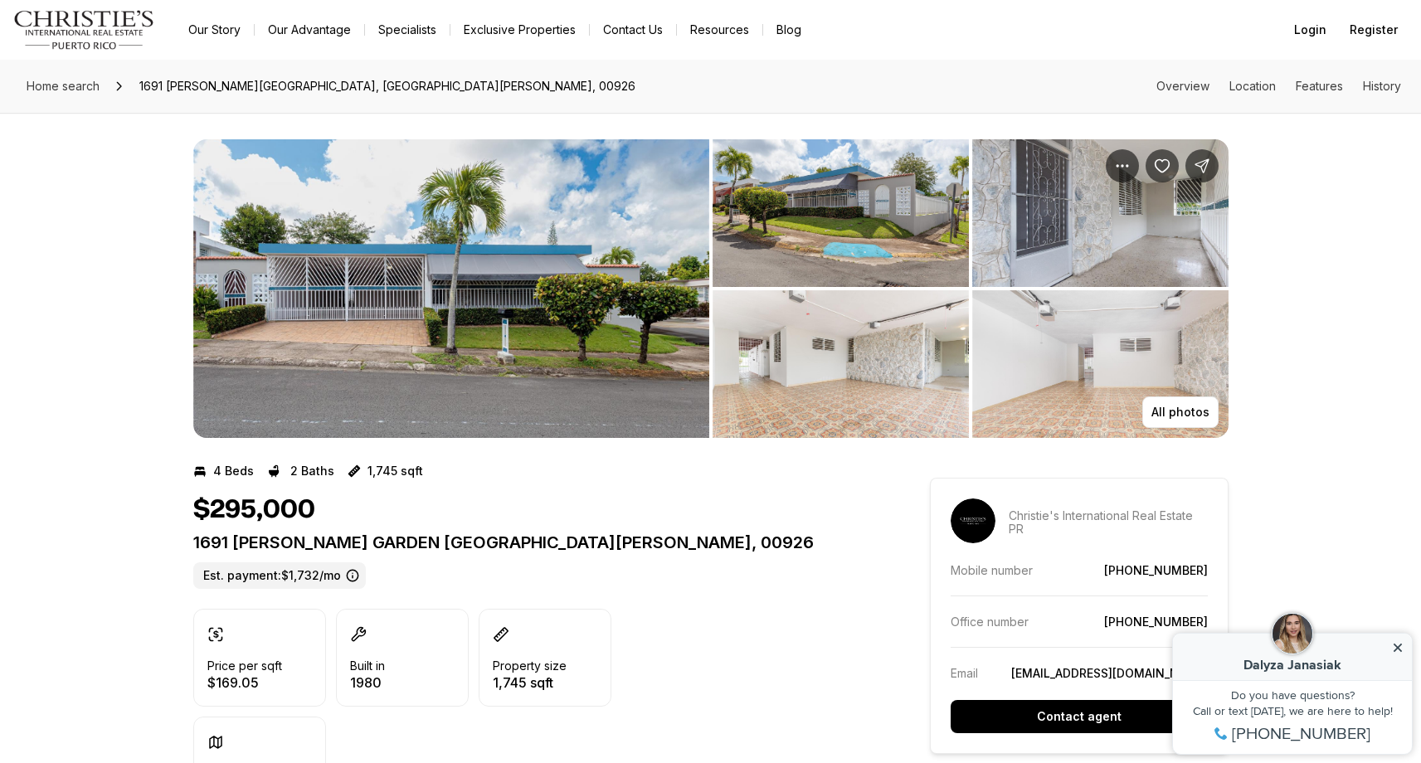
click at [310, 33] on link "Our Advantage" at bounding box center [310, 29] width 110 height 23
click at [95, 28] on img "Main navigation" at bounding box center [84, 30] width 142 height 40
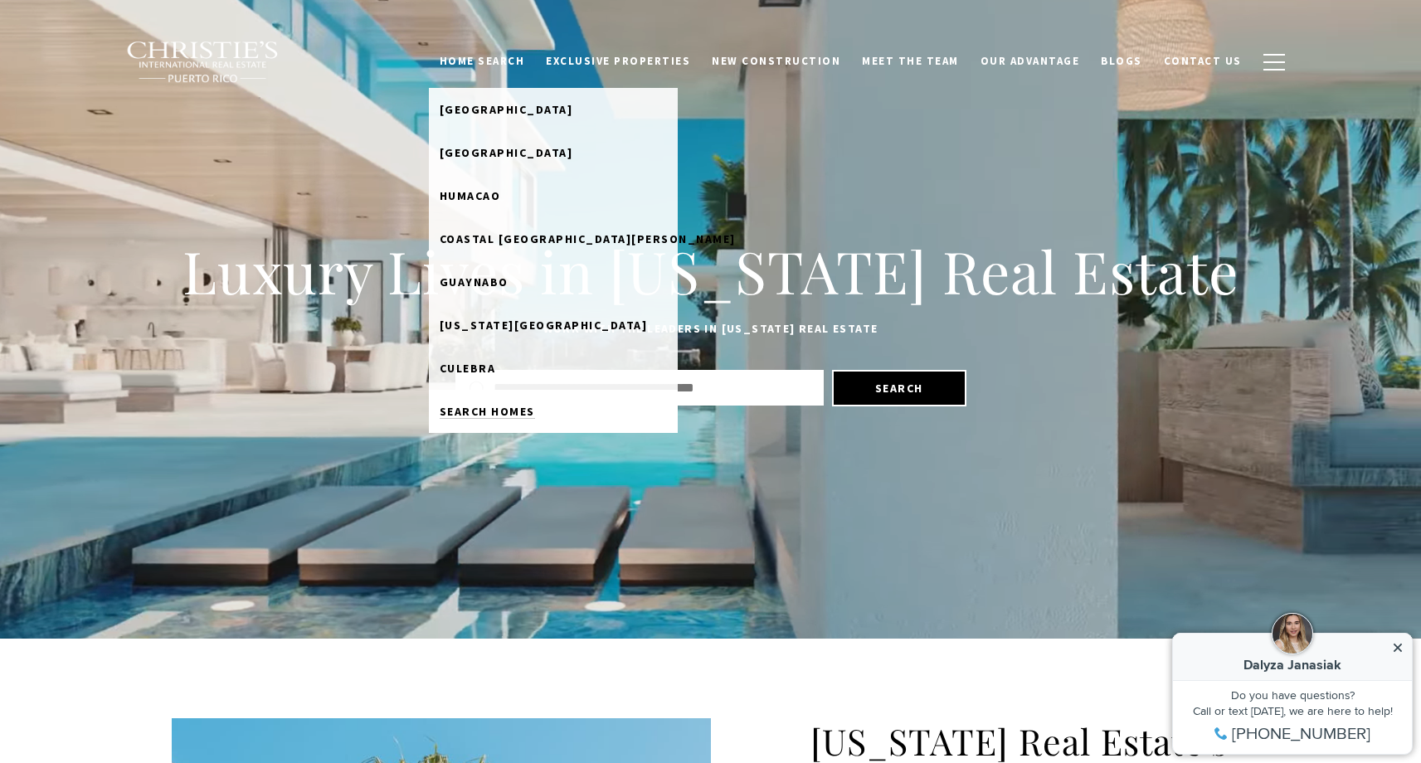
click at [535, 407] on span "Search Homes" at bounding box center [487, 411] width 95 height 15
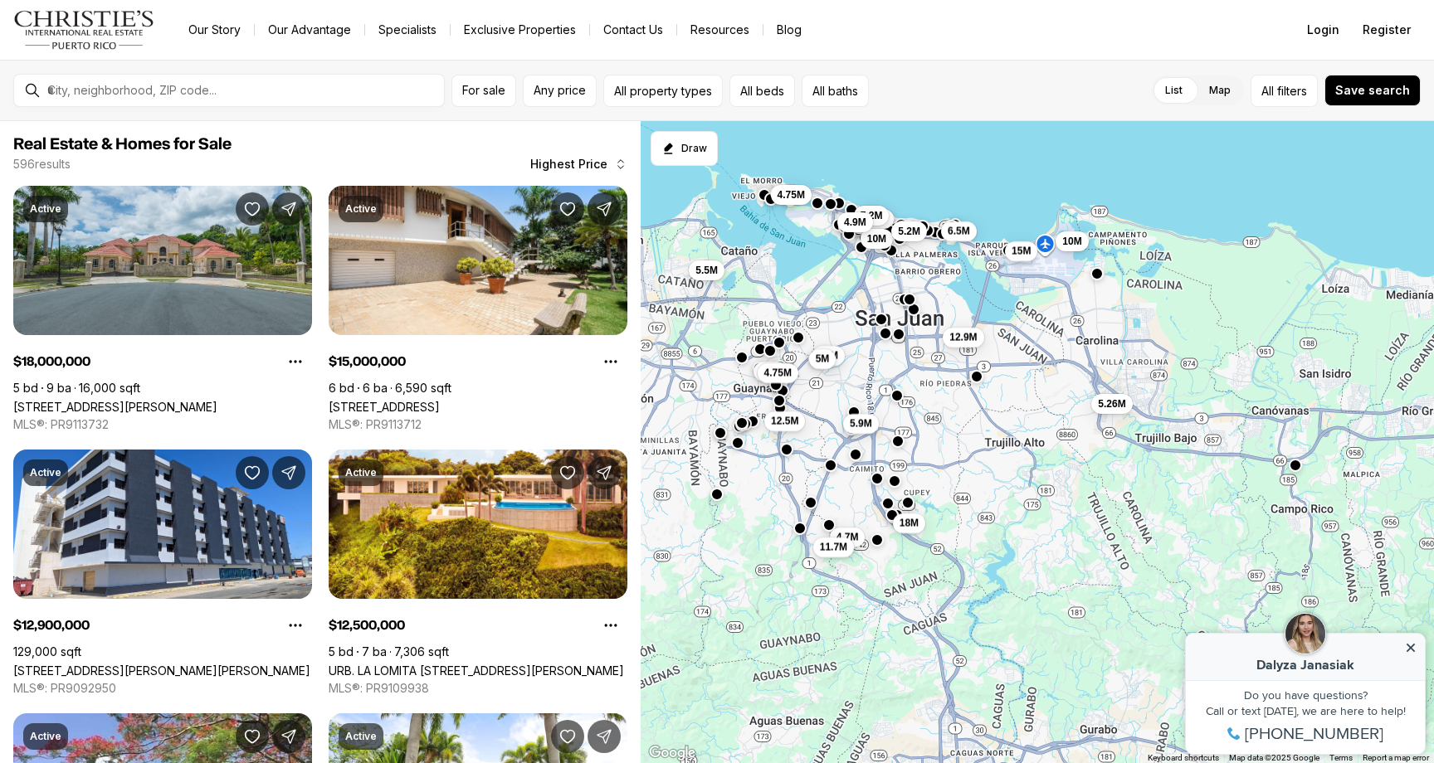
drag, startPoint x: 1019, startPoint y: 588, endPoint x: 886, endPoint y: 367, distance: 258.3
click at [886, 367] on div "5.6M 7.2M 10M 5.2M 18M 10M 12.9M 5.26M 6.5M 15M 5.5M 4.5M 4.5M 4.75M 12.5M 4.75…" at bounding box center [1037, 442] width 793 height 643
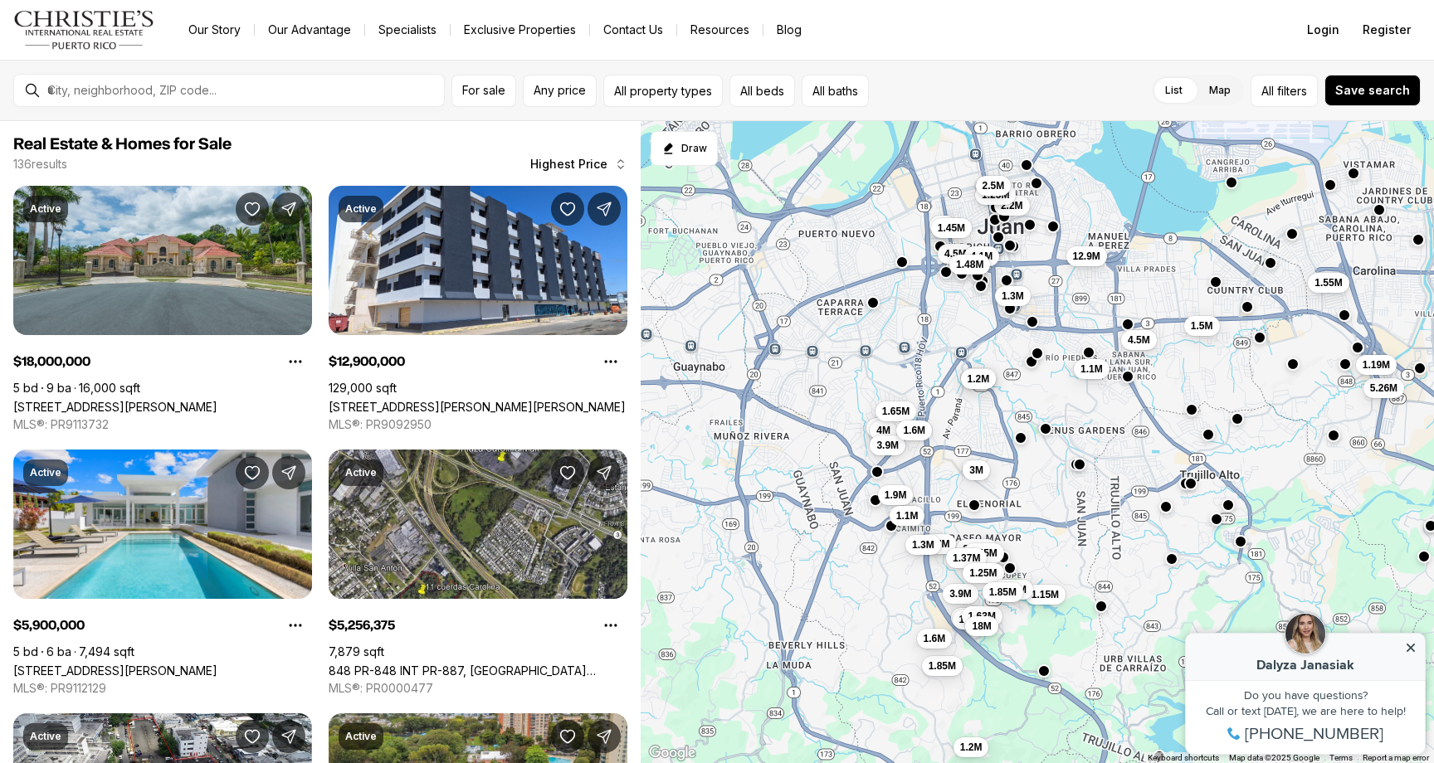
drag, startPoint x: 887, startPoint y: 411, endPoint x: 1112, endPoint y: 447, distance: 227.8
click at [1112, 447] on div "4.5M 5.26M 1.19M 1.1M 1.15M 1.5M 1.5M 1.55M 12.9M 5.9M 4.5M 4.1M 4M 3.9M 3.9M 3…" at bounding box center [1037, 442] width 793 height 643
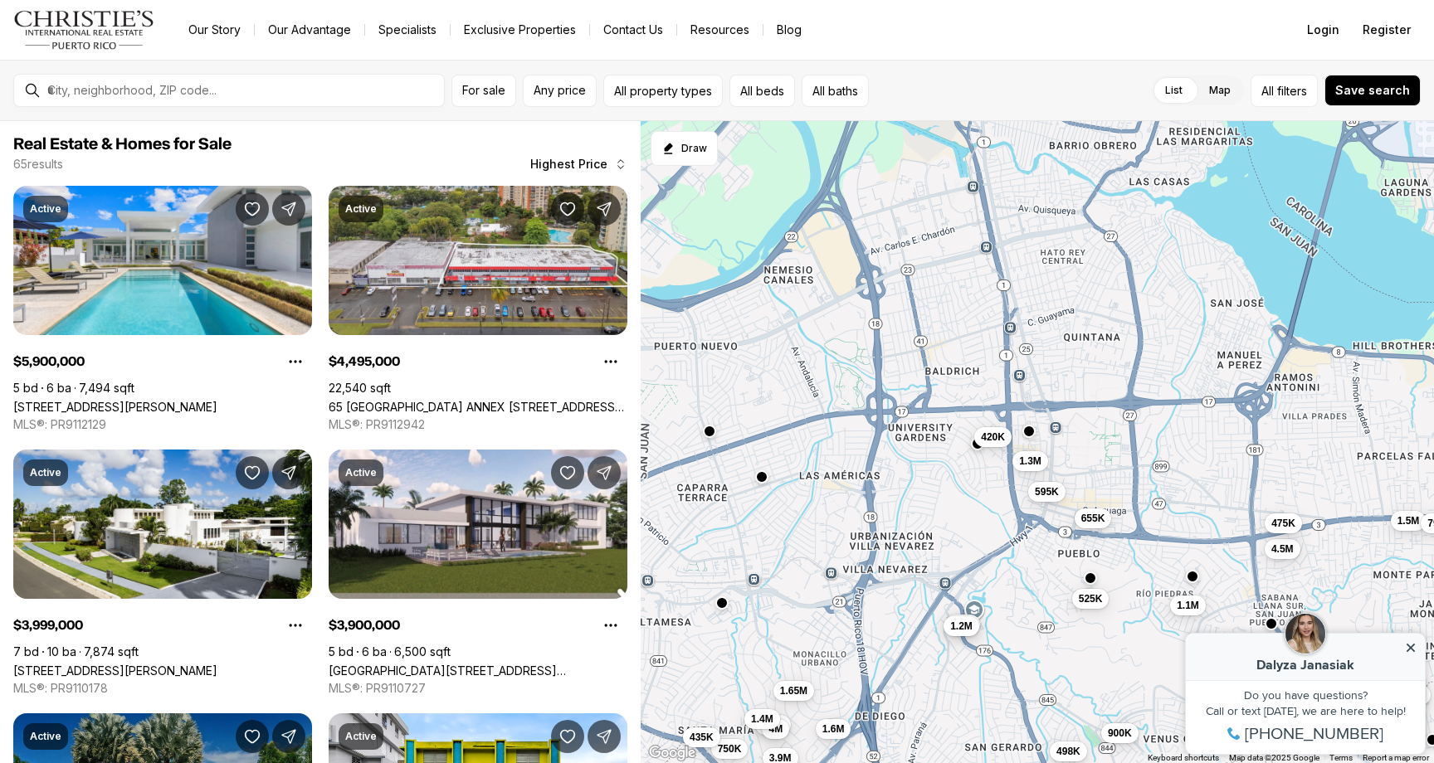
drag, startPoint x: 1020, startPoint y: 280, endPoint x: 1056, endPoint y: 588, distance: 310.8
click at [1056, 588] on div "1.1M 689K 450K 498K 525K 900K 3M 2.1M 1.2M 690K 5.9M 4.5M 4M 3.9M 3.9M 2.75M 2.…" at bounding box center [1037, 442] width 793 height 643
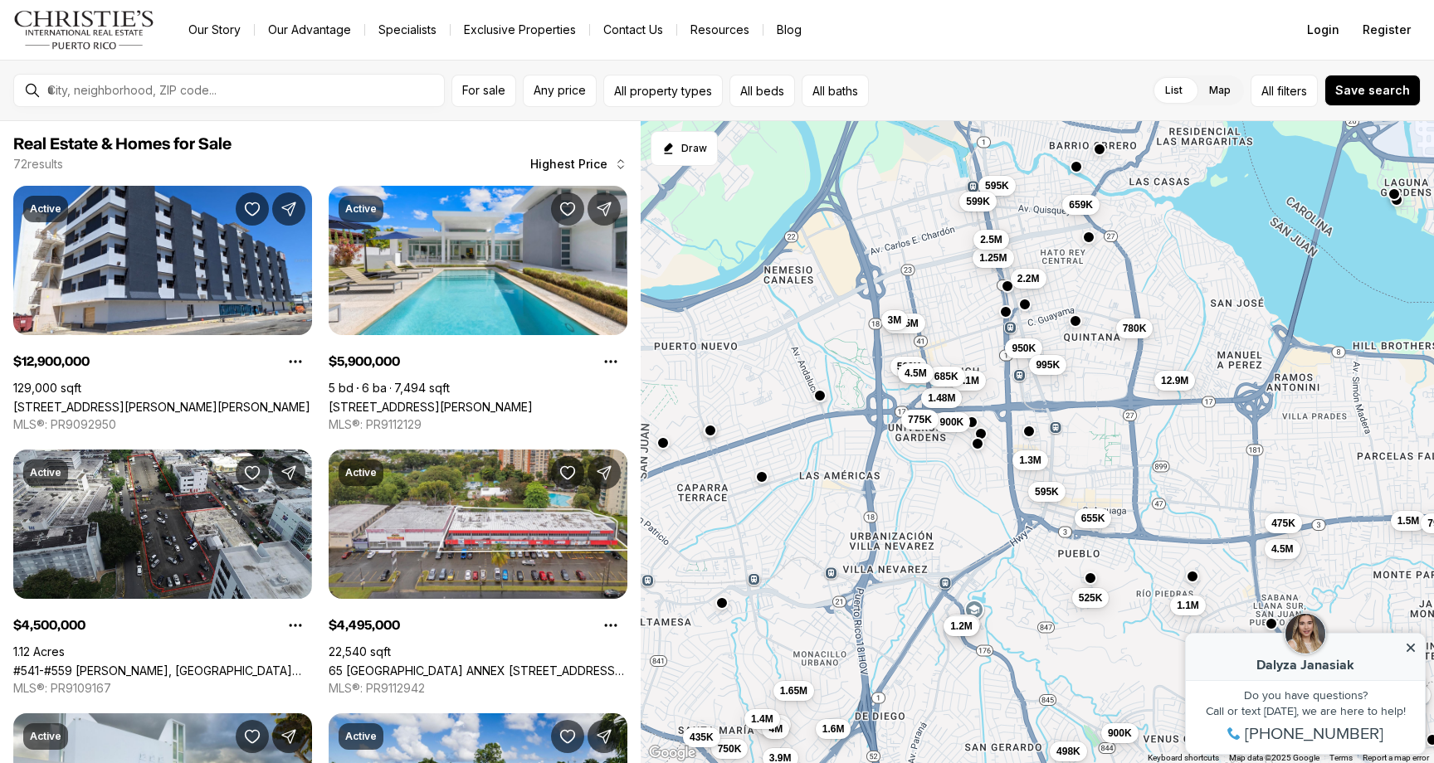
click at [915, 367] on span "4.5M" at bounding box center [915, 373] width 22 height 13
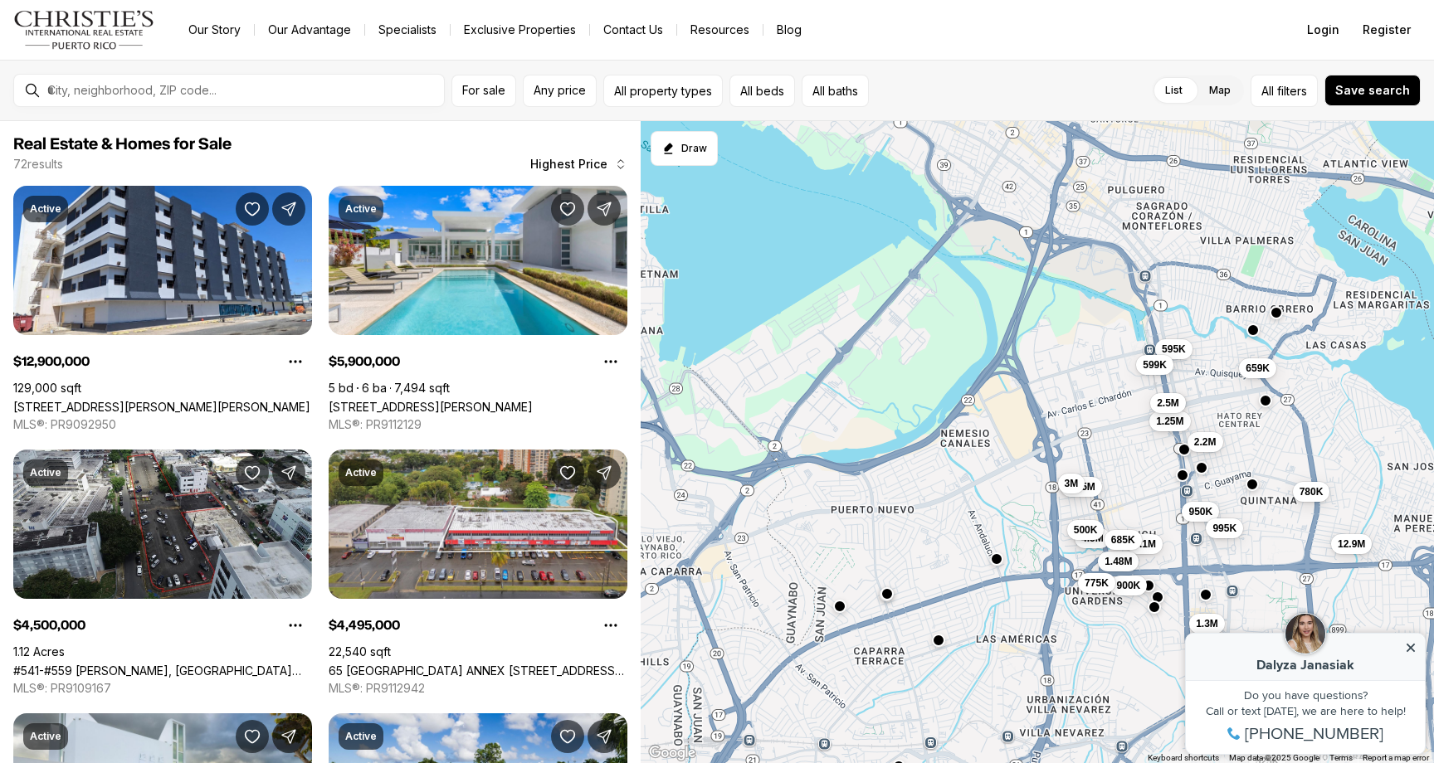
drag, startPoint x: 906, startPoint y: 297, endPoint x: 1084, endPoint y: 460, distance: 241.9
click at [1084, 460] on div "1.1M 498K 525K 900K 2.1M 1.2M 5.9M 4.5M 4M 3.9M 1.65M 1.6M 1.5M 1.4M 1.3M 795K …" at bounding box center [1037, 442] width 793 height 643
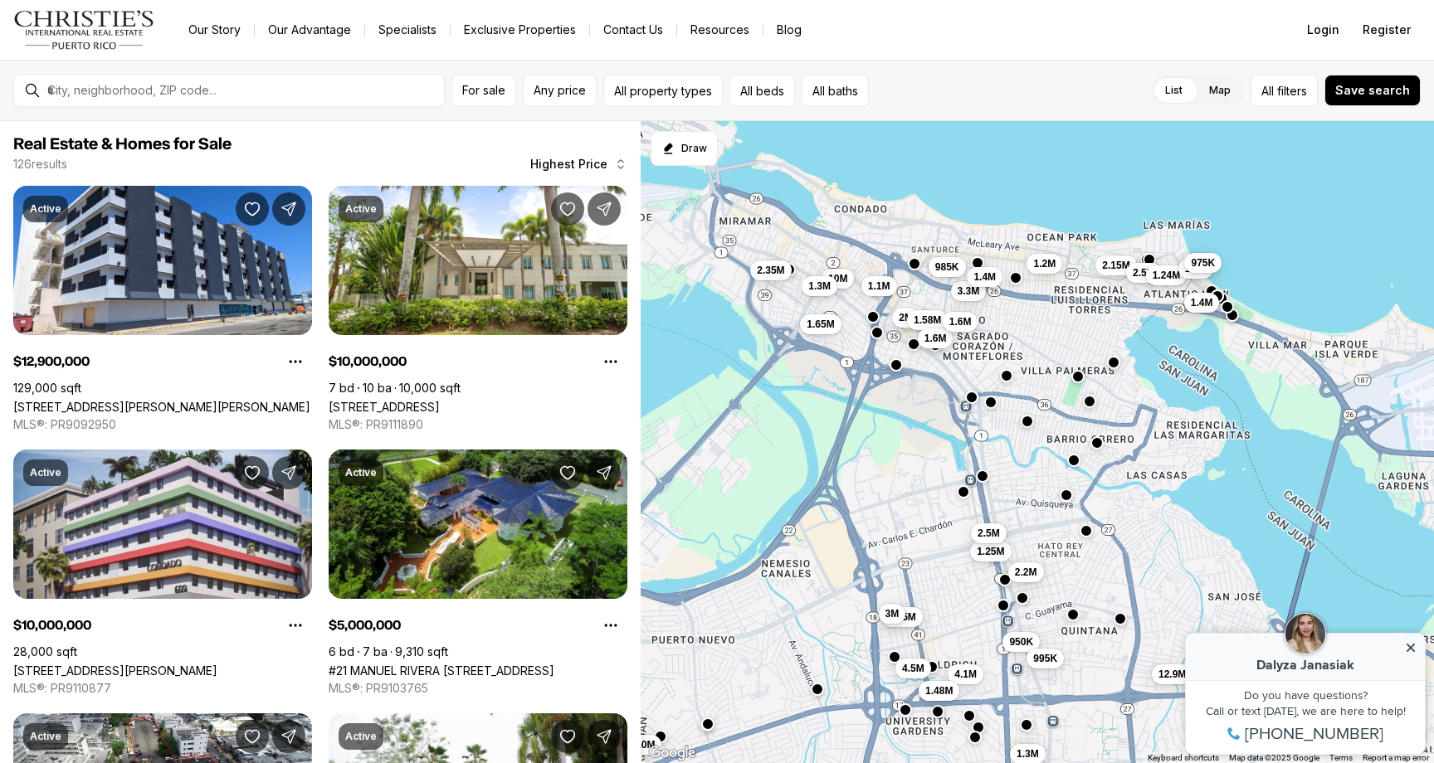
drag, startPoint x: 917, startPoint y: 565, endPoint x: 737, endPoint y: 697, distance: 223.2
click at [737, 697] on div "1.1M 1.3M 2.2M 950K 995K 12.9M 4.5M 4.1M 1.48M 1.45M 1.25M 3M 2.5M 3.3M 1.4M 1.…" at bounding box center [1037, 442] width 793 height 643
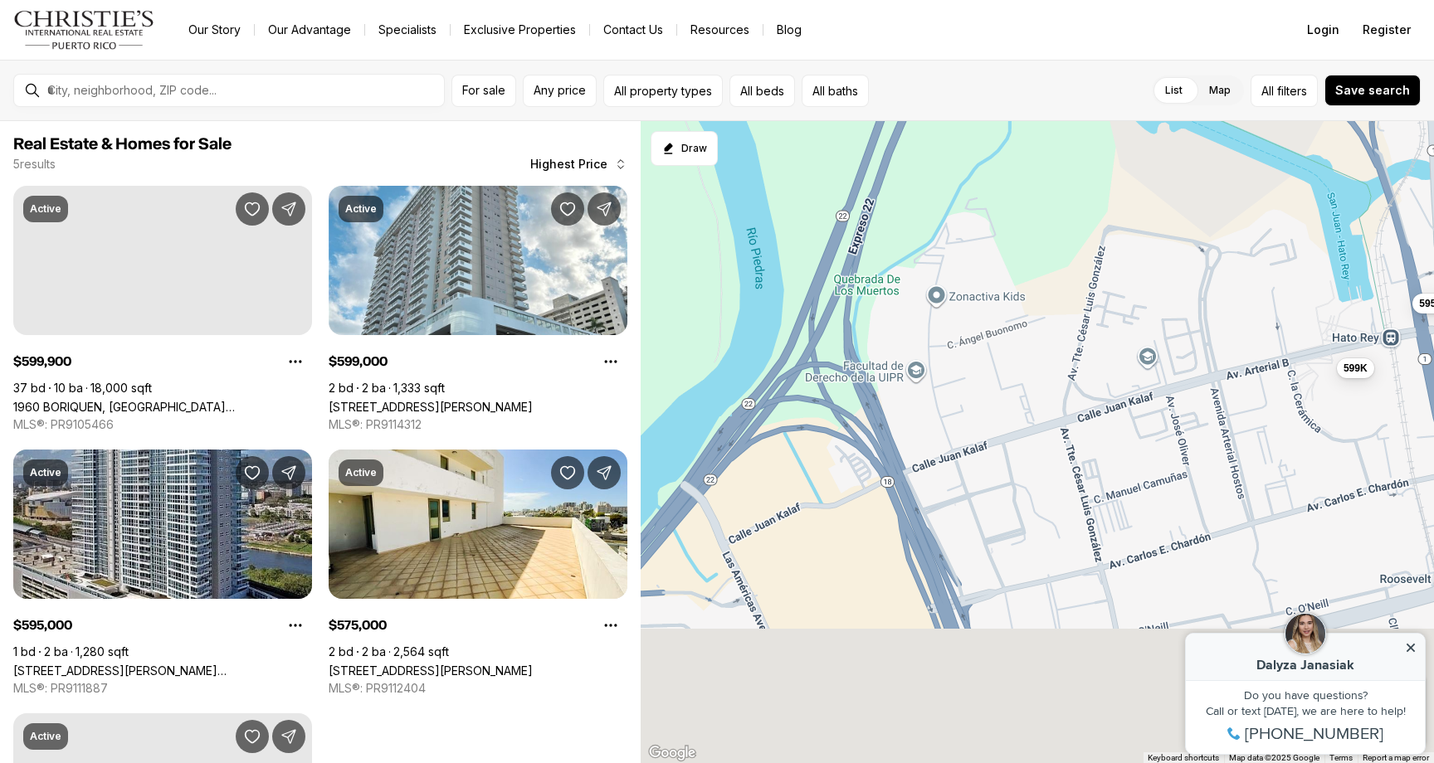
drag, startPoint x: 972, startPoint y: 558, endPoint x: 998, endPoint y: 225, distance: 334.6
click at [998, 225] on div "595K 599K 575K 600K 149K" at bounding box center [1037, 442] width 793 height 643
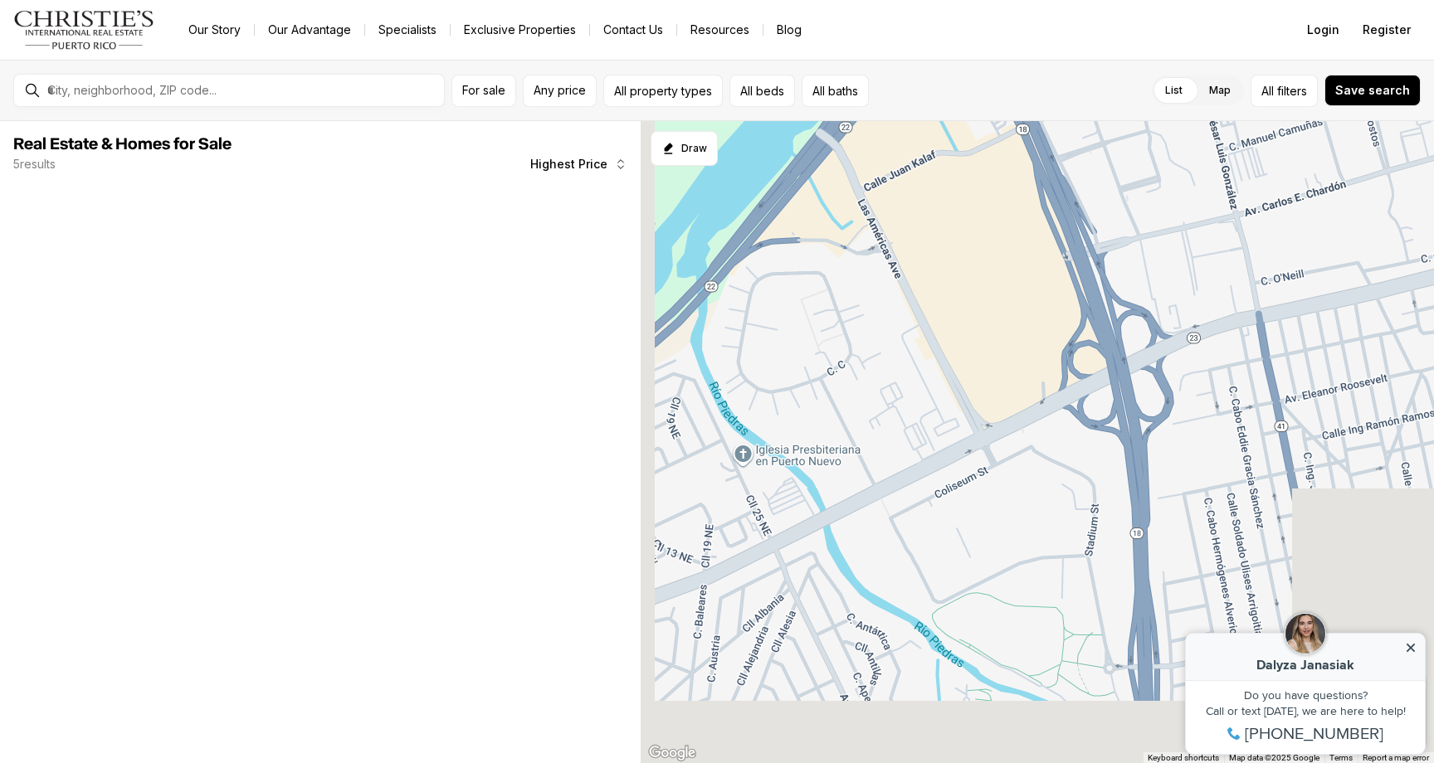
drag, startPoint x: 999, startPoint y: 444, endPoint x: 1129, endPoint y: 115, distance: 353.4
click at [1129, 115] on div "For sale Any price All property types All beds All baths List Map List Map All …" at bounding box center [717, 412] width 1434 height 704
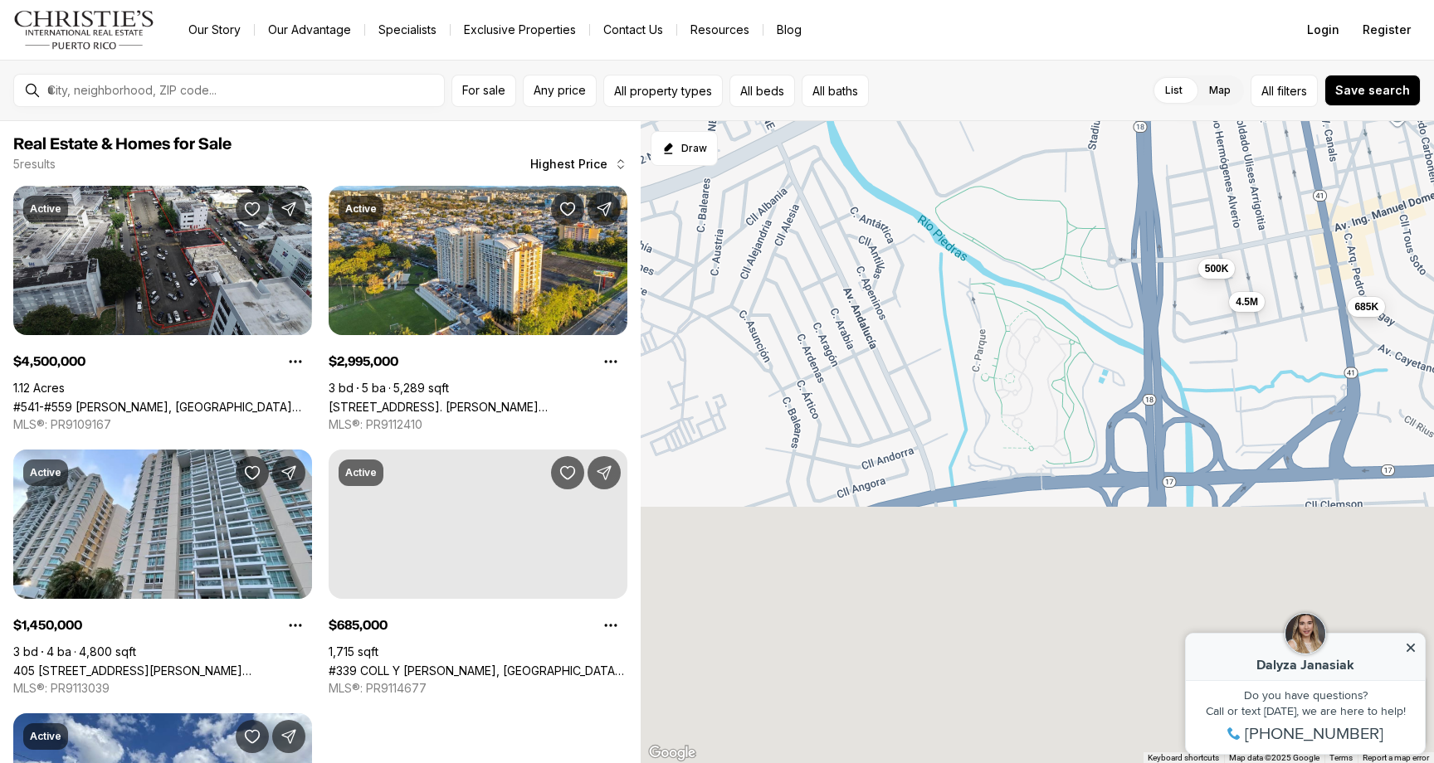
drag, startPoint x: 943, startPoint y: 532, endPoint x: 950, endPoint y: 103, distance: 429.0
click at [950, 103] on div "For sale Any price All property types All beds All baths List Map List Map All …" at bounding box center [717, 412] width 1434 height 704
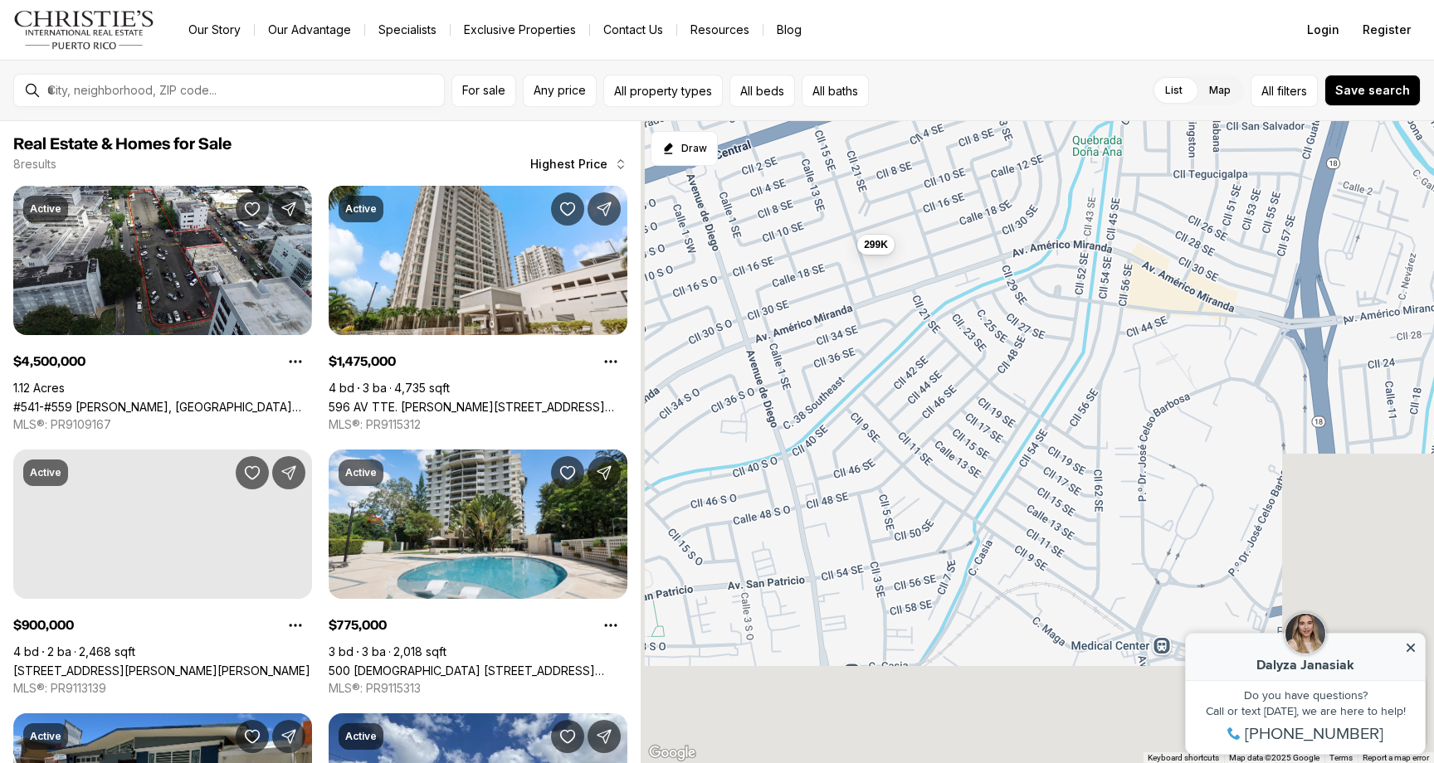
drag, startPoint x: 947, startPoint y: 419, endPoint x: 1143, endPoint y: -46, distance: 504.5
click at [1143, 0] on html "Go to: Homepage Our Story Our Advantage Specialists Exclusive Properties Contac…" at bounding box center [717, 381] width 1434 height 763
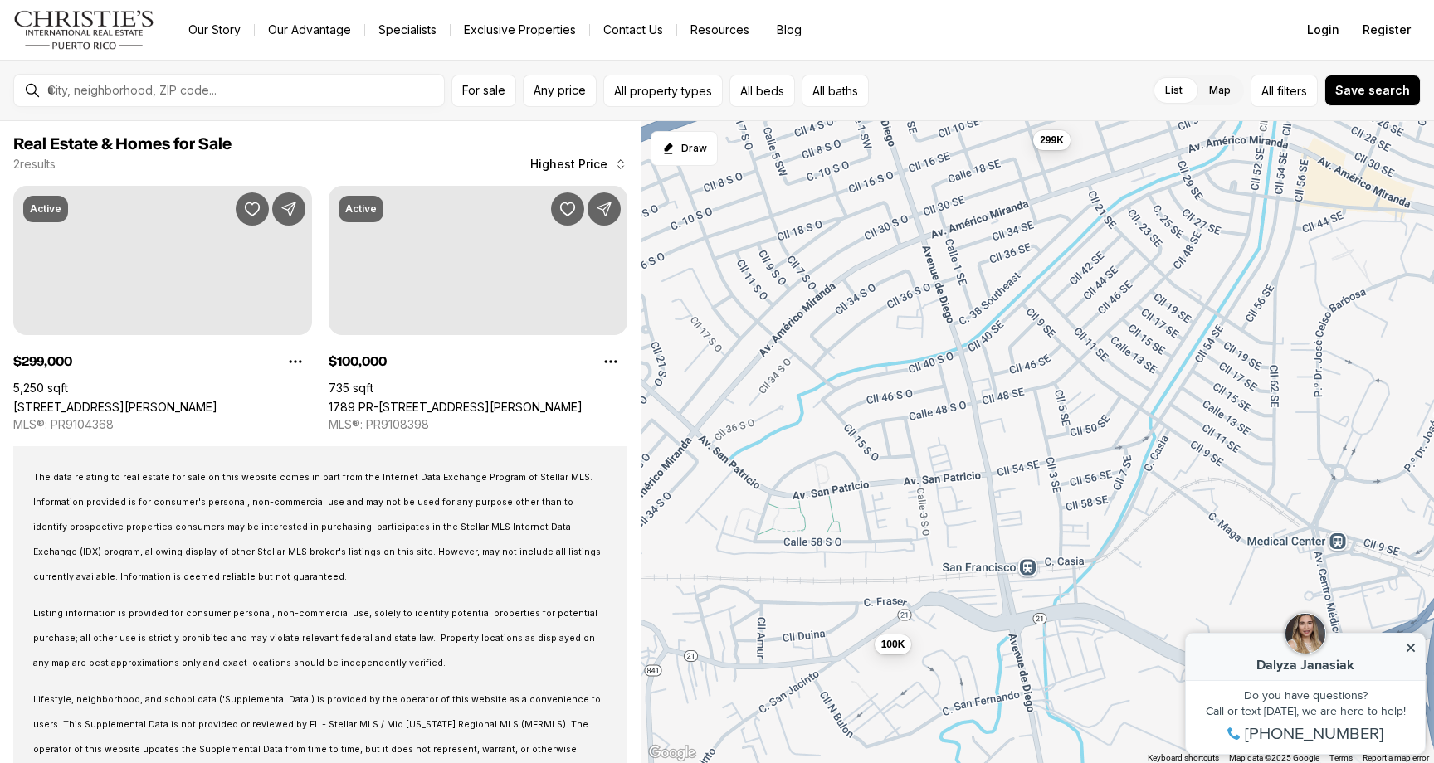
drag, startPoint x: 918, startPoint y: 387, endPoint x: 1208, endPoint y: 231, distance: 328.9
click at [1208, 233] on div "299K 100K" at bounding box center [1037, 442] width 793 height 643
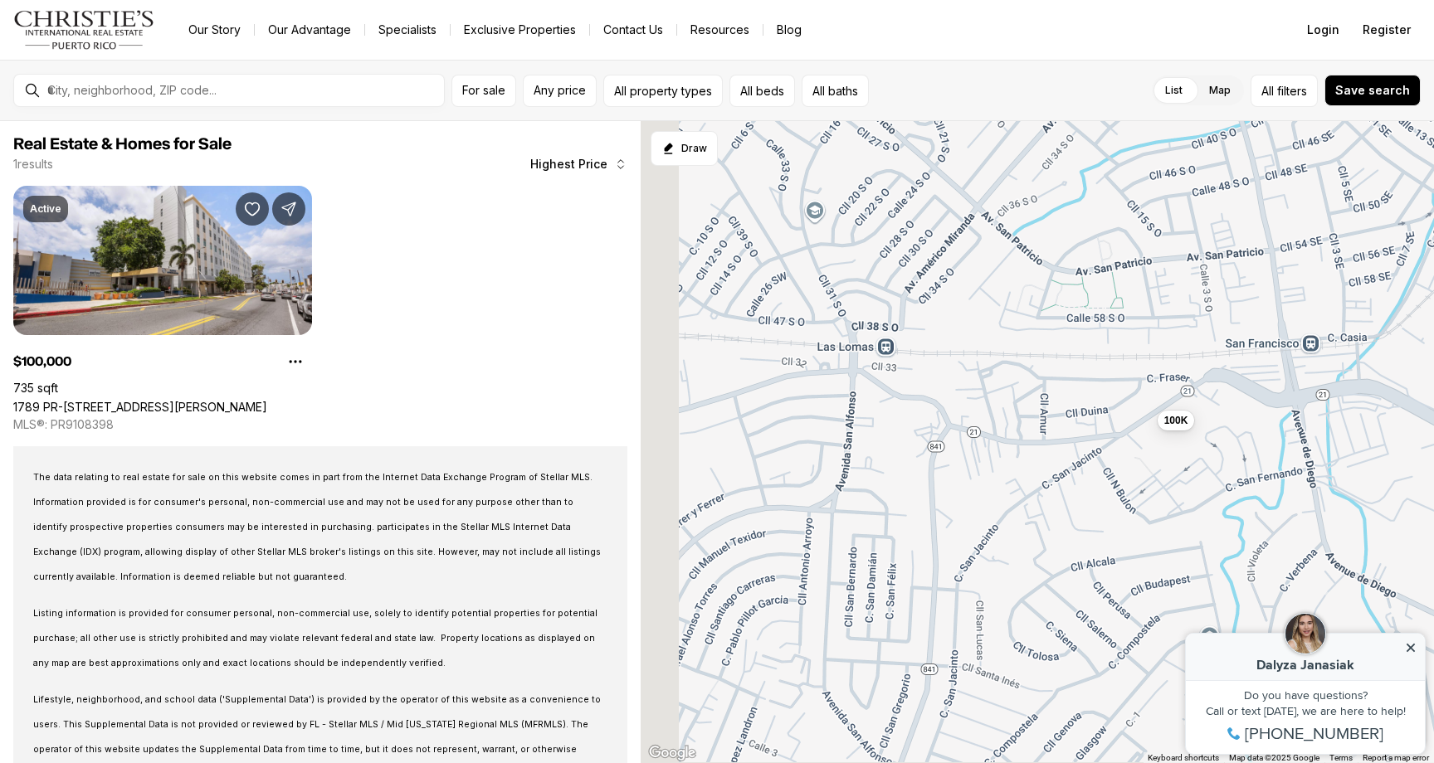
drag, startPoint x: 911, startPoint y: 433, endPoint x: 1123, endPoint y: 209, distance: 308.1
click at [1122, 209] on div "100K" at bounding box center [1037, 442] width 793 height 643
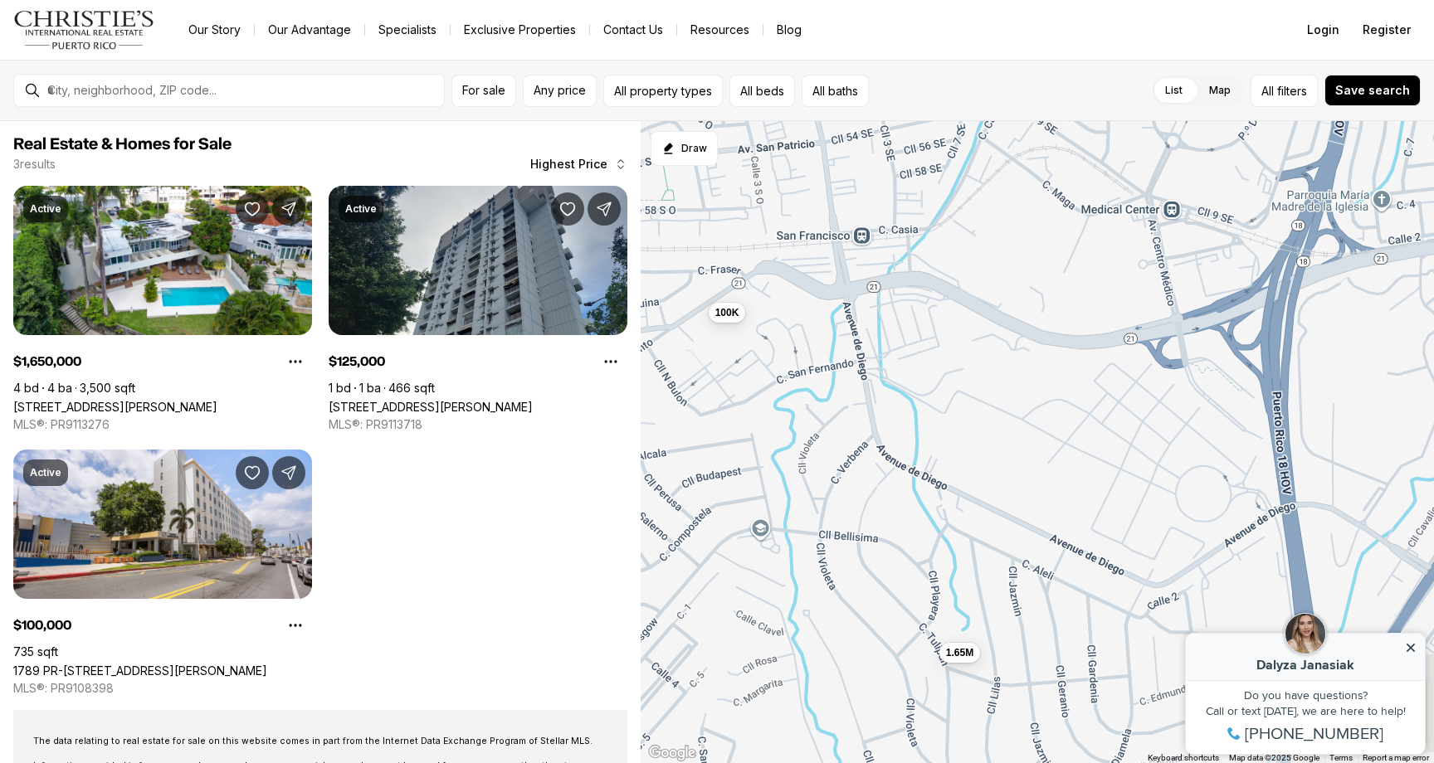
drag, startPoint x: 1315, startPoint y: 202, endPoint x: 828, endPoint y: 139, distance: 491.1
click at [828, 139] on div "100K 1.65M 125K" at bounding box center [1037, 442] width 793 height 643
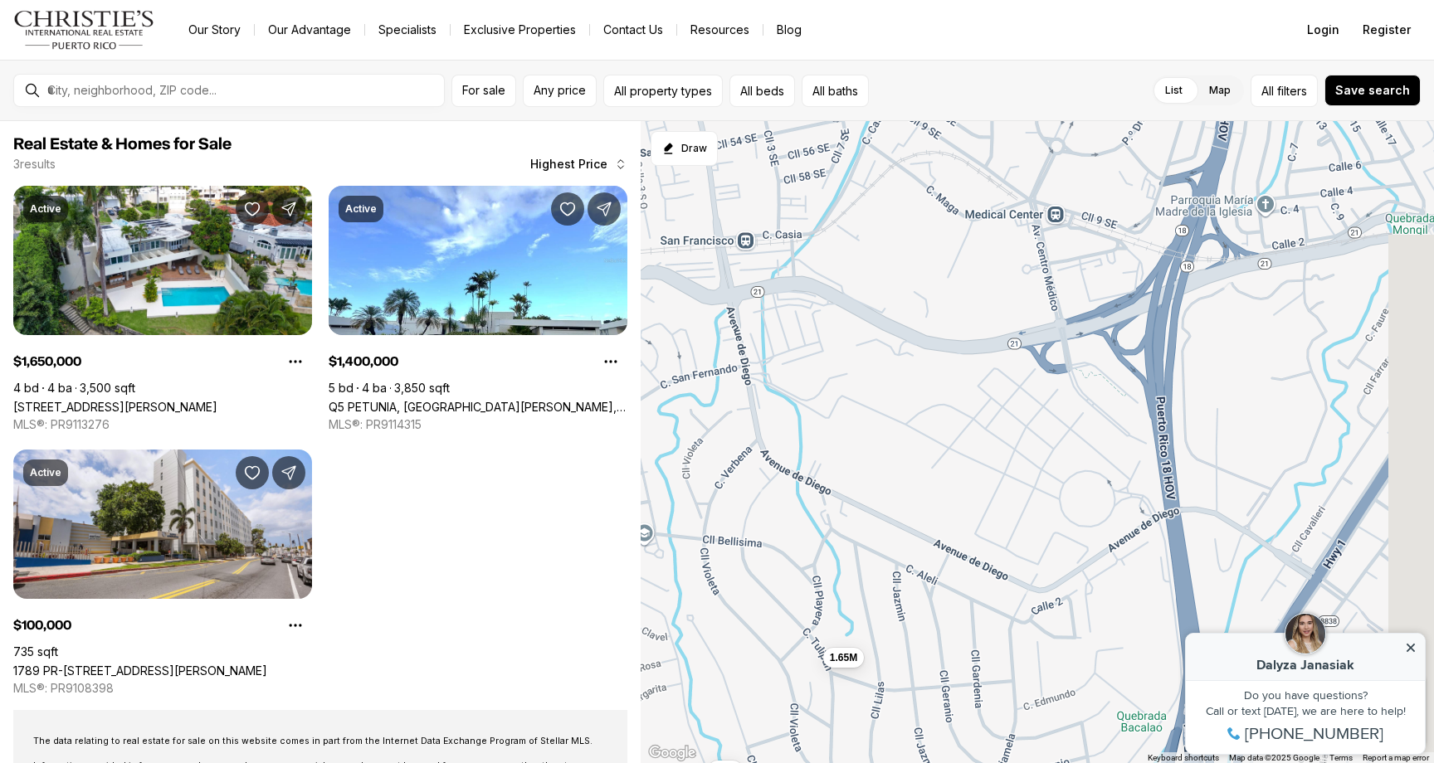
drag, startPoint x: 1160, startPoint y: 290, endPoint x: 1025, endPoint y: 298, distance: 135.5
click at [1025, 298] on div "100K 1.65M 1.4M" at bounding box center [1037, 442] width 793 height 643
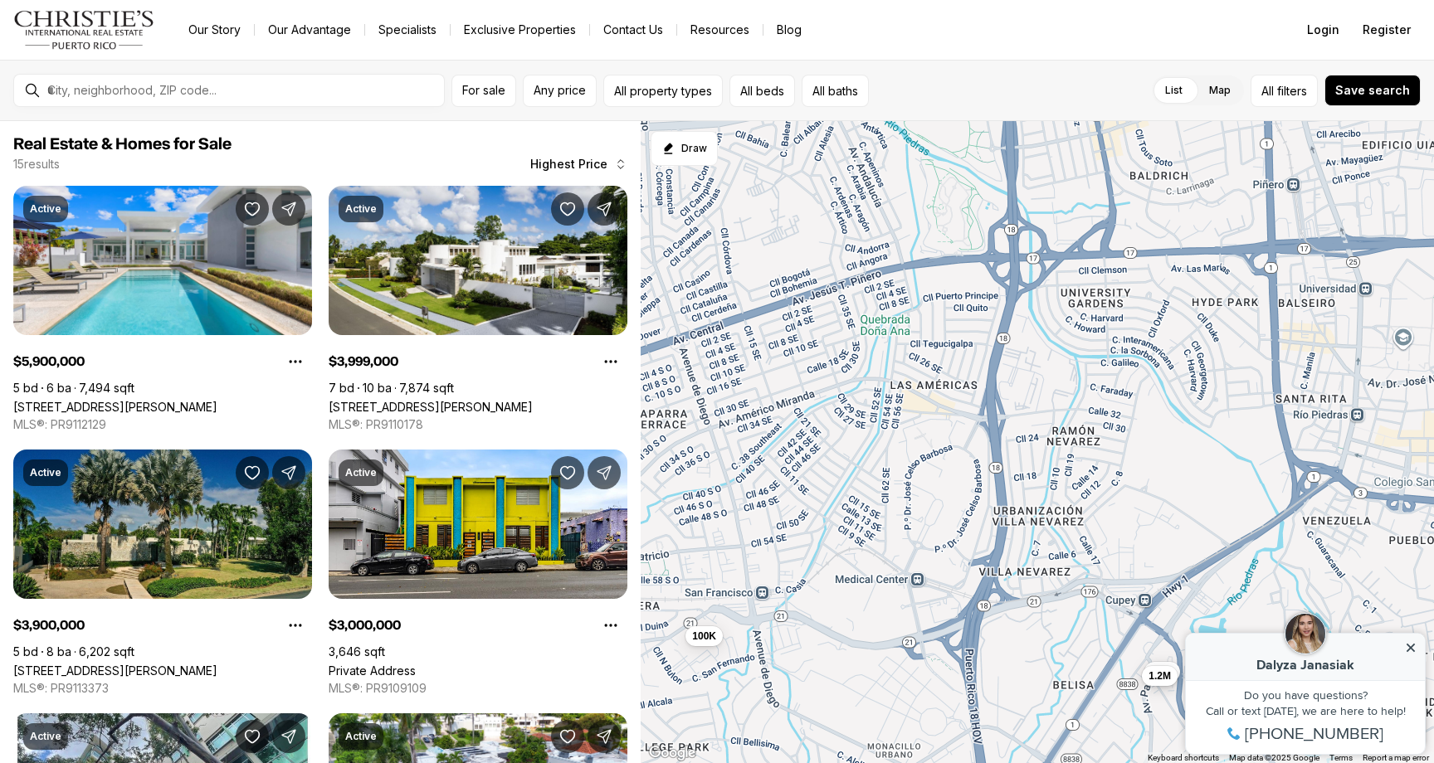
drag, startPoint x: 966, startPoint y: 324, endPoint x: 866, endPoint y: 645, distance: 335.4
click at [866, 645] on div "1.65M 5.9M 4M 3.9M 3M 415K 2.1M 1.6M 1.4M 1.2M 750K 725K 435K 390K 100K" at bounding box center [1037, 442] width 793 height 643
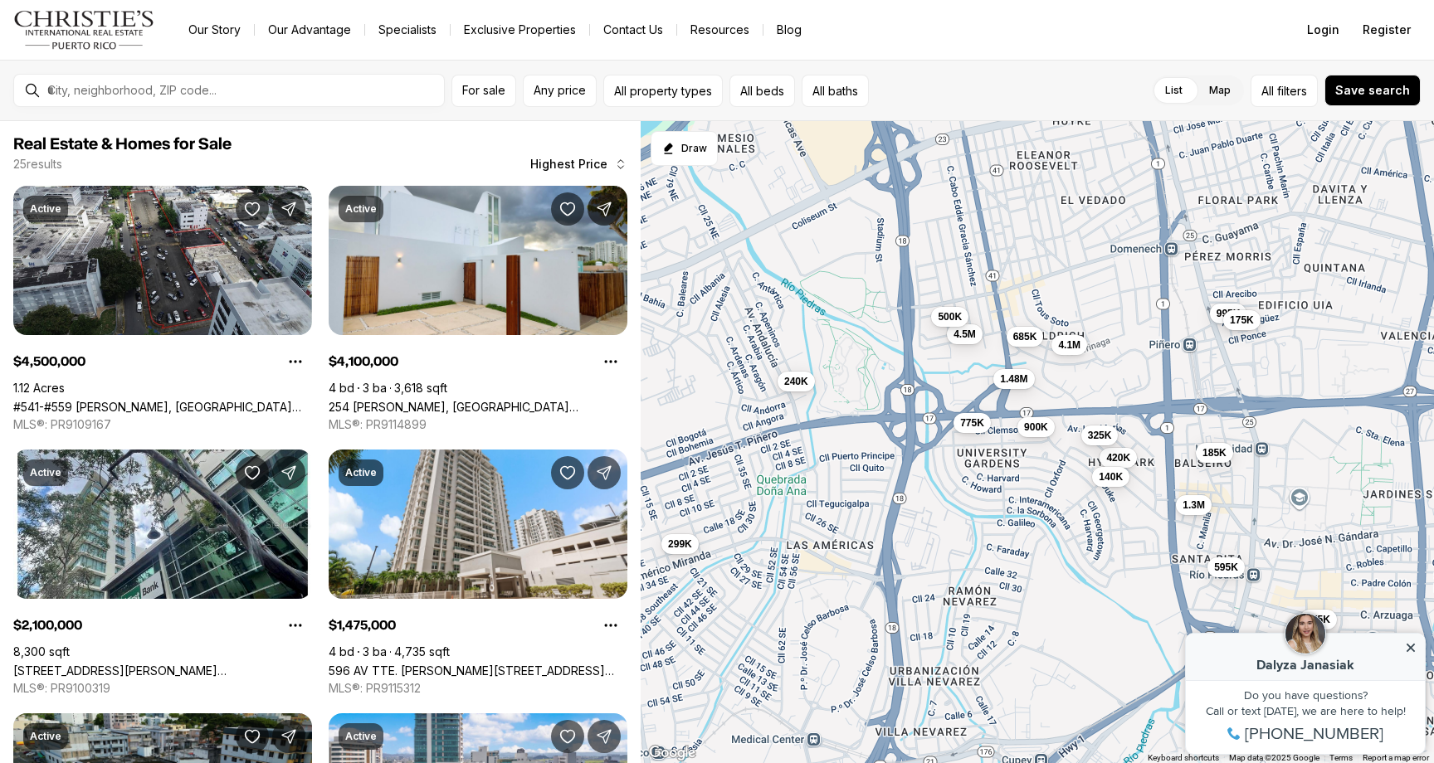
drag, startPoint x: 1030, startPoint y: 387, endPoint x: 929, endPoint y: 542, distance: 185.2
click at [929, 542] on div "2.1M 1.2M 100K 4.5M 4.1M 1.48M 1.3M 995K 900K 775K 685K 655K 595K 525K 500K 420…" at bounding box center [1037, 442] width 793 height 643
